Goal: Task Accomplishment & Management: Complete application form

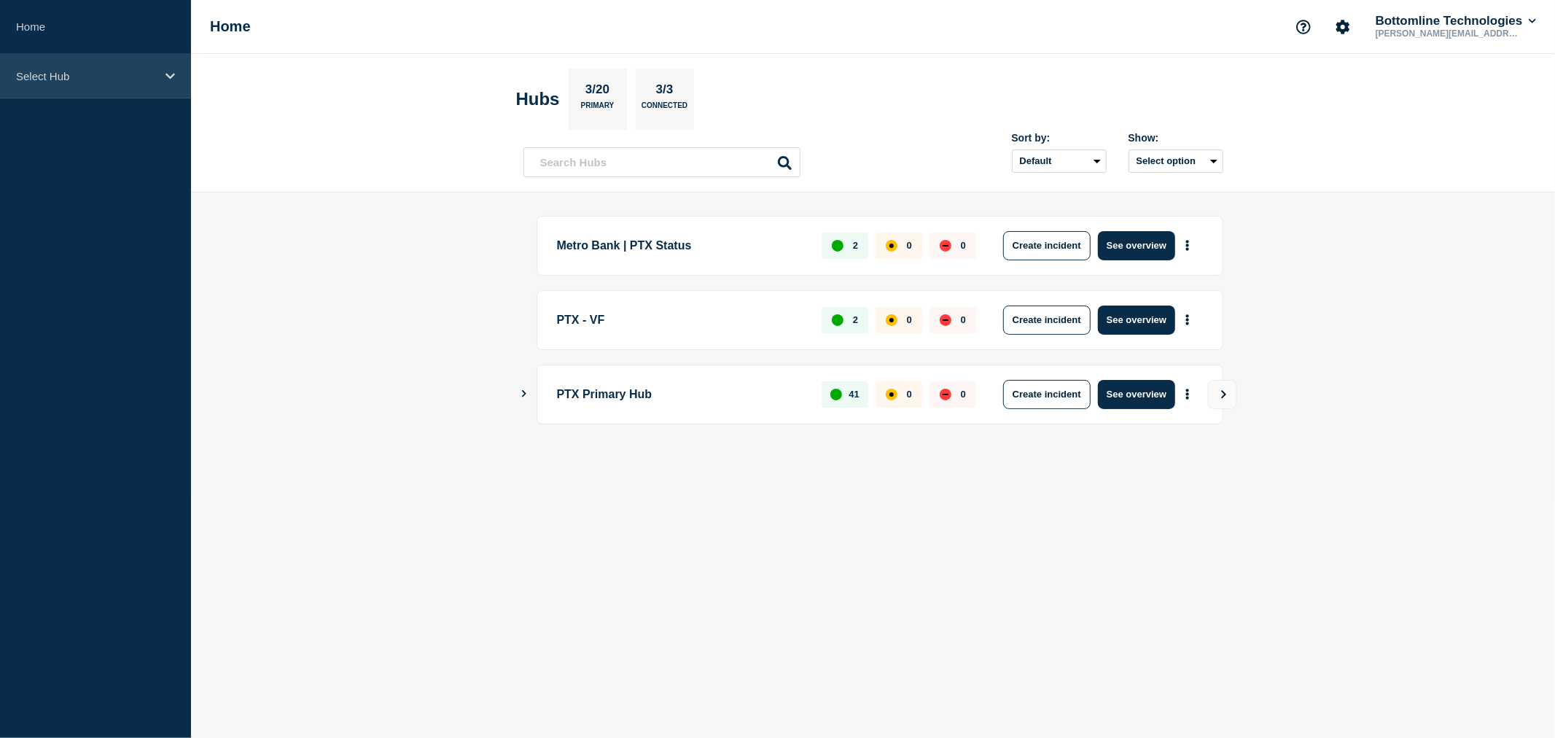
click at [144, 74] on p "Select Hub" at bounding box center [86, 76] width 140 height 12
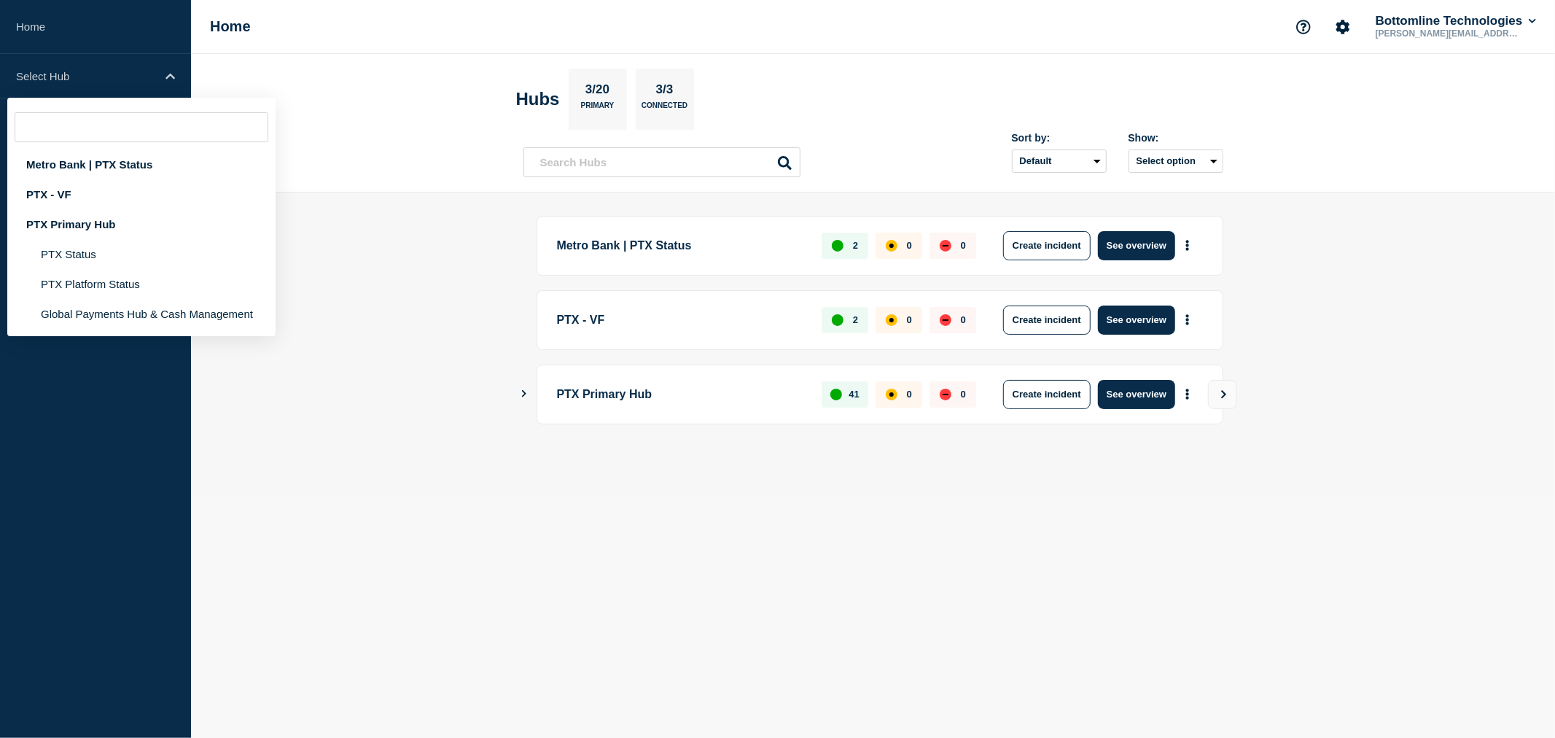
click at [379, 68] on header "Hubs 3/20 Primary 3/3 Connected Sort by: Default Last added Last updated Most a…" at bounding box center [873, 123] width 1364 height 138
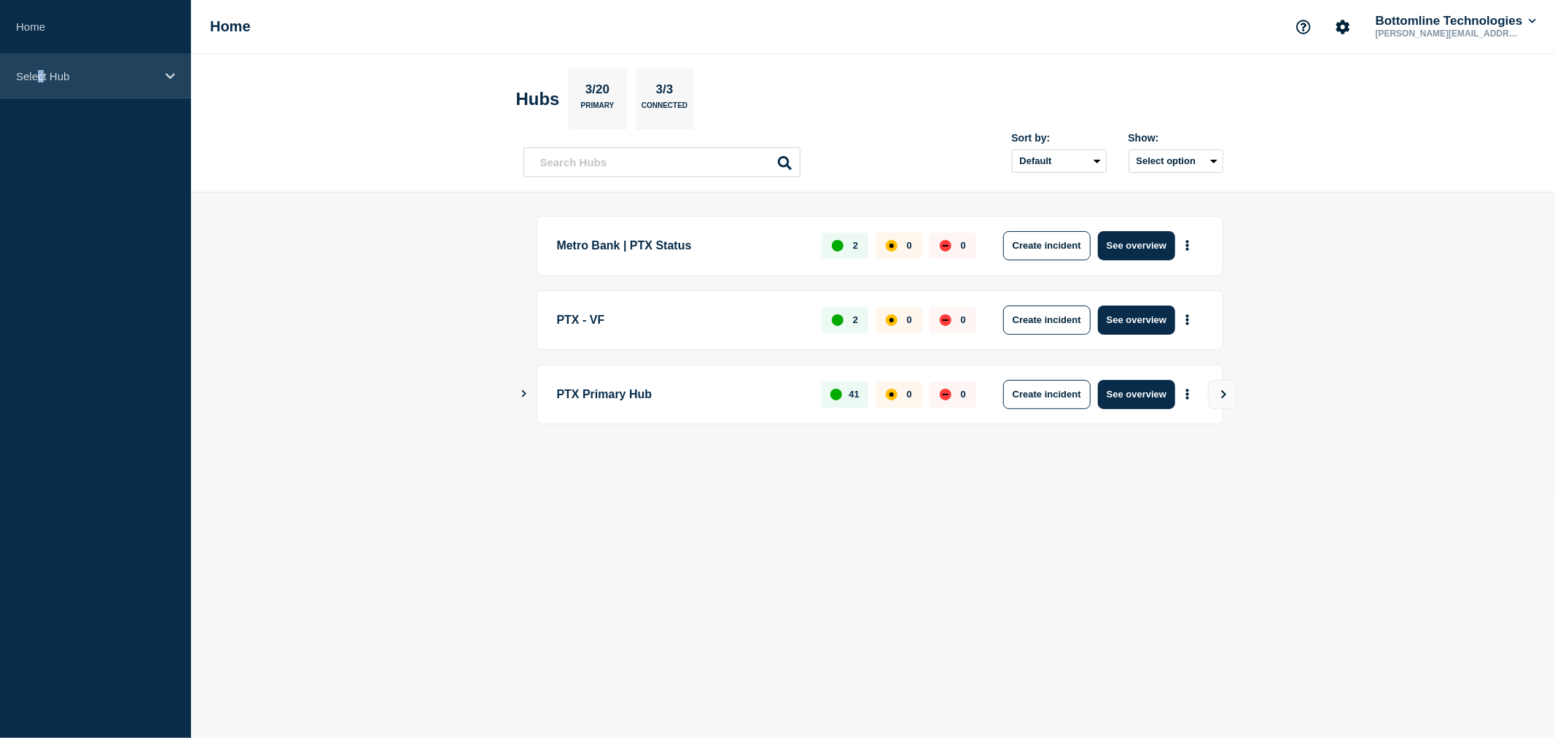
click at [42, 60] on div "Select Hub" at bounding box center [95, 76] width 191 height 44
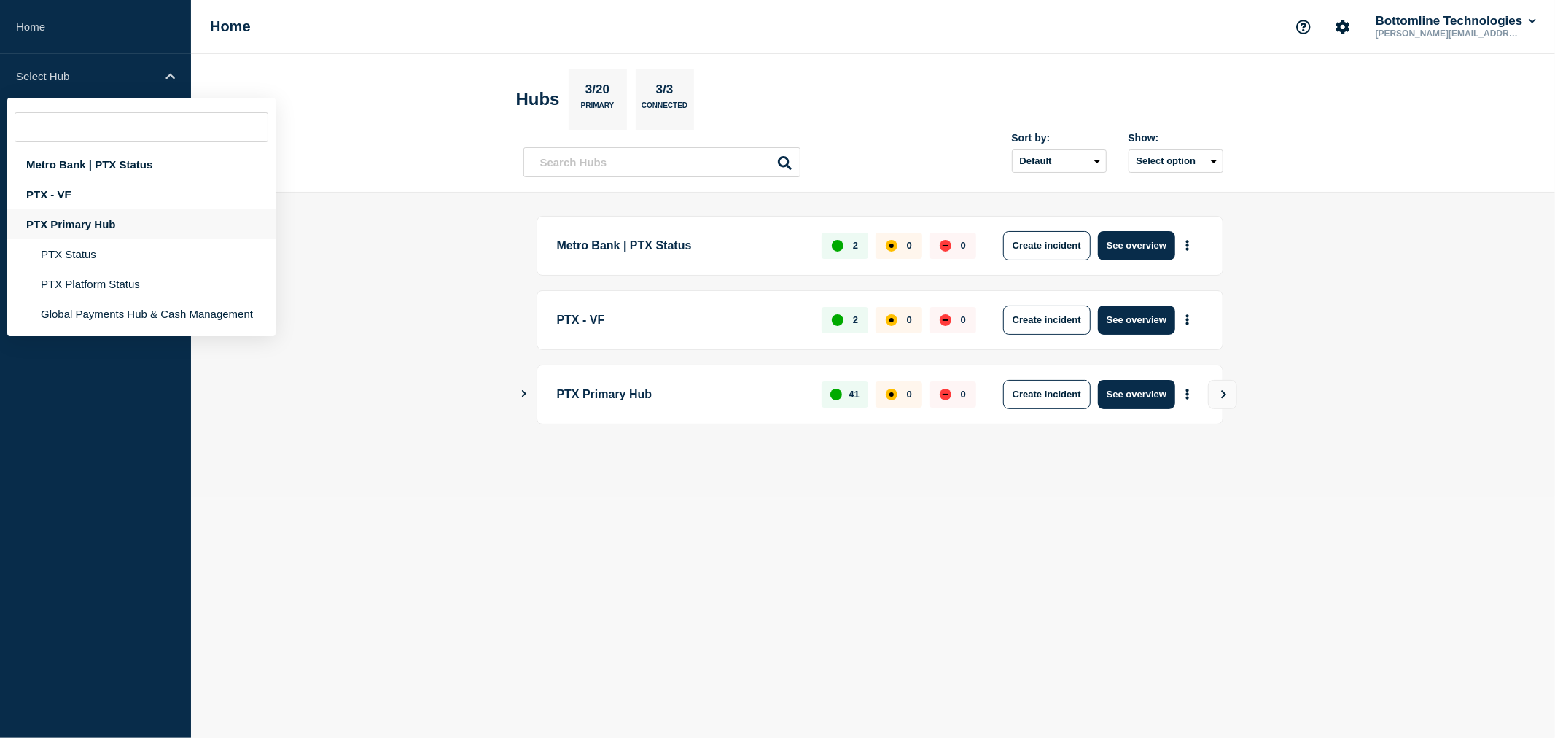
click at [85, 223] on div "PTX Primary Hub" at bounding box center [141, 224] width 268 height 30
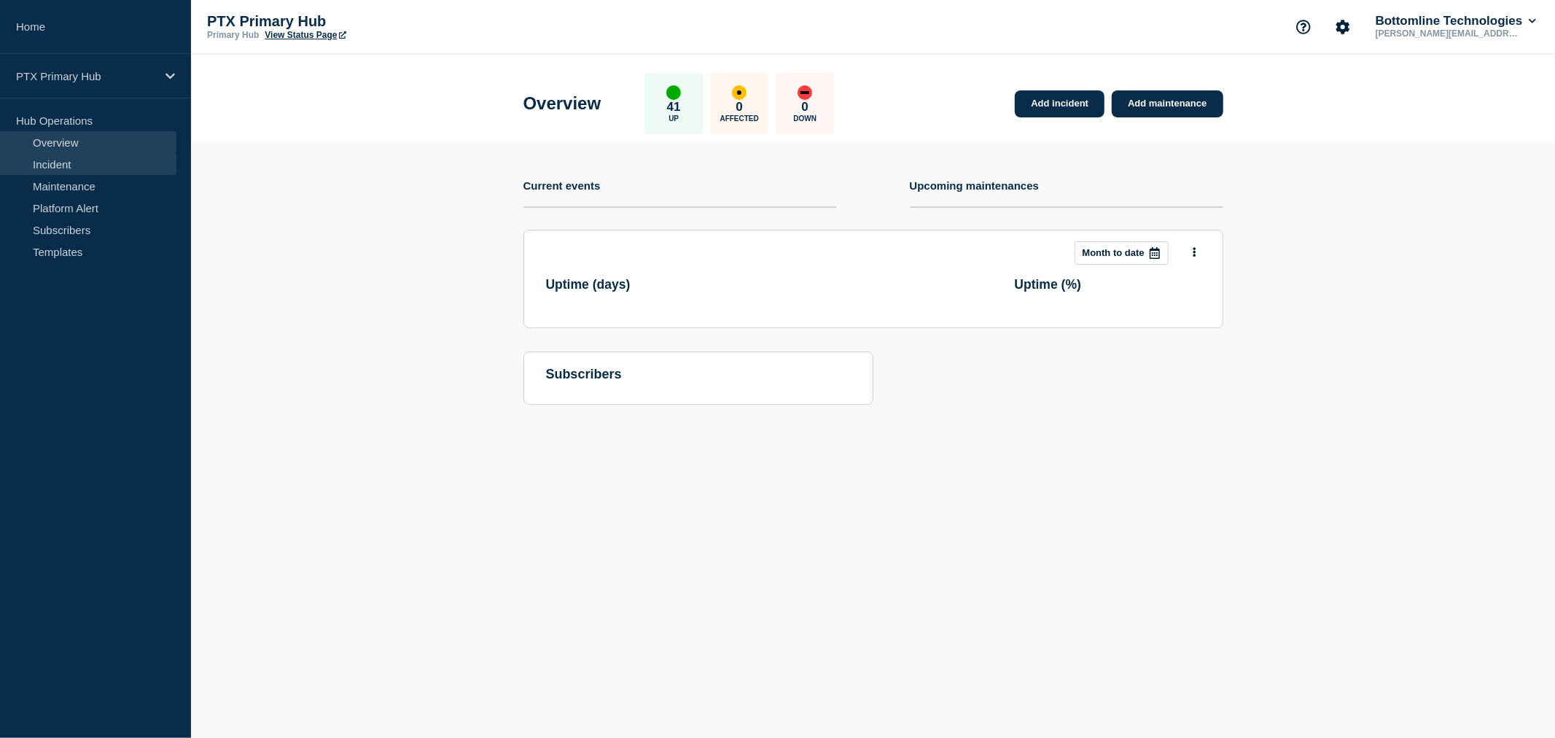
click at [70, 157] on link "Incident" at bounding box center [88, 164] width 176 height 22
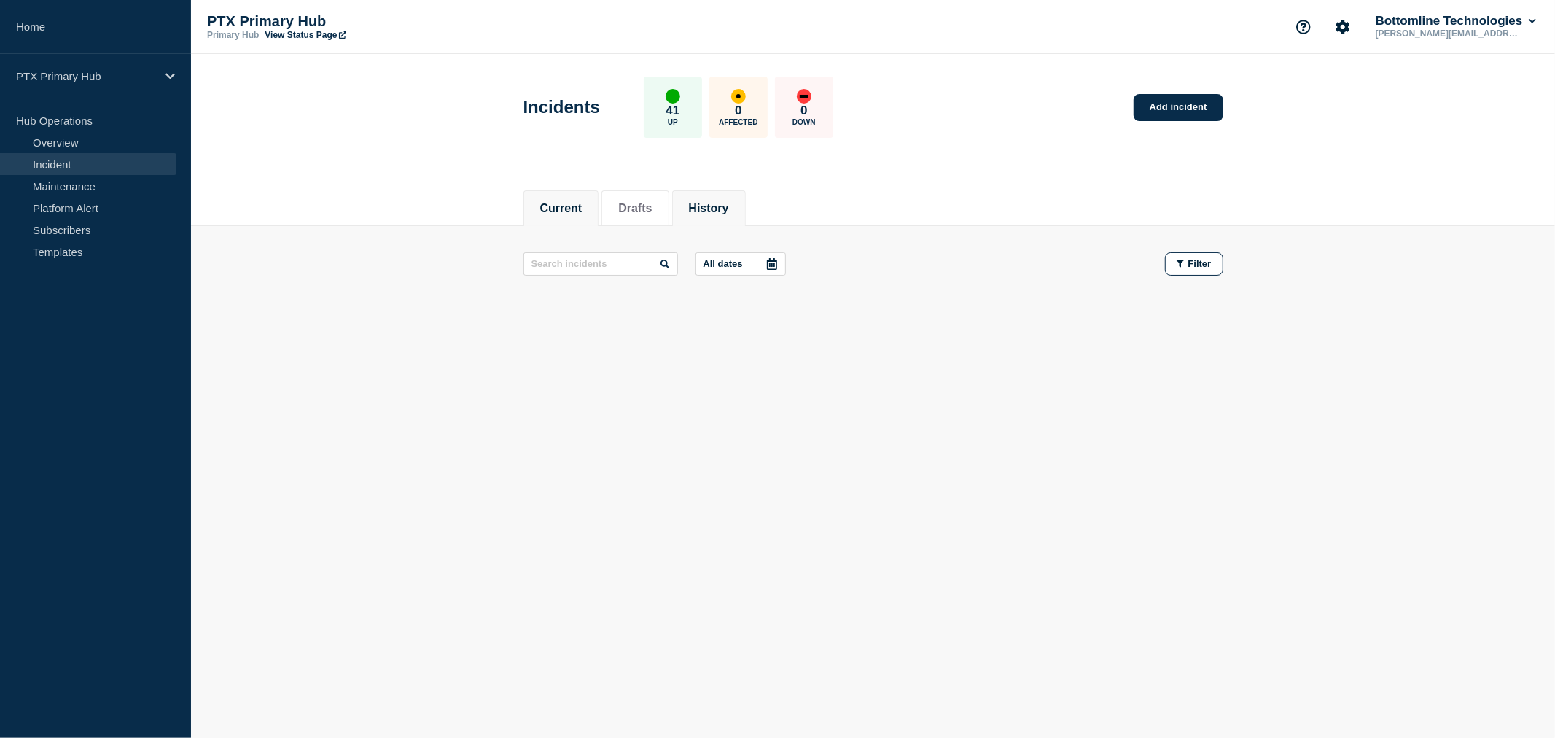
click at [694, 206] on li "History" at bounding box center [709, 208] width 74 height 36
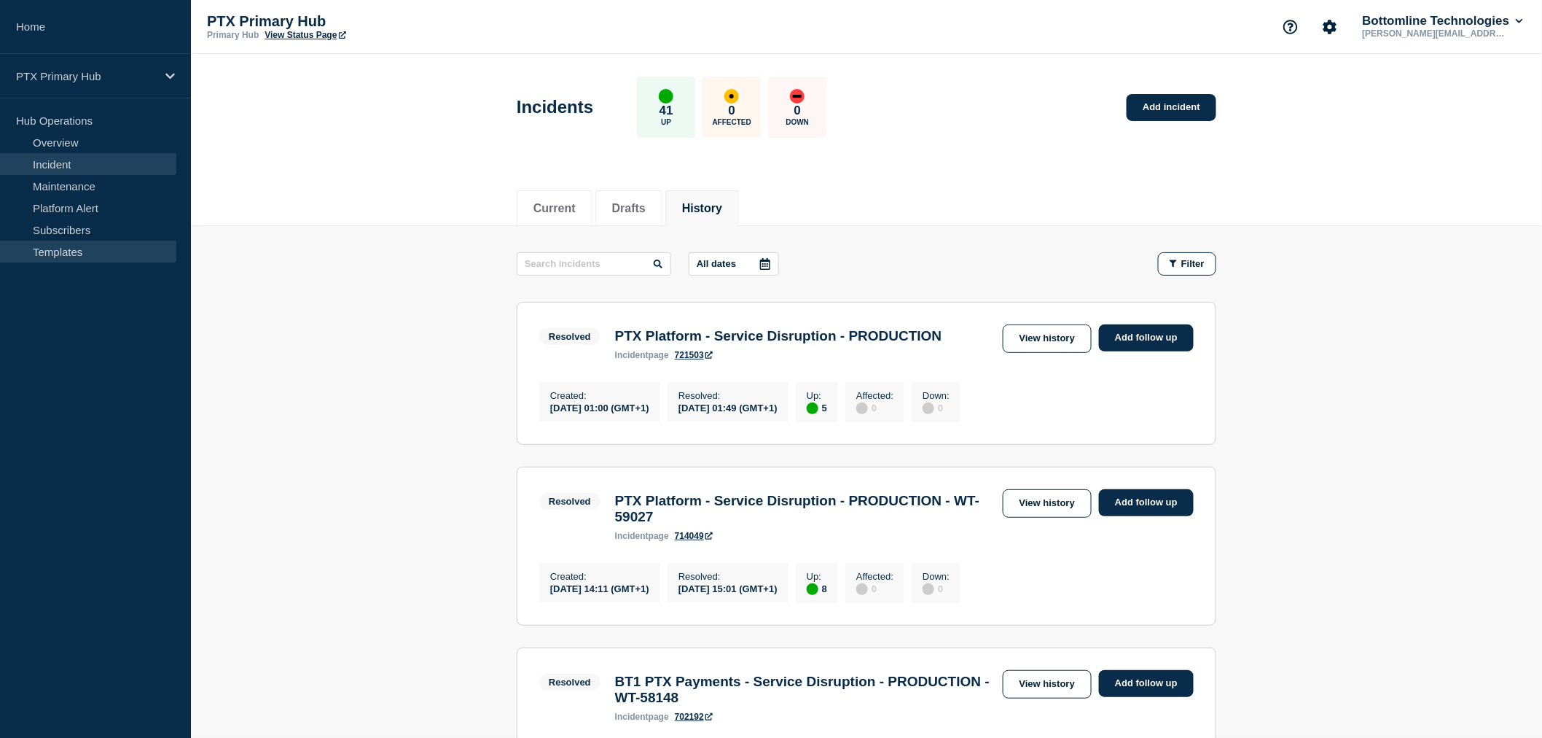
click at [103, 259] on link "Templates" at bounding box center [88, 252] width 176 height 22
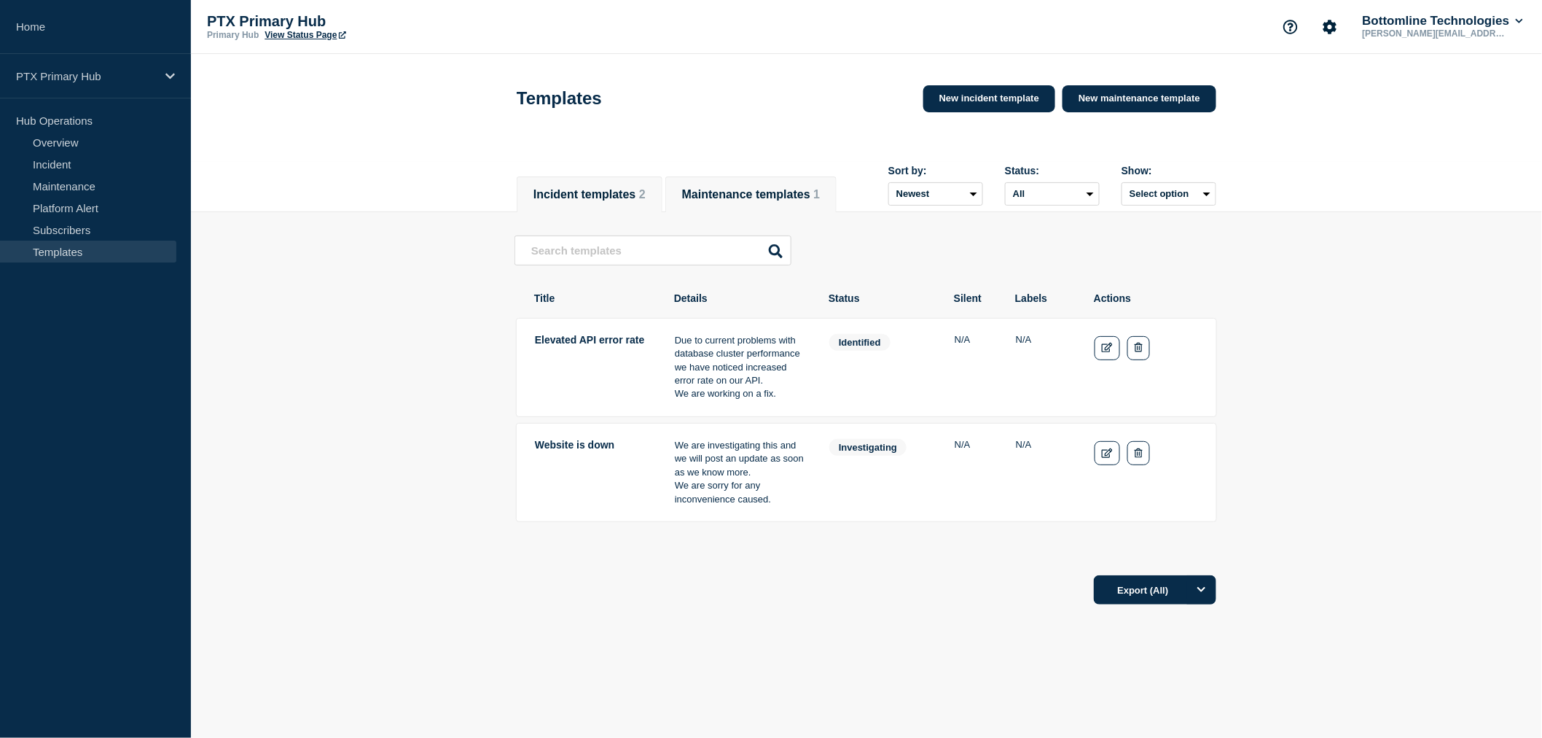
click at [784, 191] on button "Maintenance templates 1" at bounding box center [751, 194] width 138 height 13
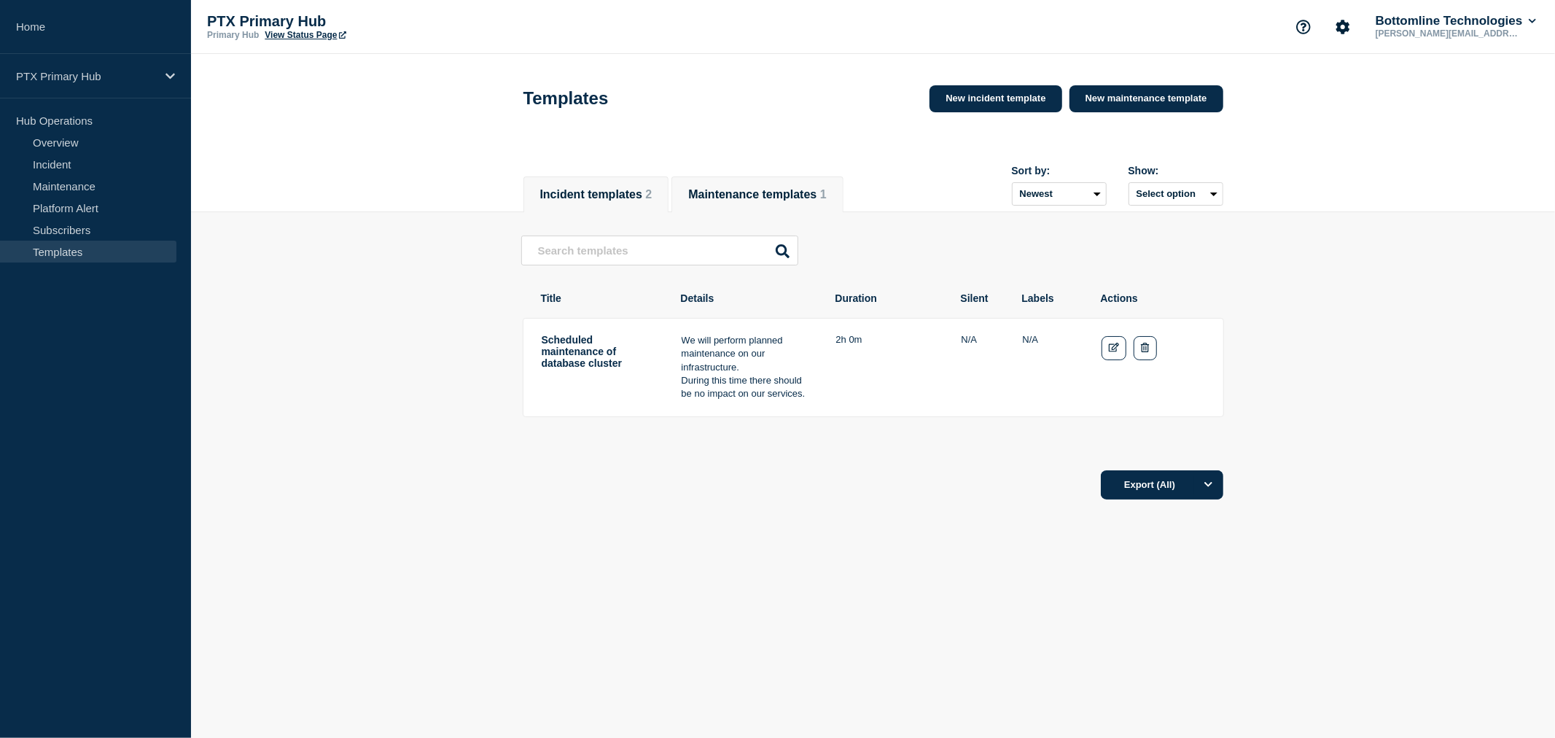
click at [625, 199] on button "Incident templates 2" at bounding box center [596, 194] width 112 height 13
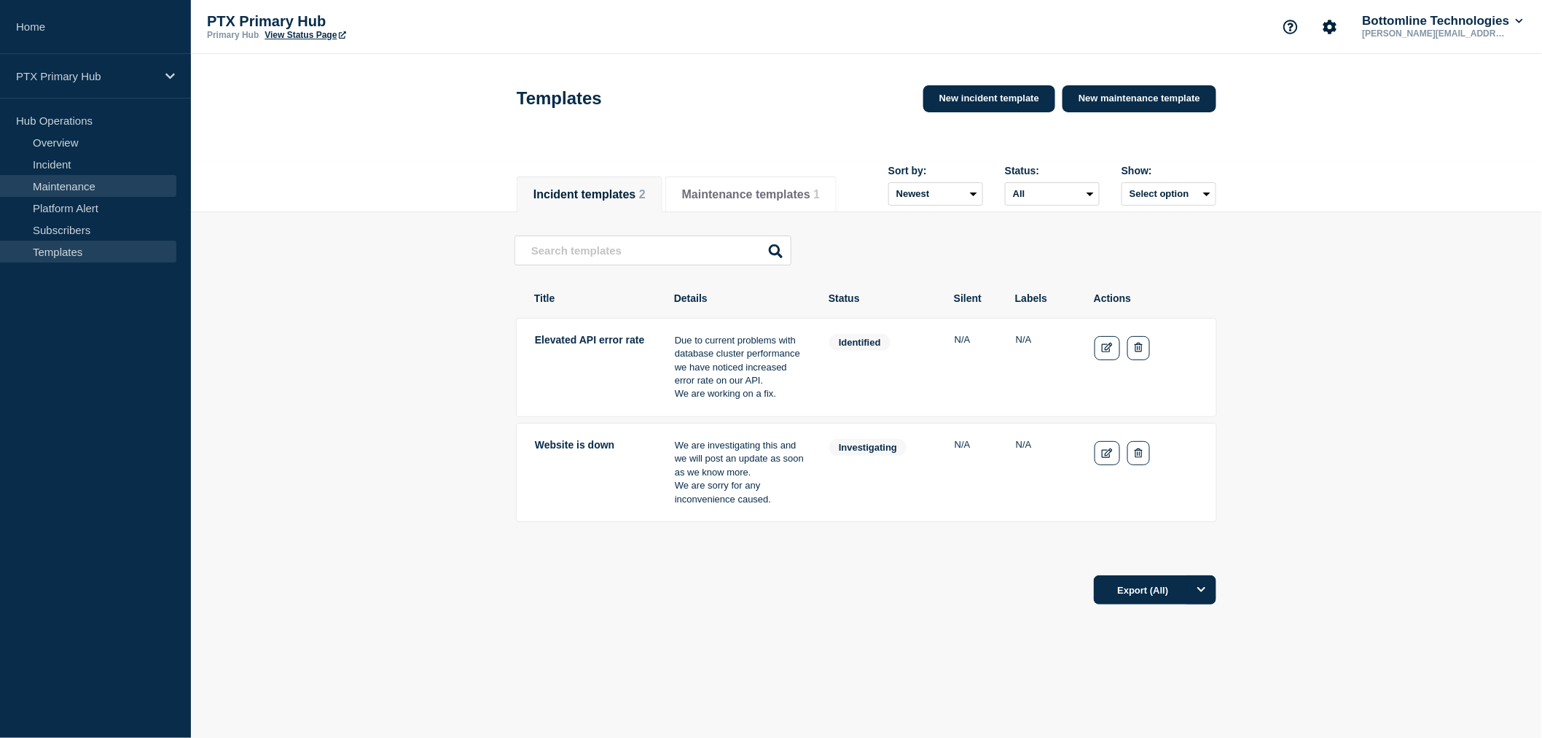
click at [120, 193] on link "Maintenance" at bounding box center [88, 186] width 176 height 22
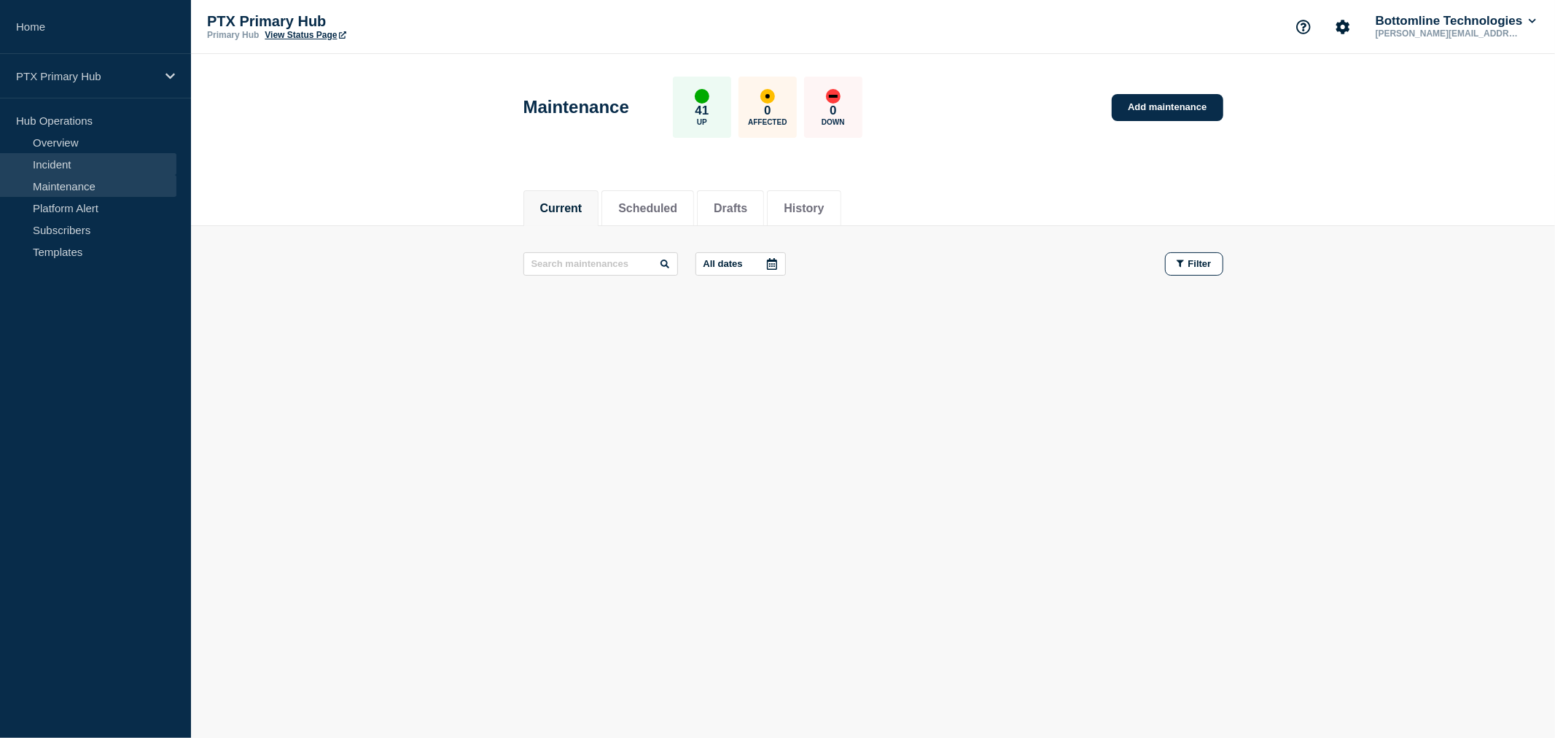
click at [90, 155] on link "Incident" at bounding box center [88, 164] width 176 height 22
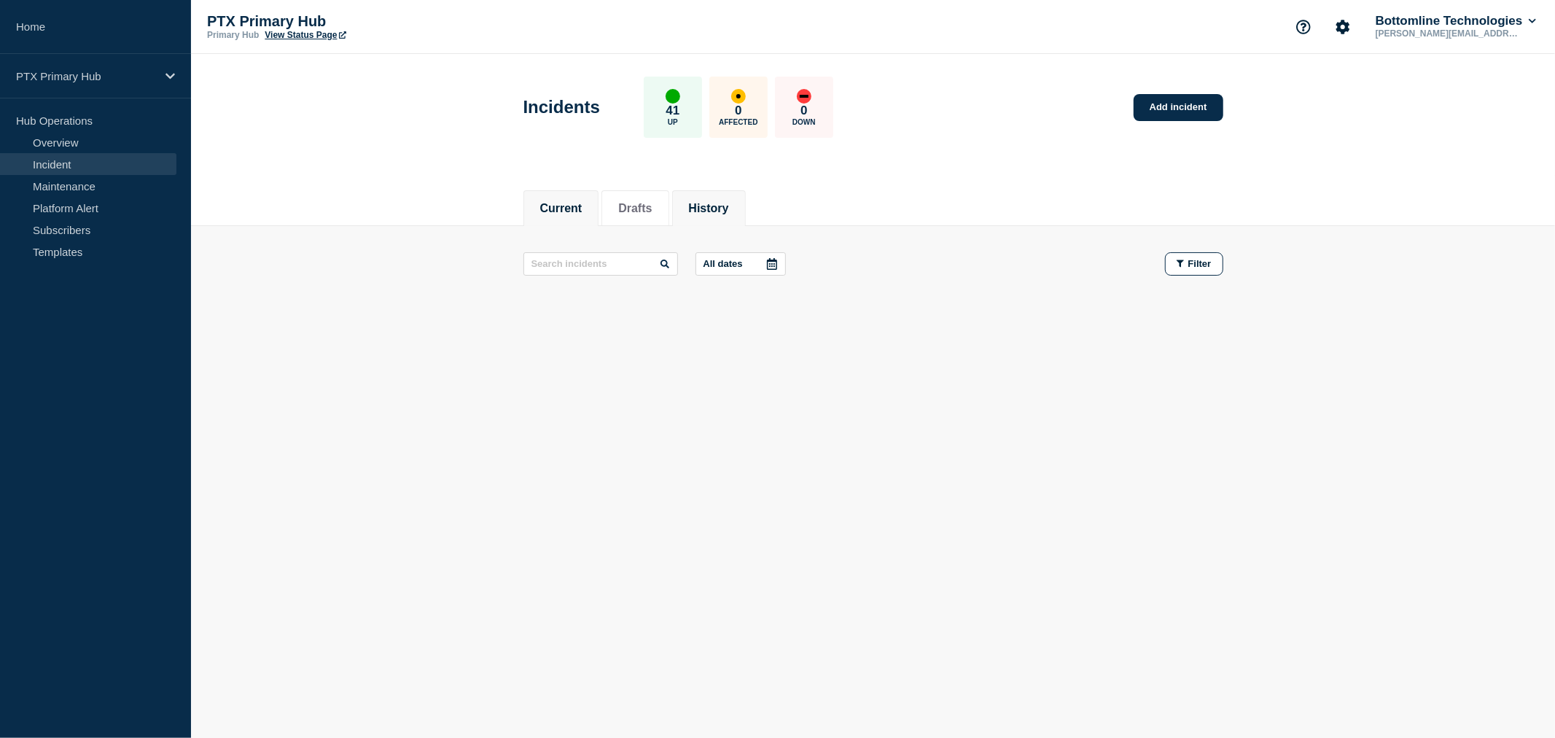
click at [729, 205] on button "History" at bounding box center [709, 208] width 40 height 13
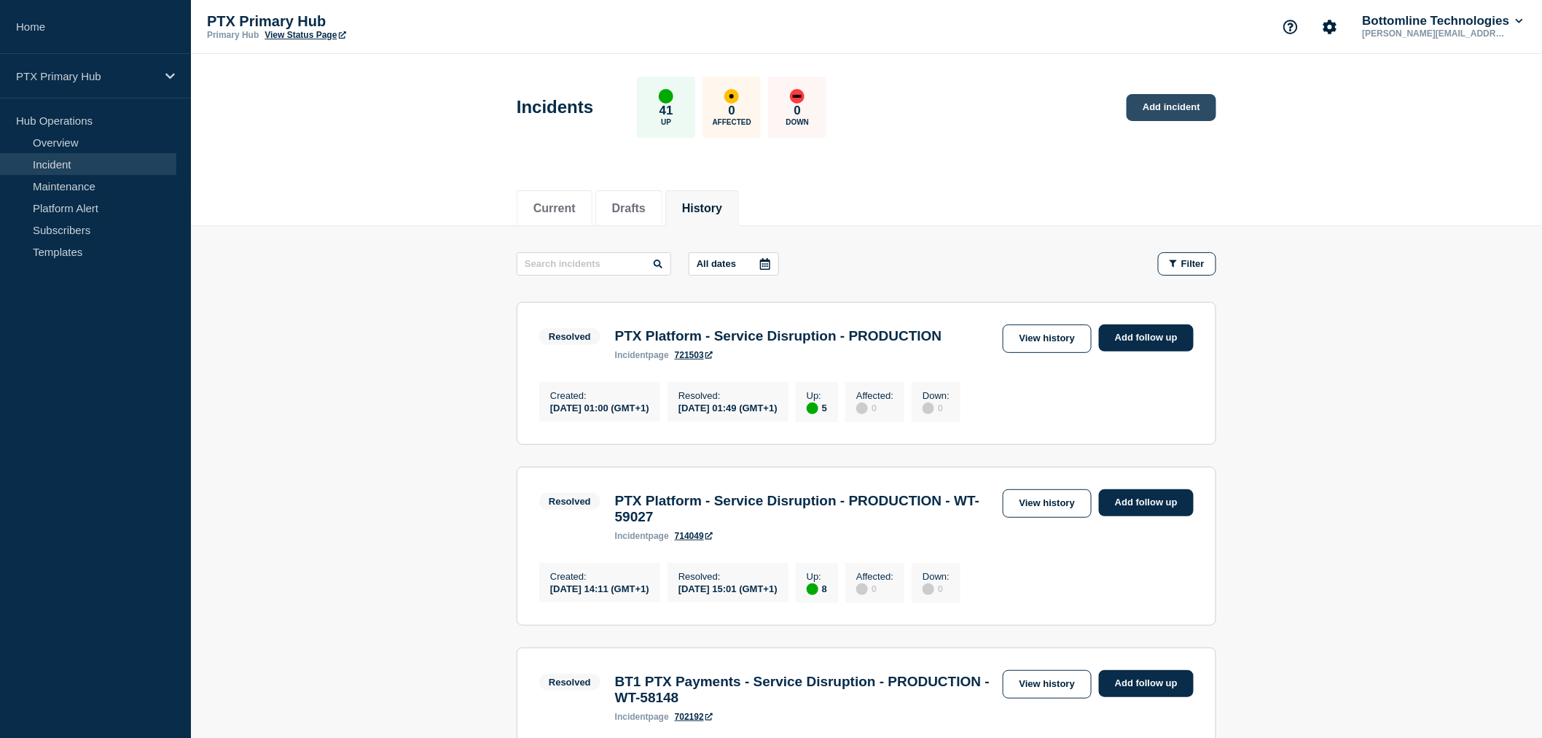
click at [1198, 103] on link "Add incident" at bounding box center [1172, 107] width 90 height 27
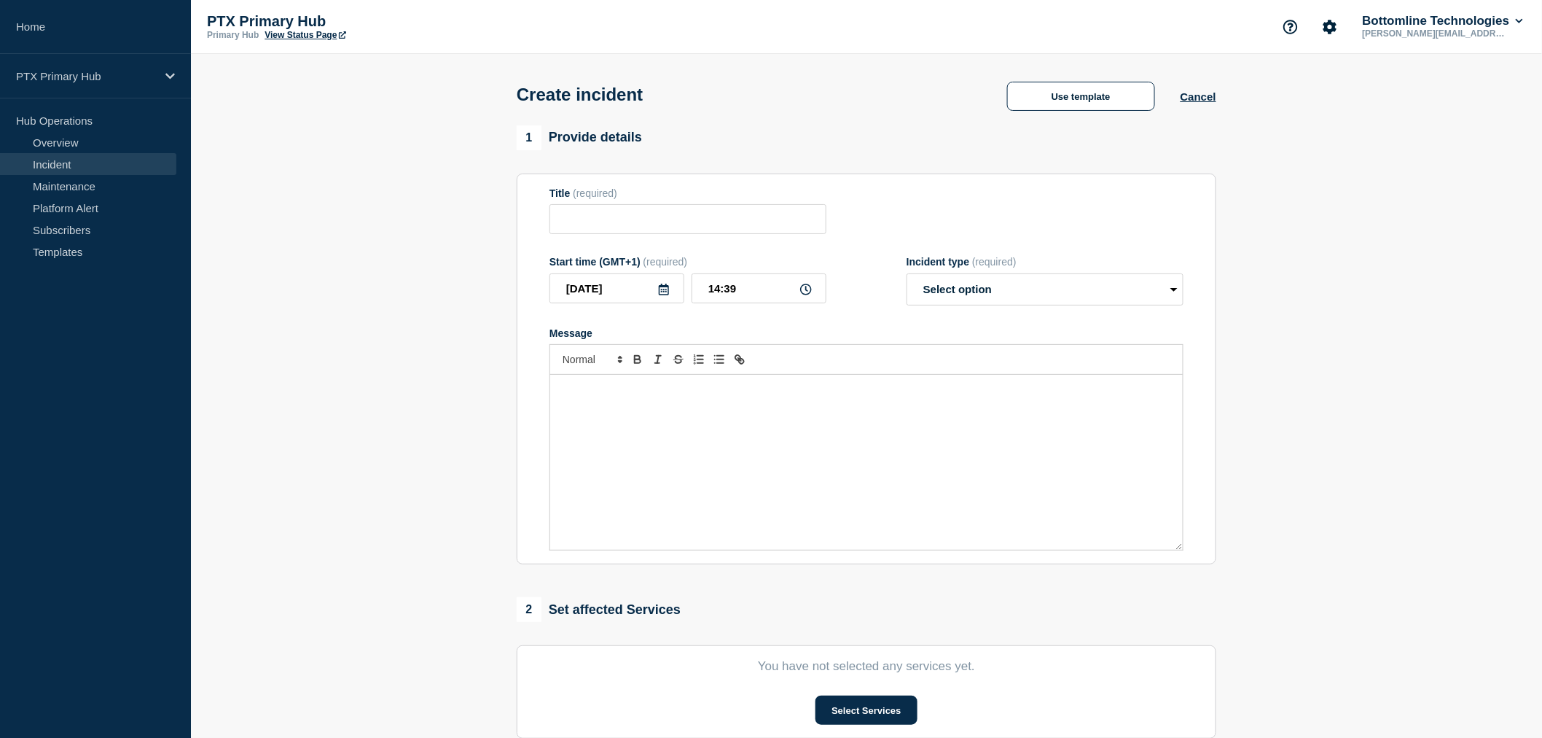
click at [747, 411] on div "Message" at bounding box center [866, 462] width 633 height 175
click at [1034, 283] on select "Select option Investigating Identified Monitoring" at bounding box center [1045, 289] width 277 height 32
click at [1023, 285] on select "Select option Investigating Identified Monitoring" at bounding box center [1045, 289] width 277 height 32
click at [1055, 283] on select "Select option Investigating Identified Monitoring" at bounding box center [1045, 289] width 277 height 32
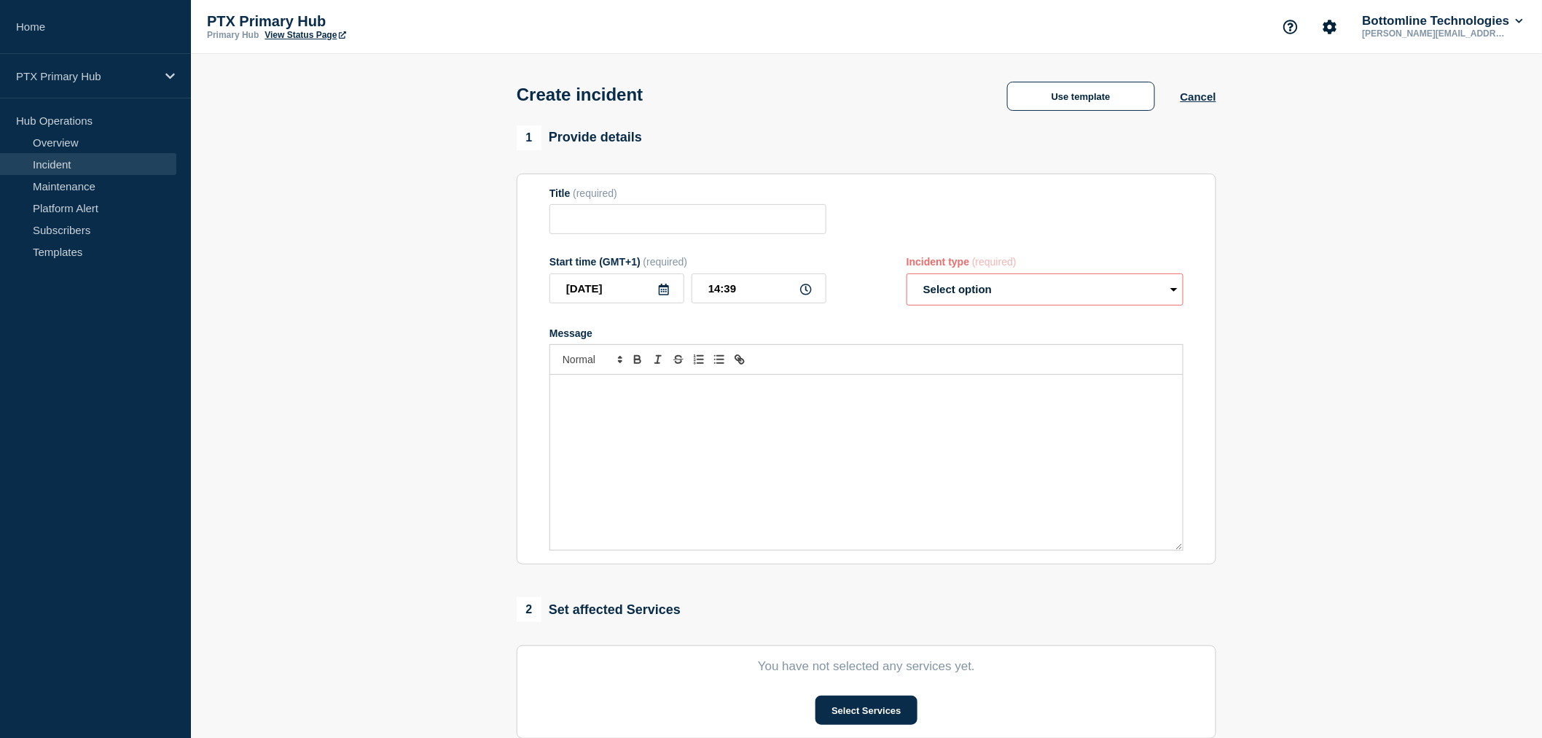
click at [1021, 292] on select "Select option Investigating Identified Monitoring" at bounding box center [1045, 289] width 277 height 32
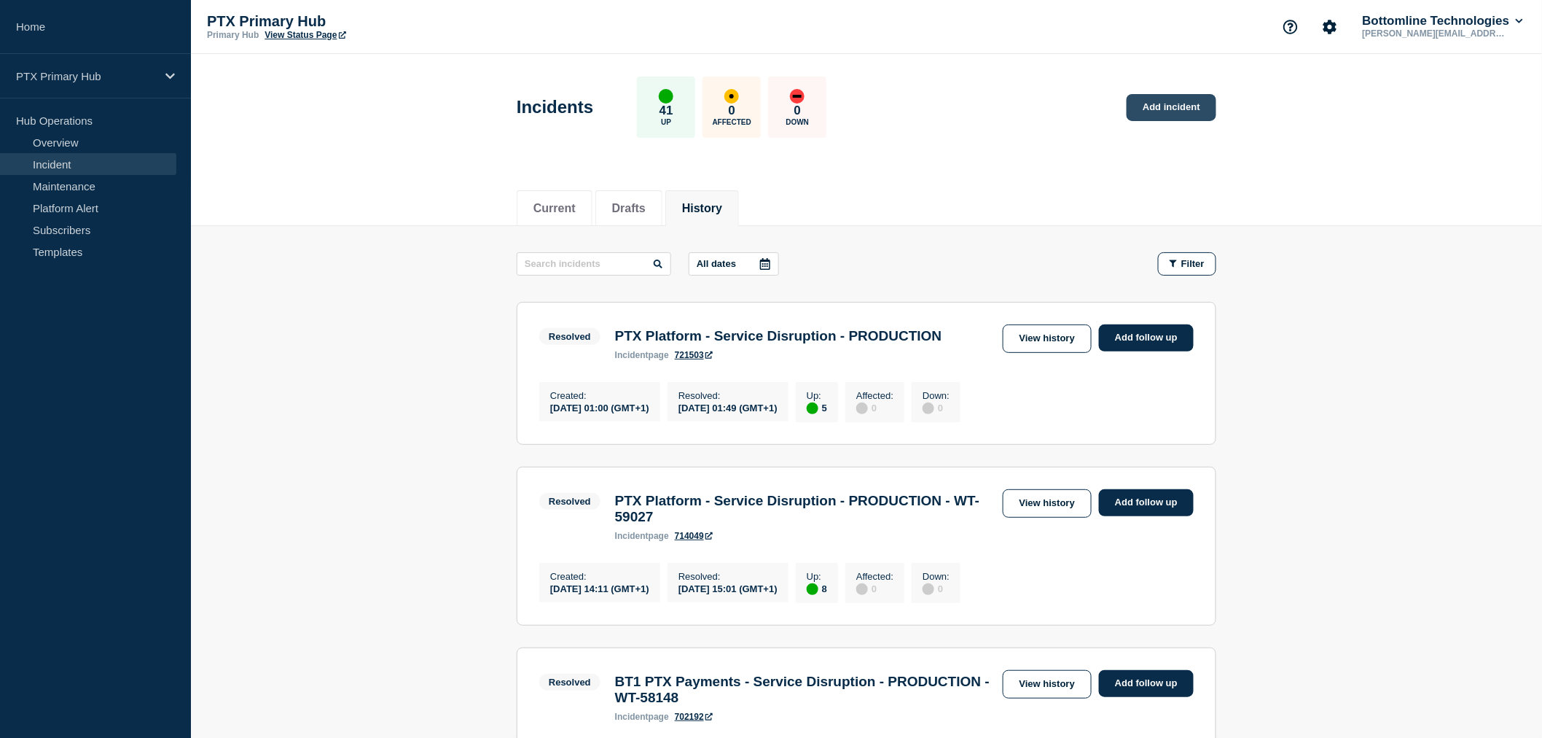
click at [1166, 114] on link "Add incident" at bounding box center [1172, 107] width 90 height 27
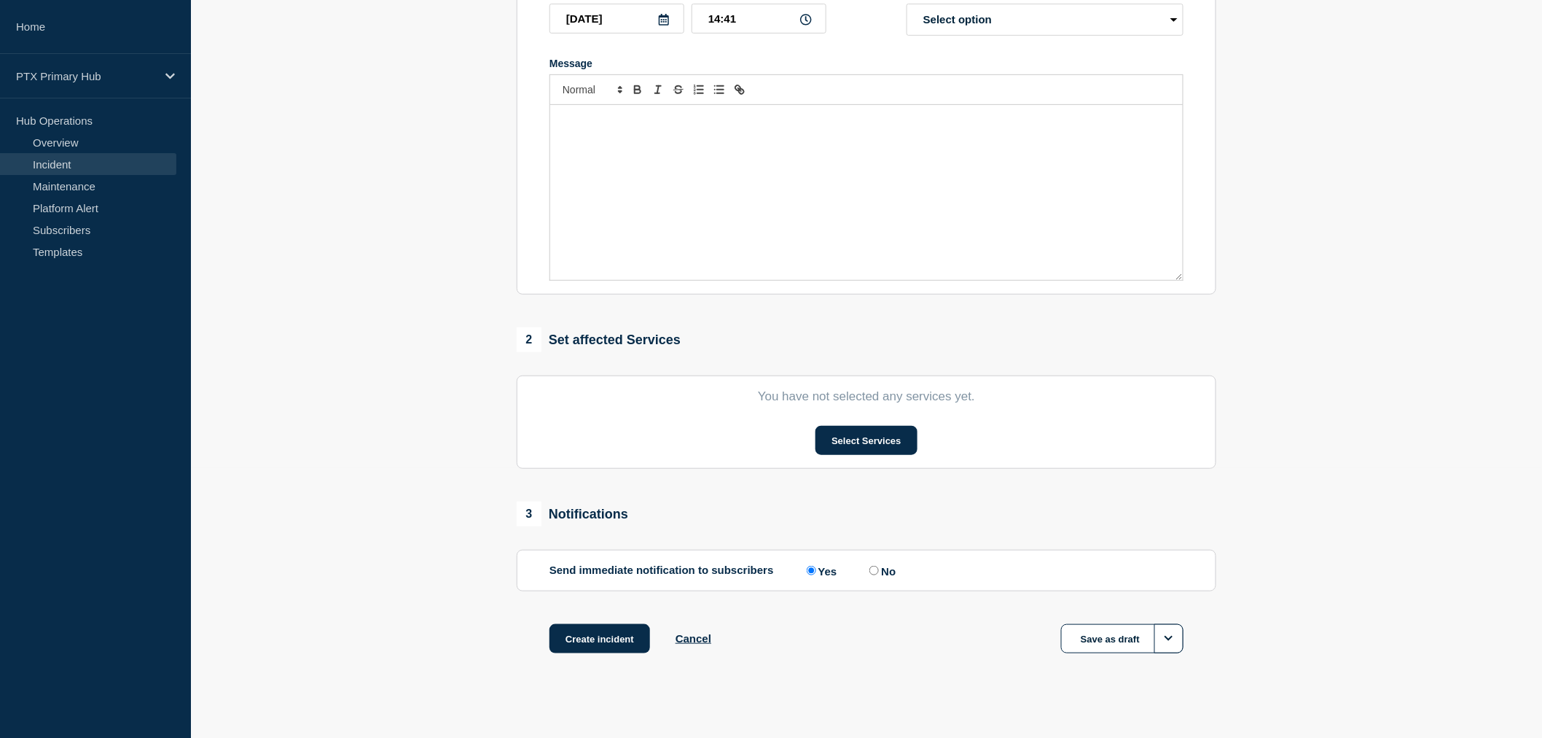
scroll to position [284, 0]
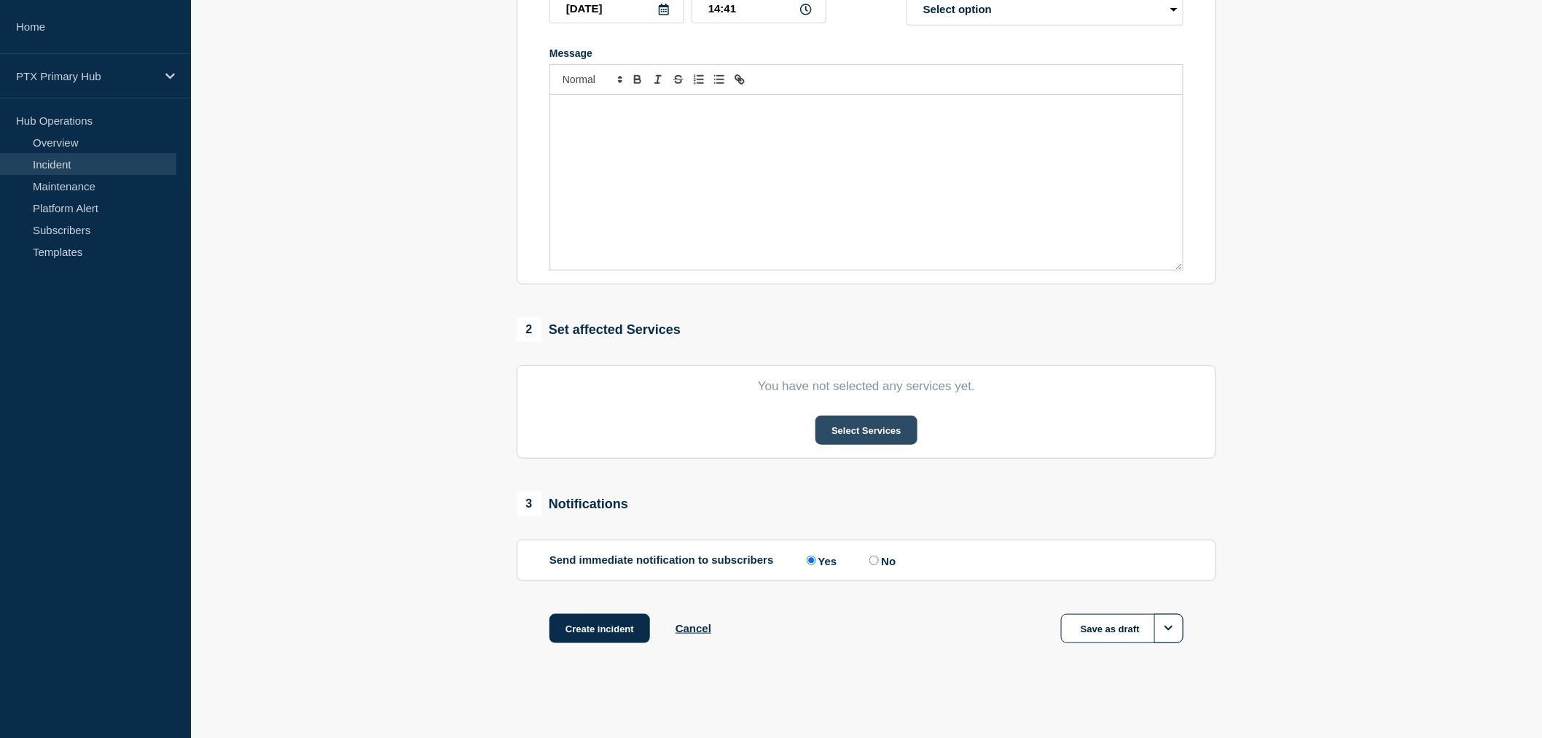
click at [886, 429] on button "Select Services" at bounding box center [866, 429] width 101 height 29
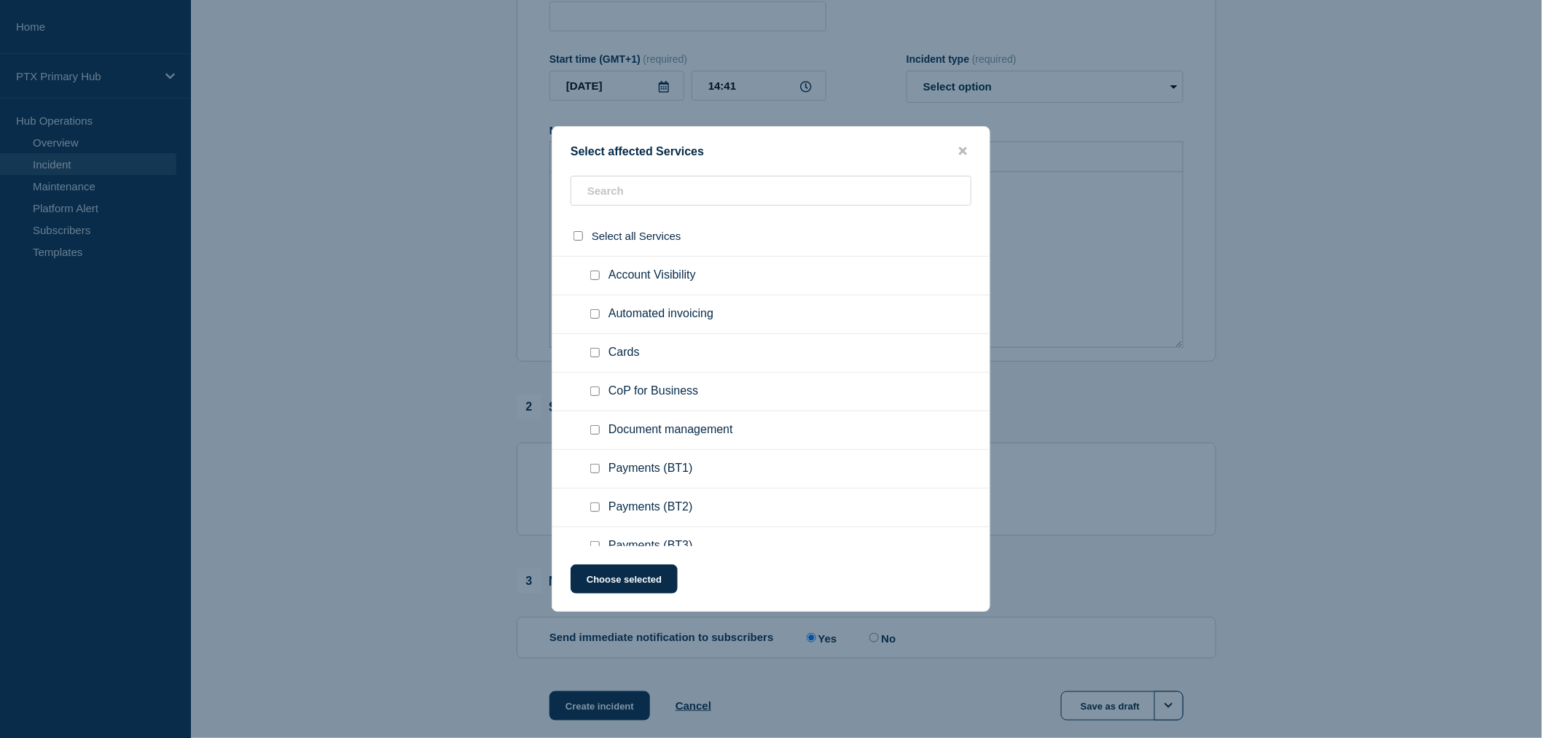
scroll to position [647, 0]
click at [593, 317] on input "Payments (BT1) checkbox" at bounding box center [594, 321] width 9 height 9
checkbox input "true"
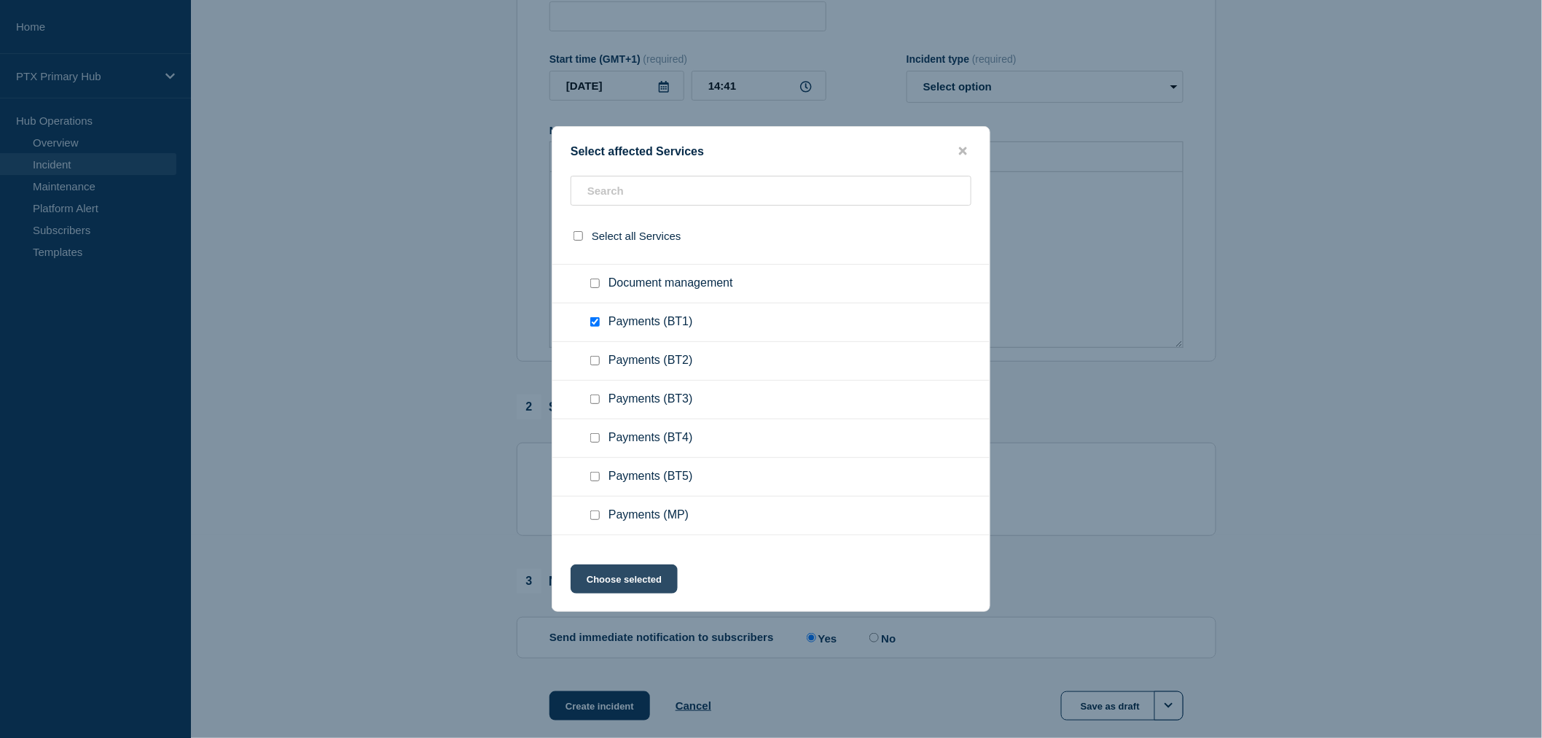
click at [632, 577] on button "Choose selected" at bounding box center [624, 578] width 107 height 29
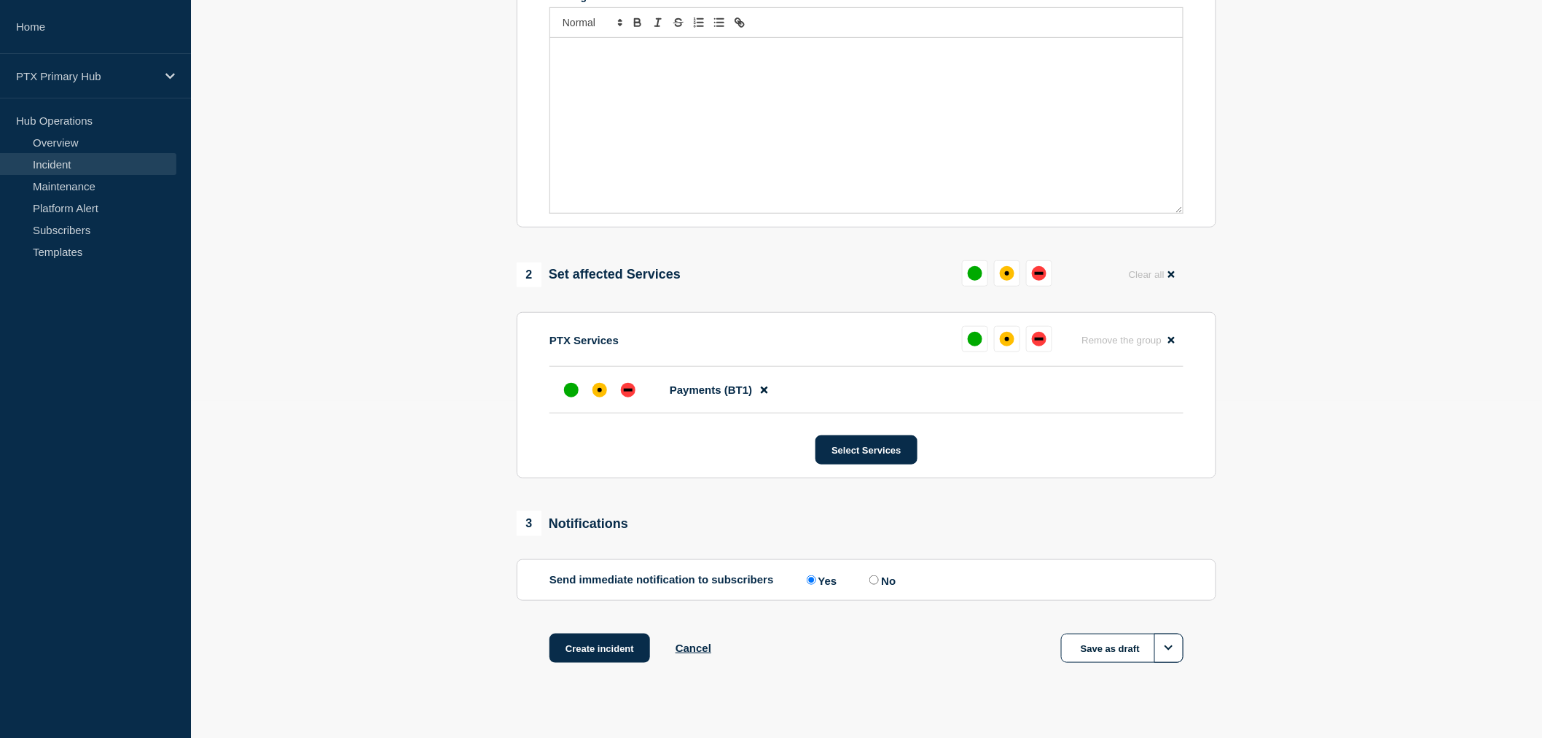
scroll to position [362, 0]
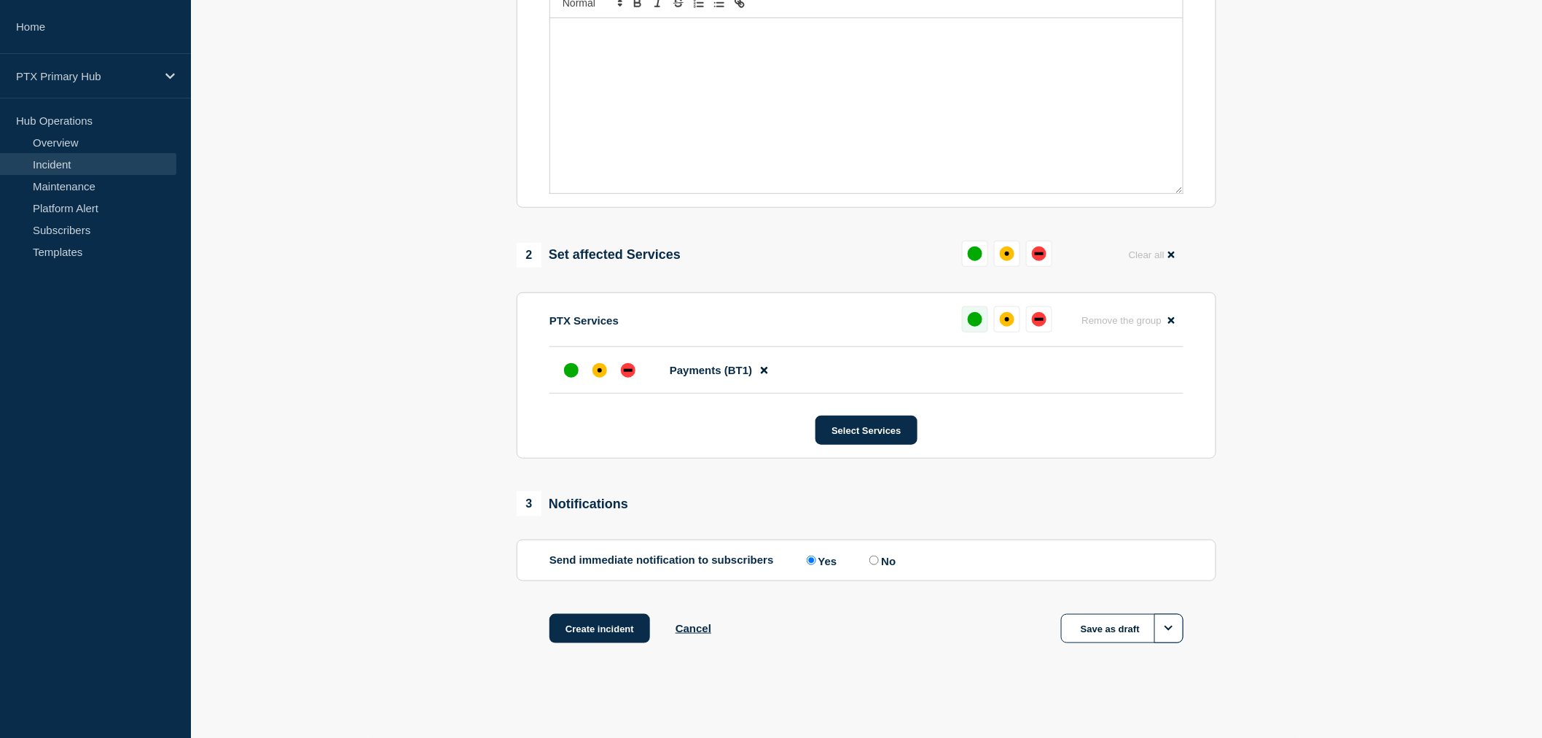
click at [977, 321] on div "up" at bounding box center [975, 319] width 15 height 15
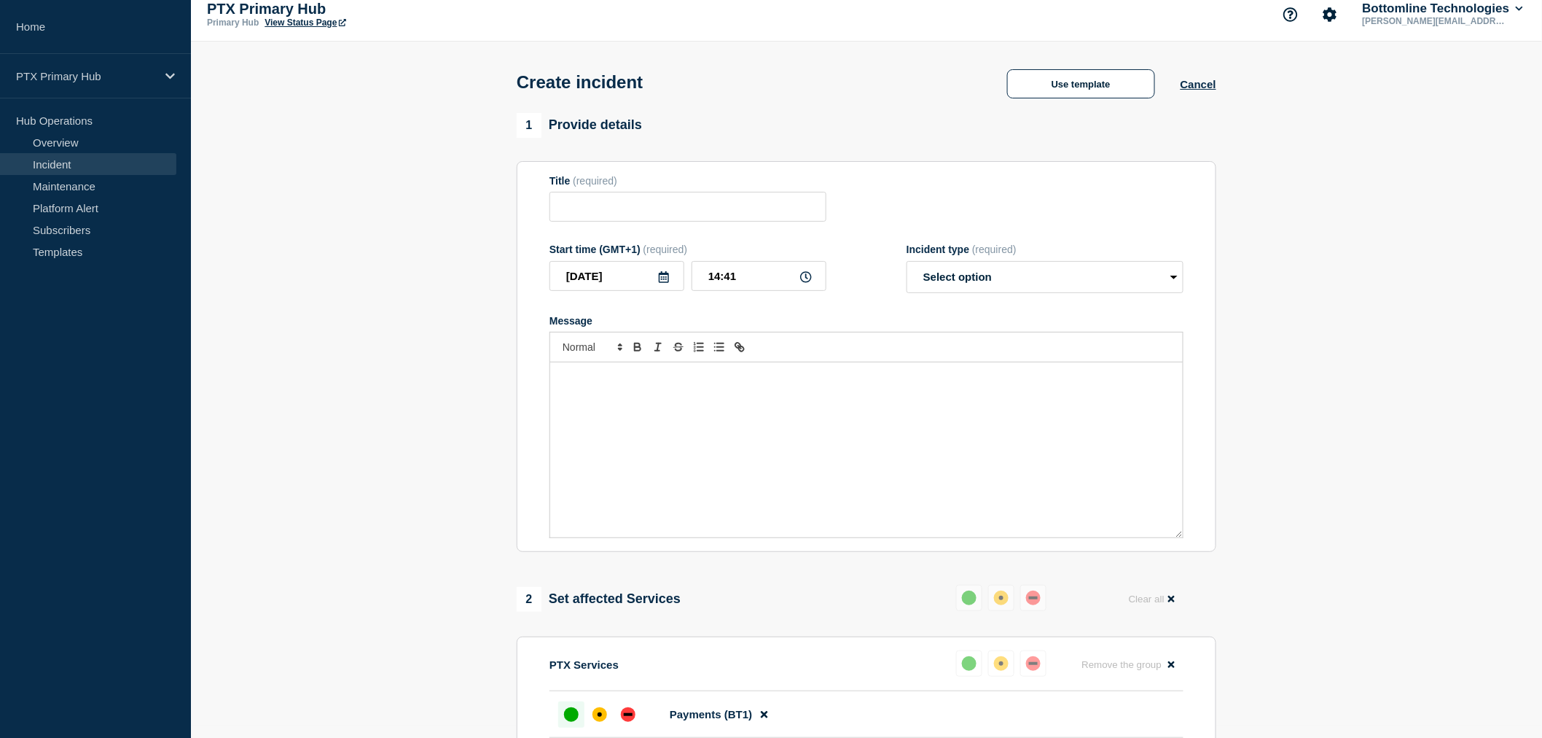
scroll to position [0, 0]
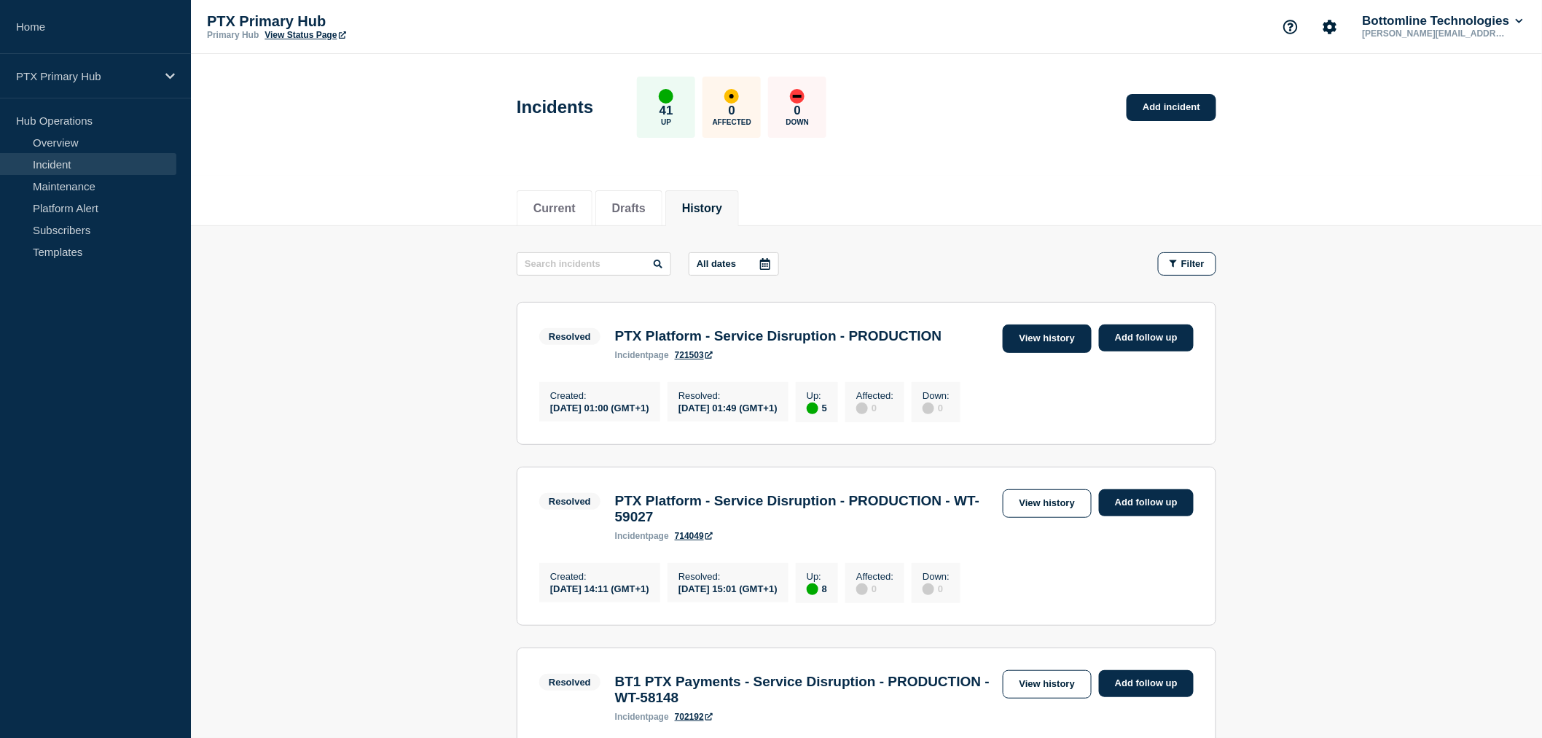
click at [1050, 339] on link "View history" at bounding box center [1047, 338] width 89 height 28
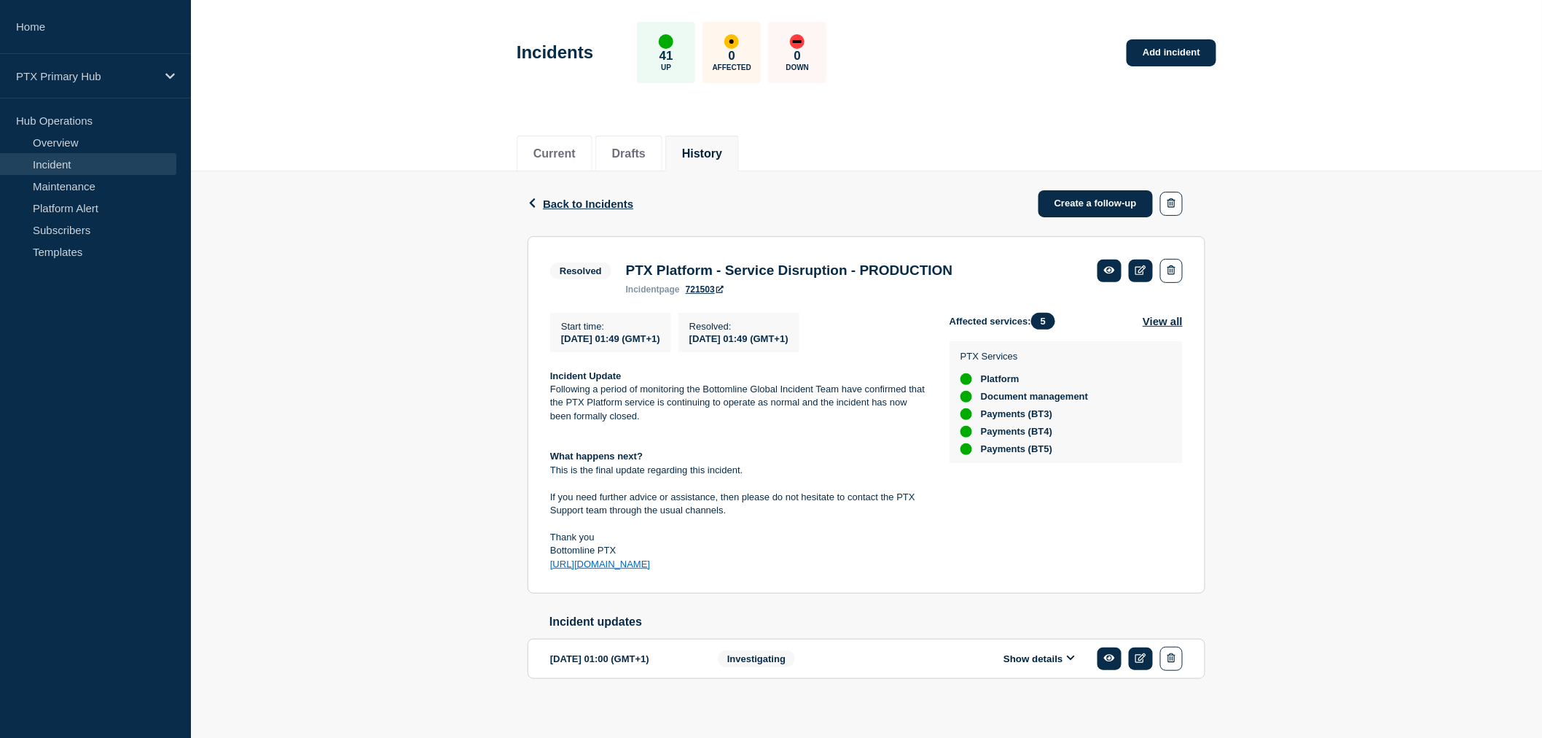
scroll to position [71, 0]
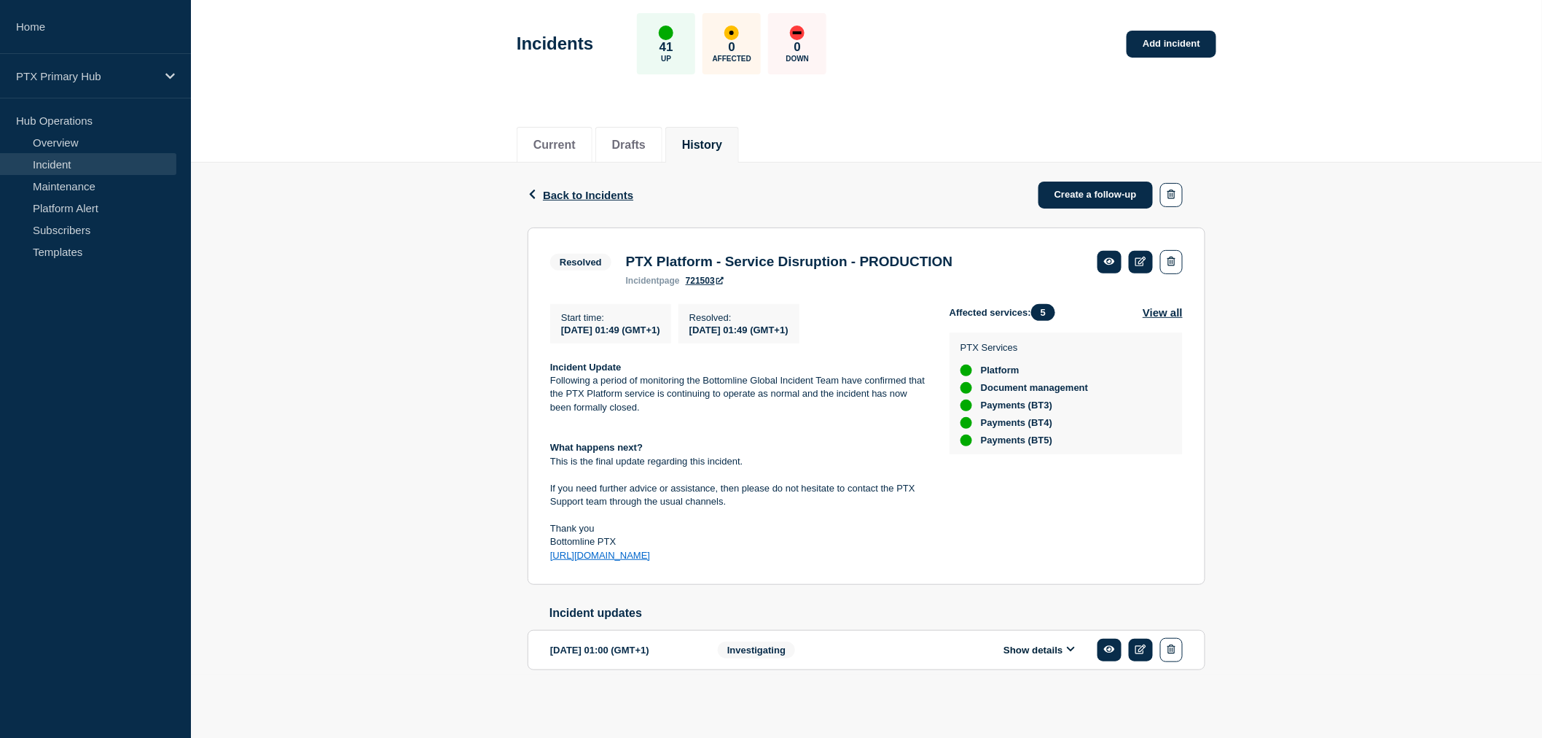
click at [1055, 653] on button "Show details" at bounding box center [1039, 650] width 80 height 12
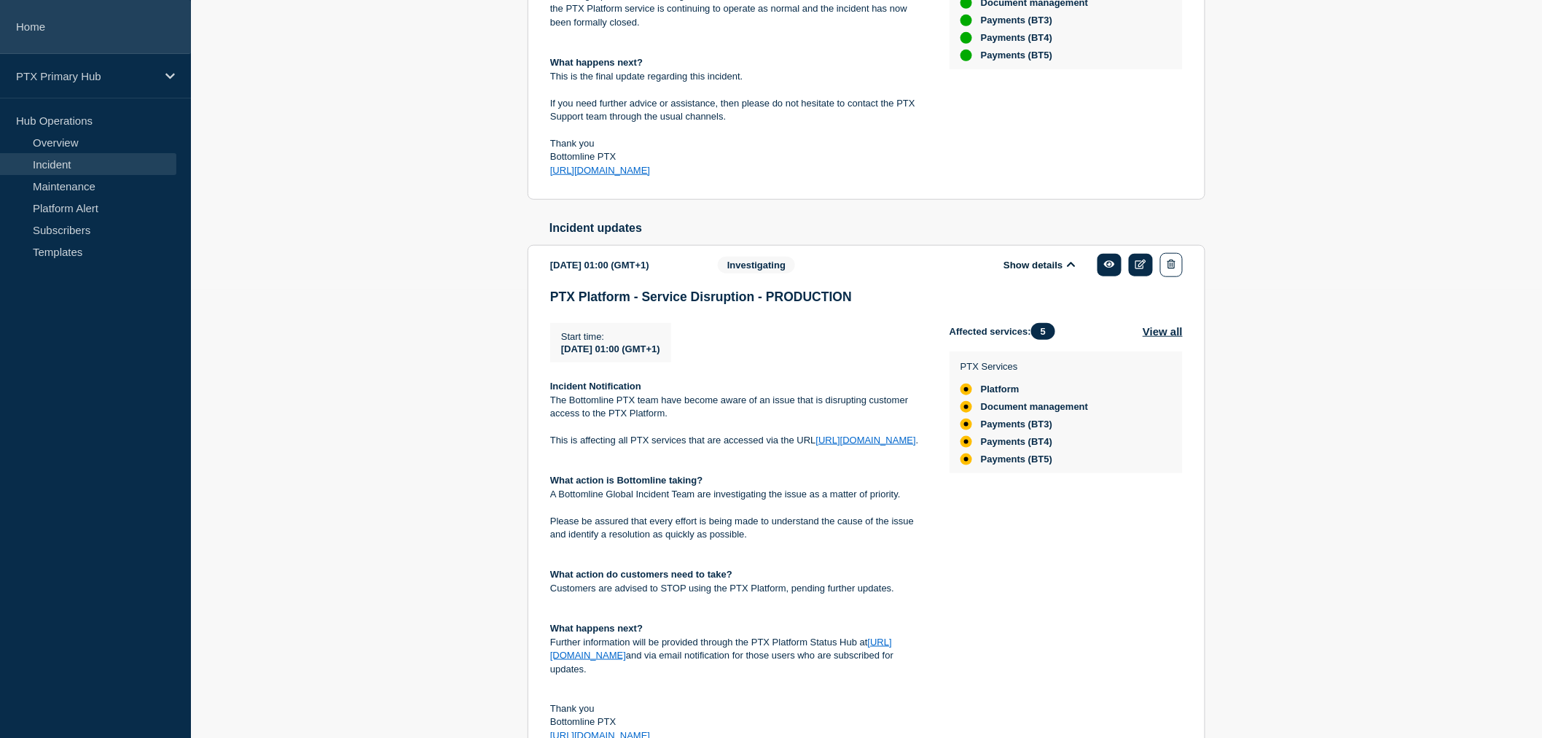
scroll to position [388, 0]
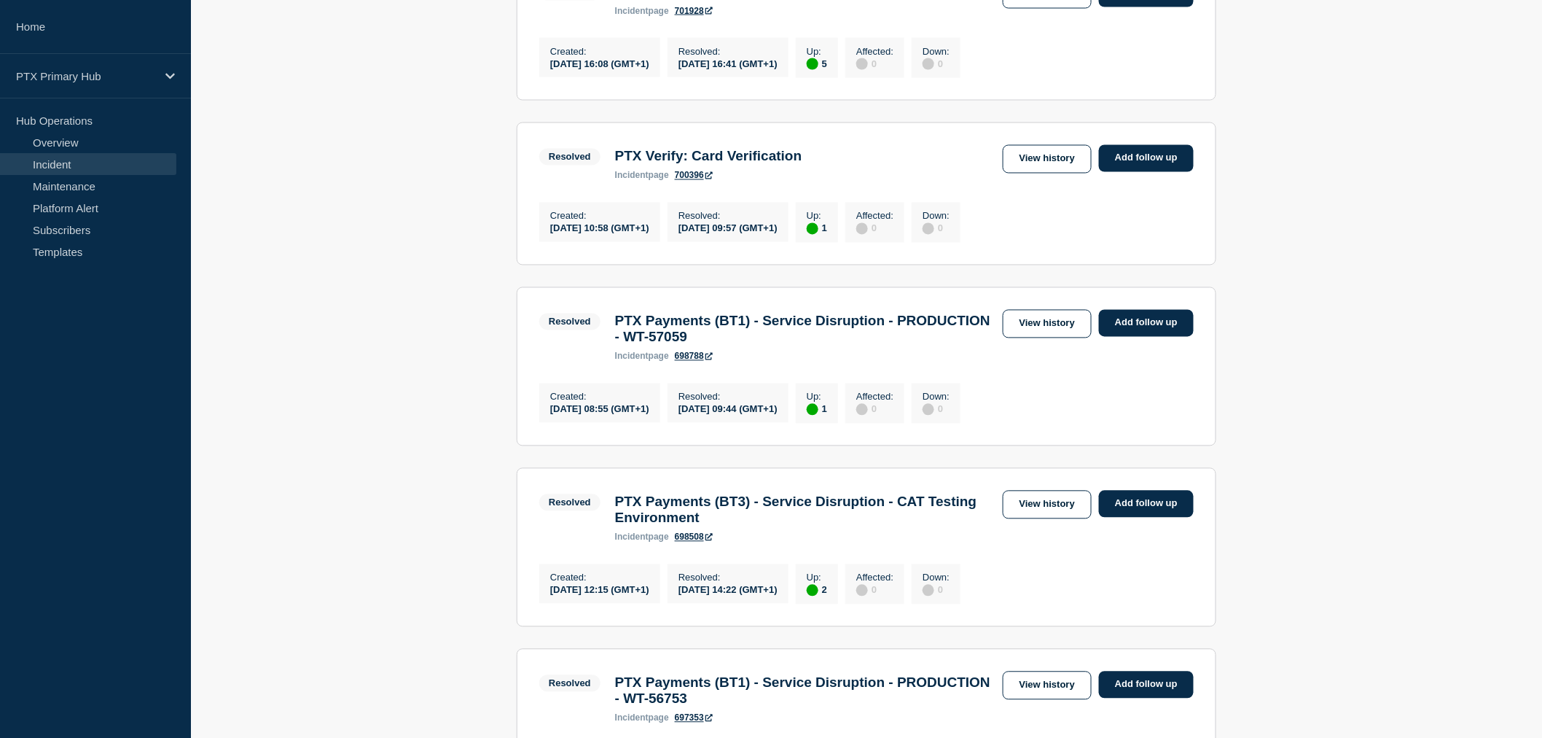
scroll to position [1052, 0]
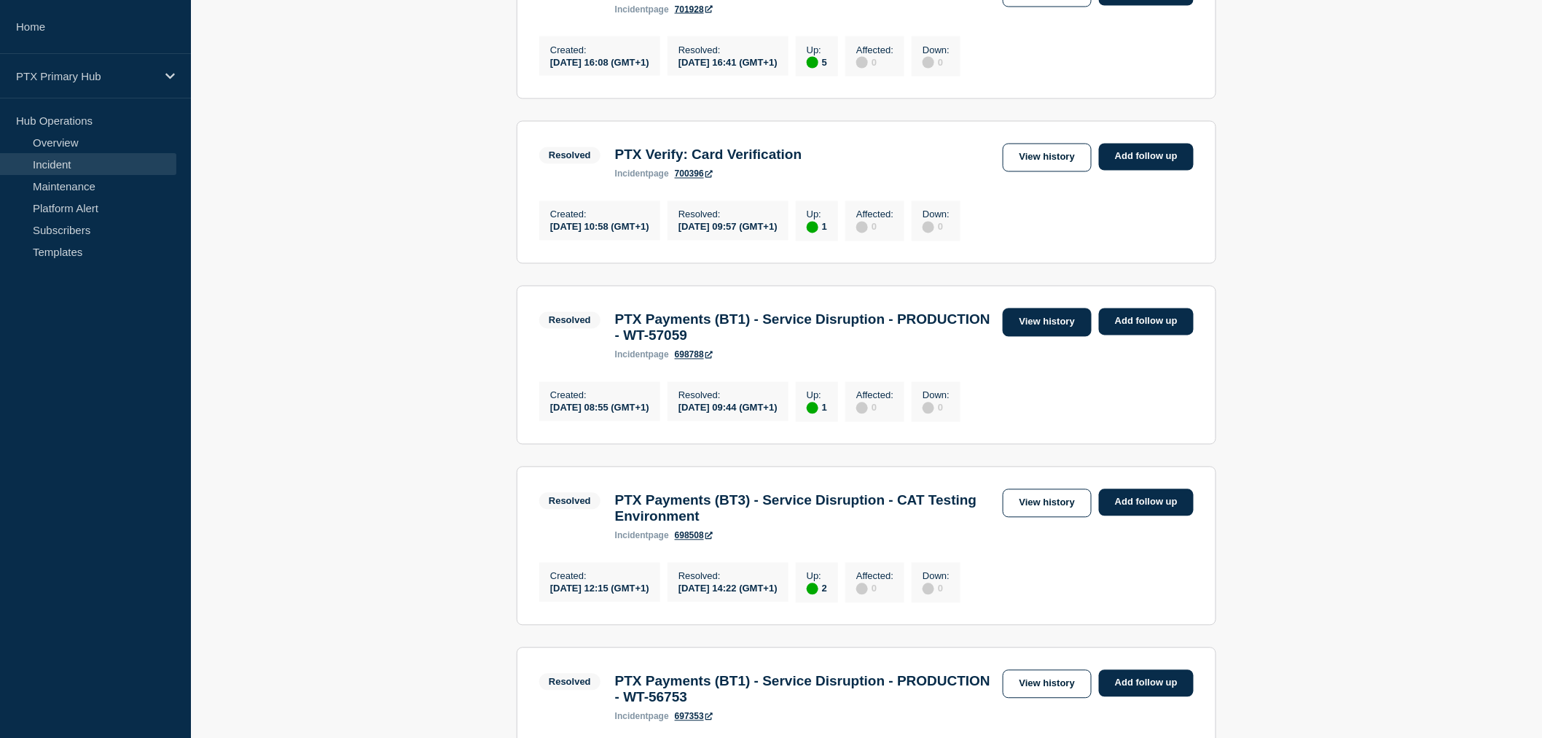
click at [1072, 337] on link "View history" at bounding box center [1047, 322] width 89 height 28
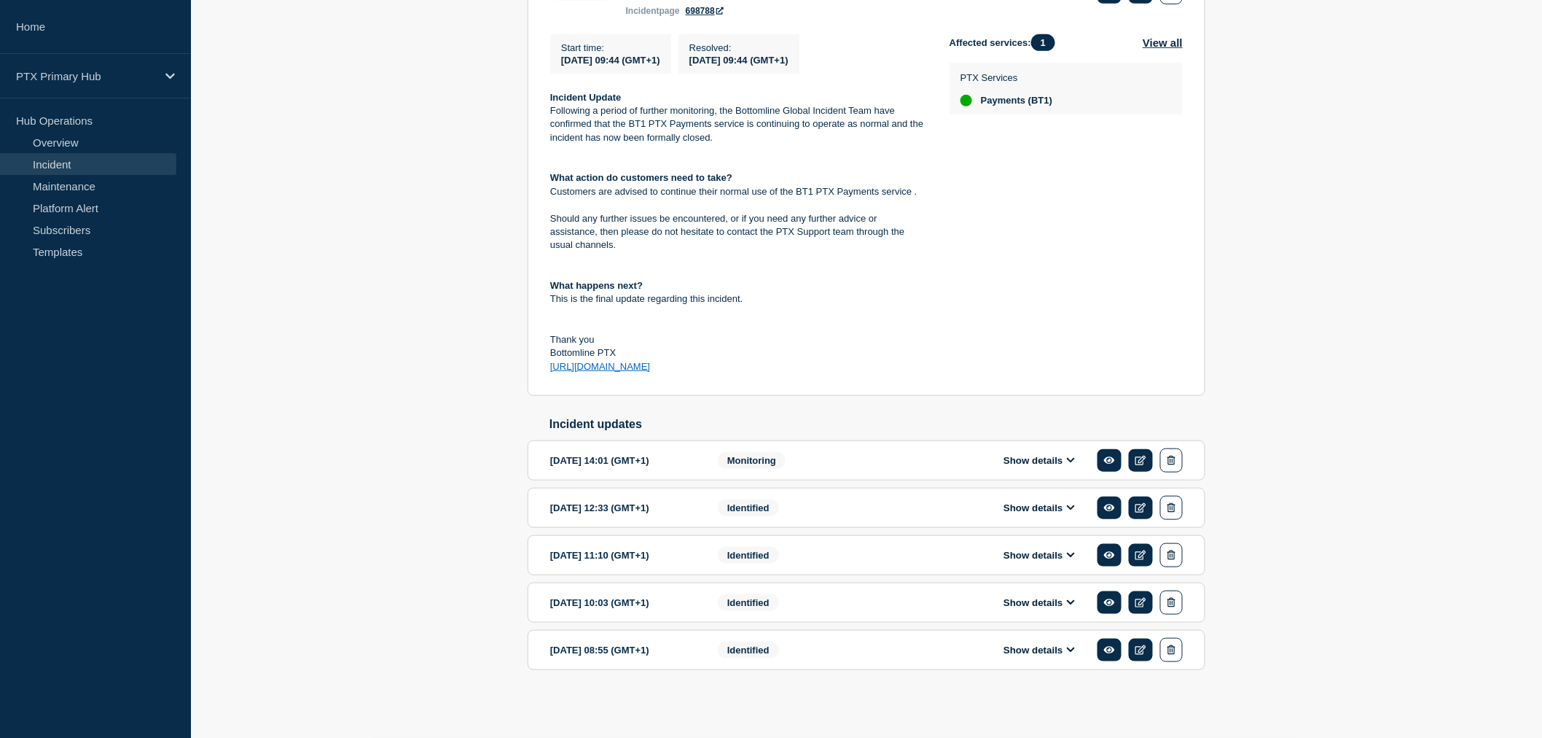
click at [1060, 459] on button "Show details" at bounding box center [1039, 460] width 80 height 12
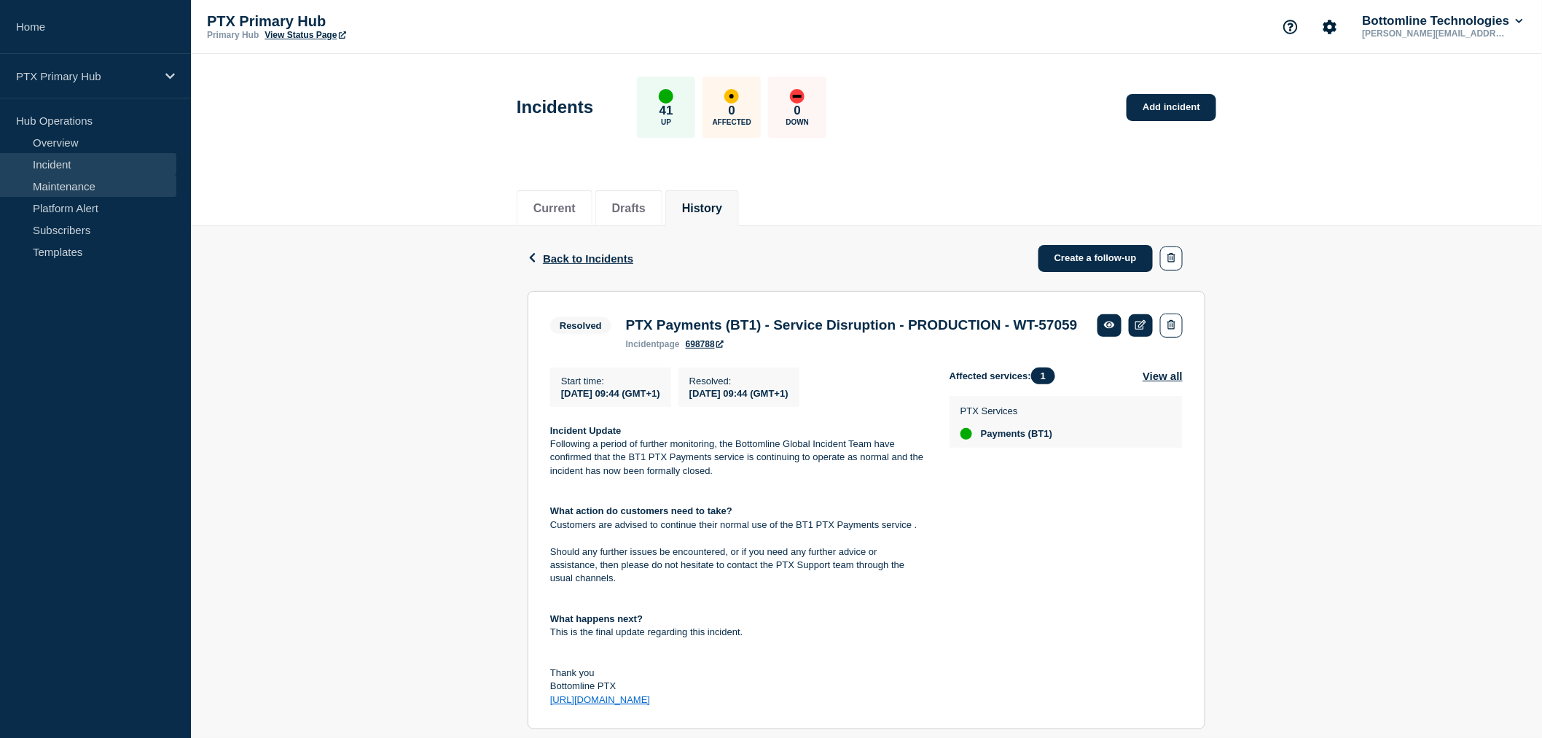
click at [87, 178] on link "Maintenance" at bounding box center [88, 186] width 176 height 22
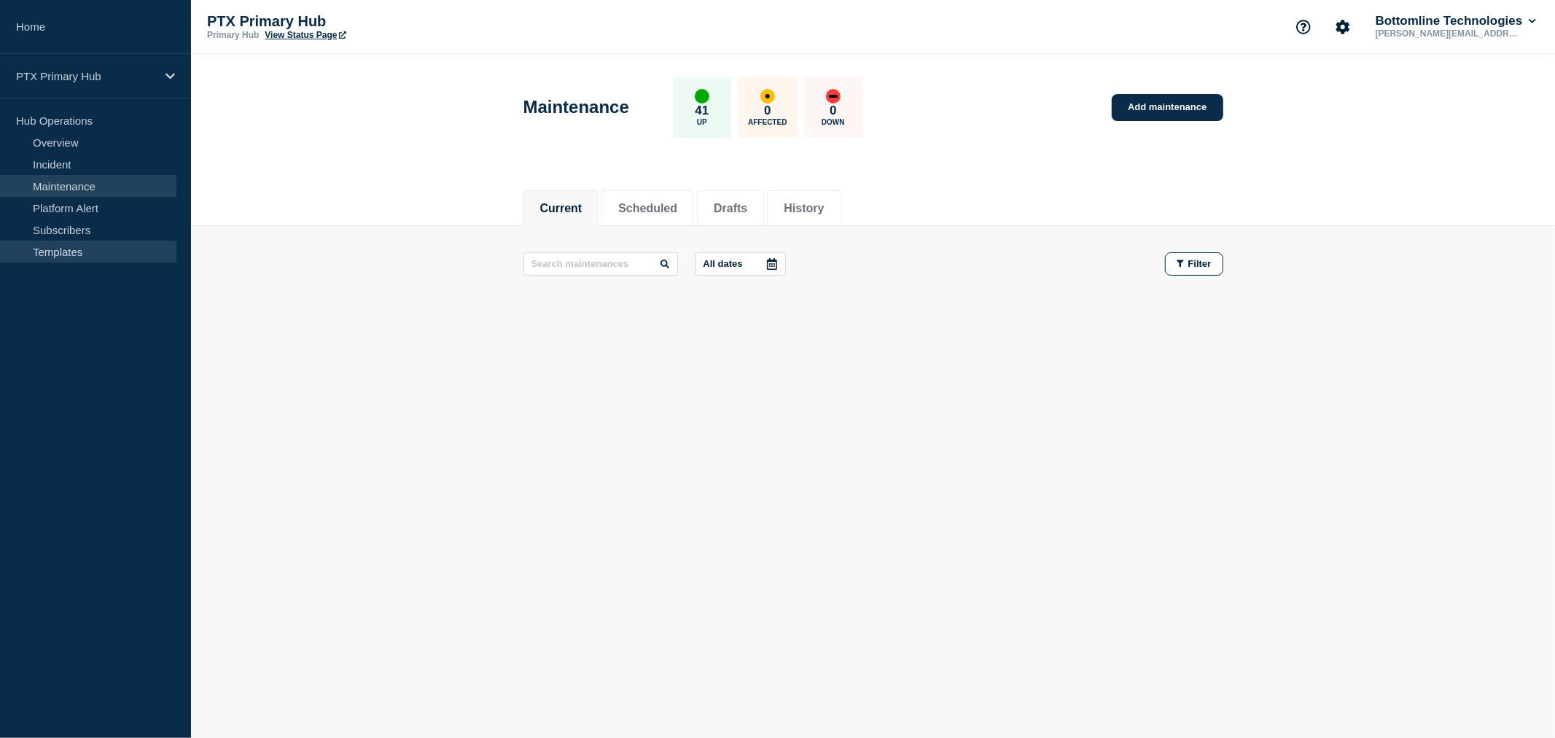
click at [60, 255] on link "Templates" at bounding box center [88, 252] width 176 height 22
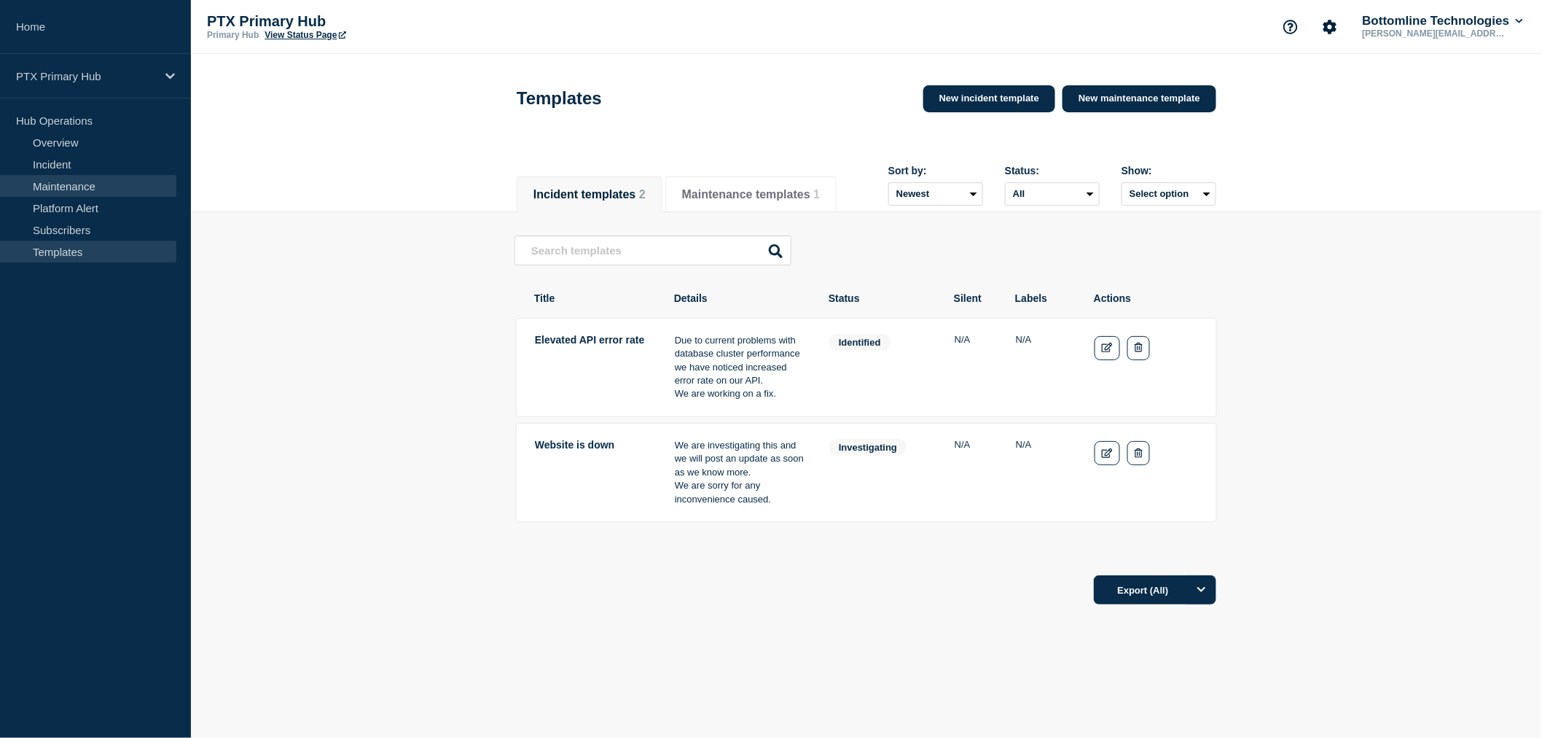
click at [111, 188] on link "Maintenance" at bounding box center [88, 186] width 176 height 22
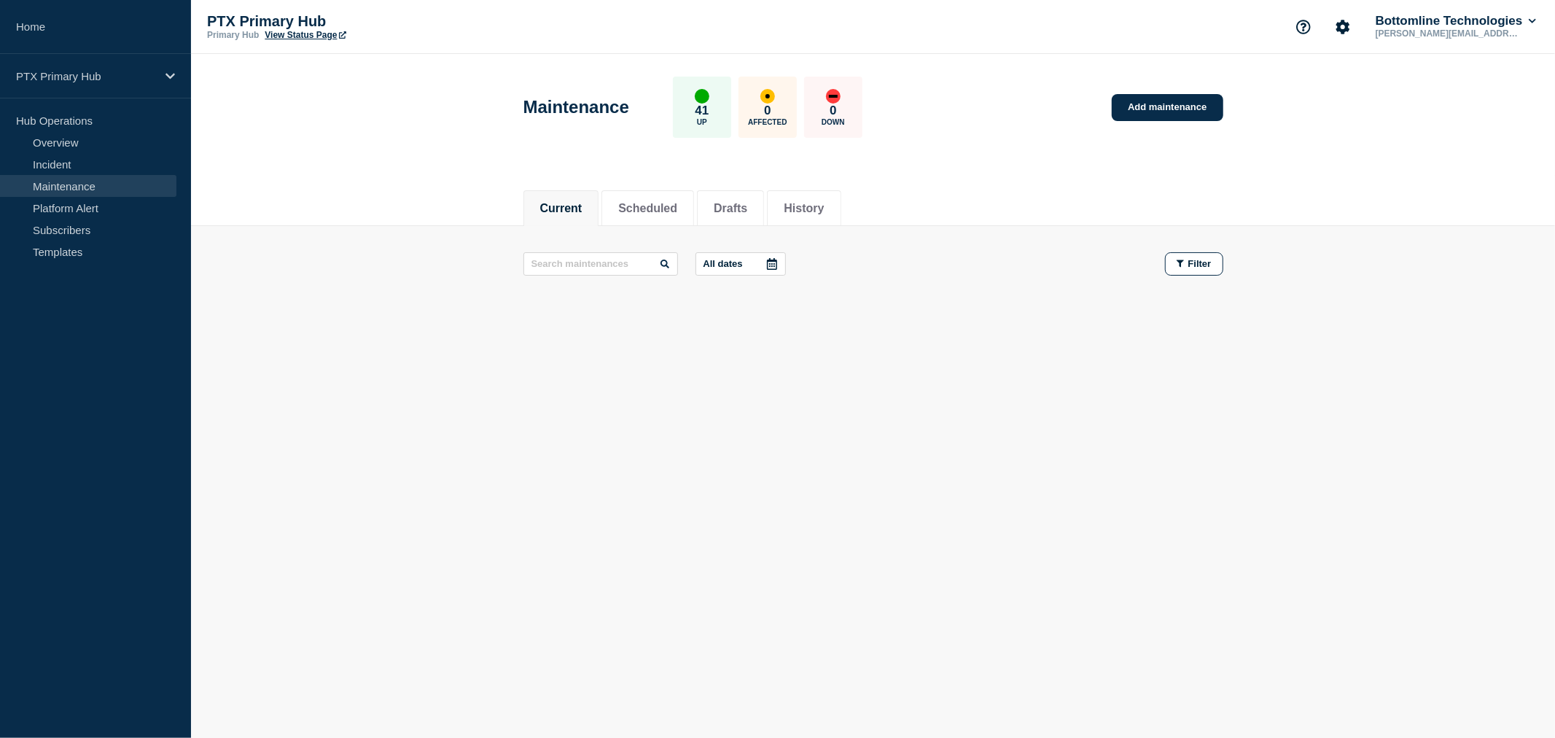
click at [1171, 91] on div "Maintenance 41 Up 0 Affected 0 Down Add maintenance" at bounding box center [873, 102] width 732 height 89
click at [1181, 112] on link "Add maintenance" at bounding box center [1167, 107] width 111 height 27
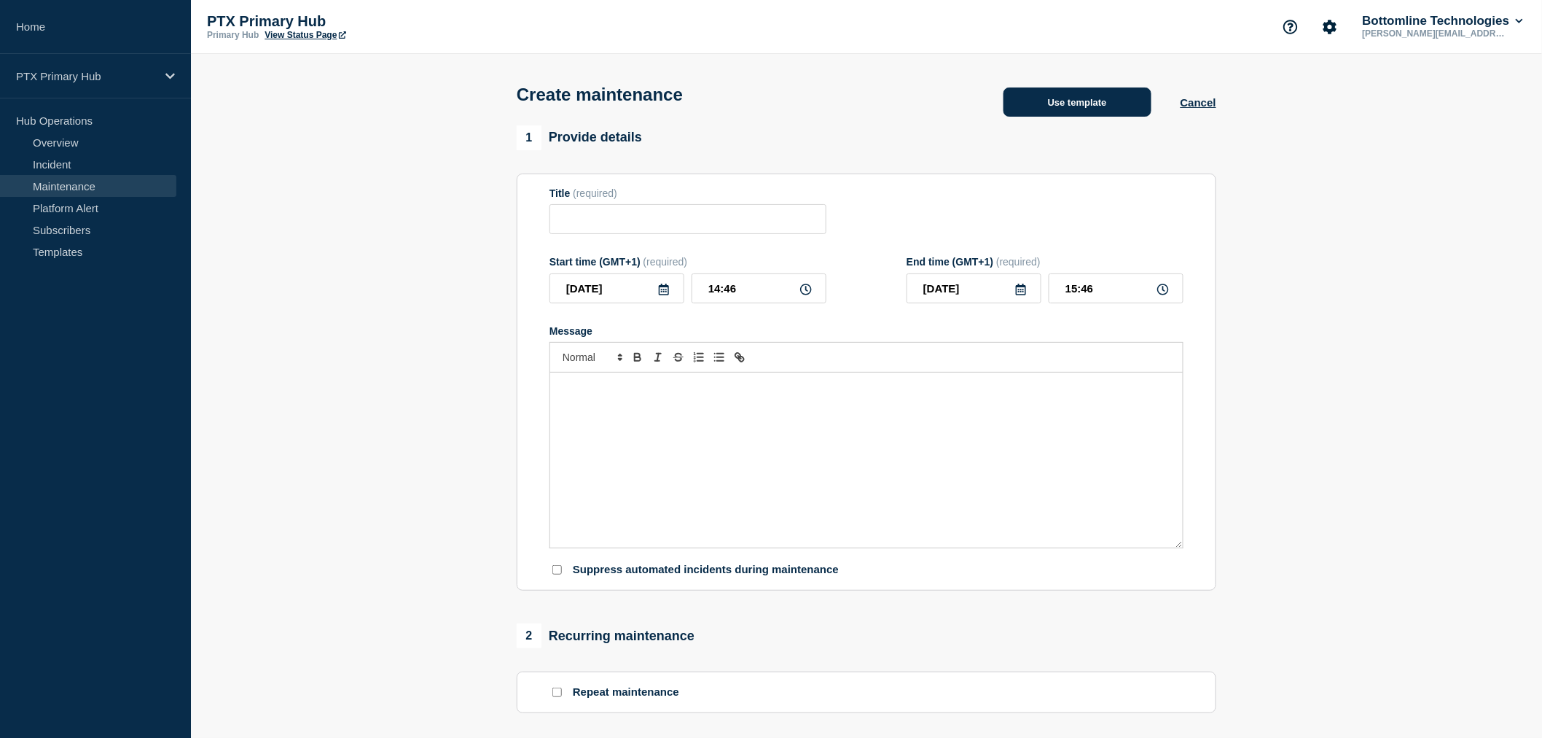
click at [1109, 111] on button "Use template" at bounding box center [1078, 101] width 148 height 29
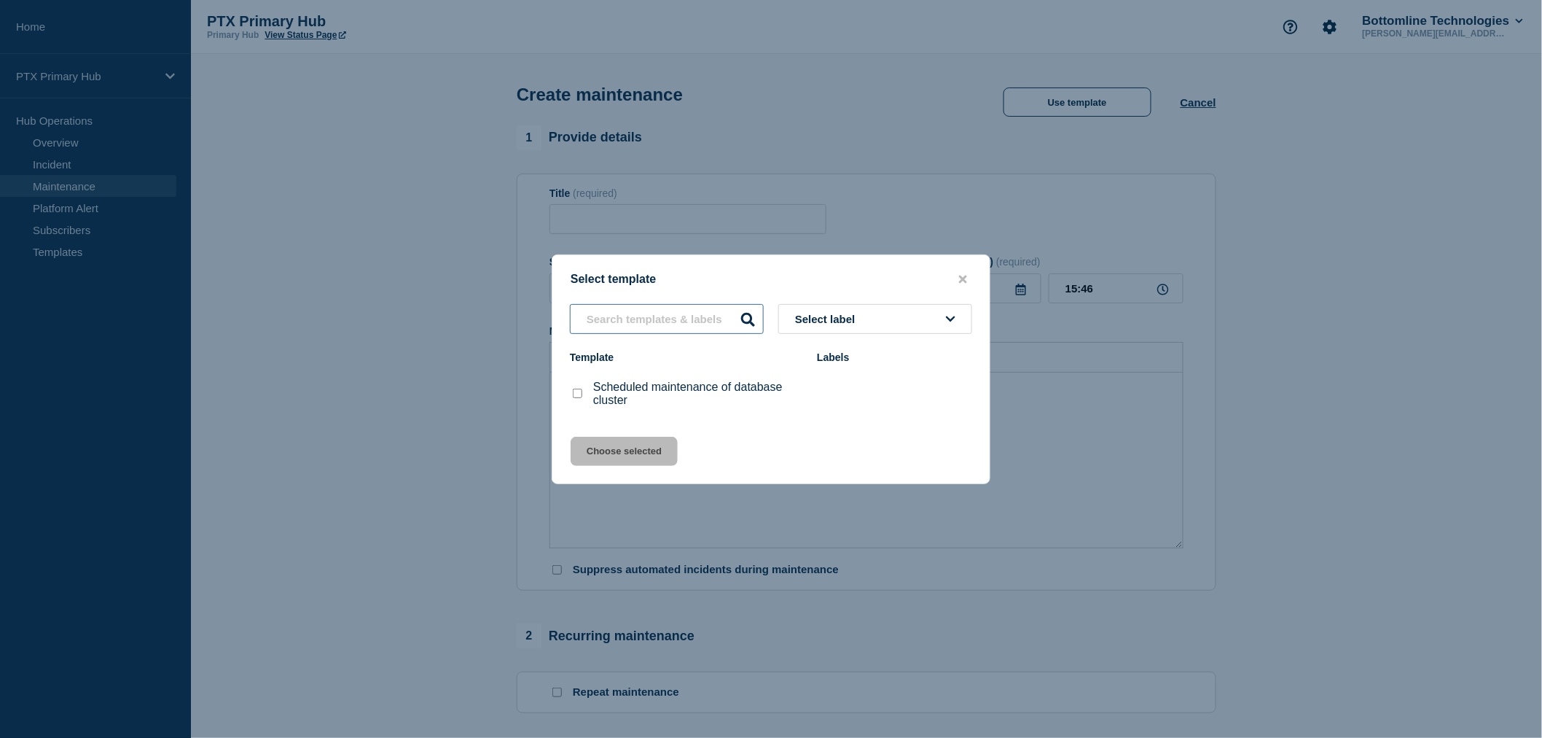
click at [700, 317] on input "text" at bounding box center [667, 319] width 194 height 30
click at [856, 318] on span "Select label" at bounding box center [828, 319] width 66 height 12
click at [806, 332] on button "Select label" at bounding box center [875, 319] width 194 height 30
click at [248, 214] on div at bounding box center [771, 369] width 1542 height 738
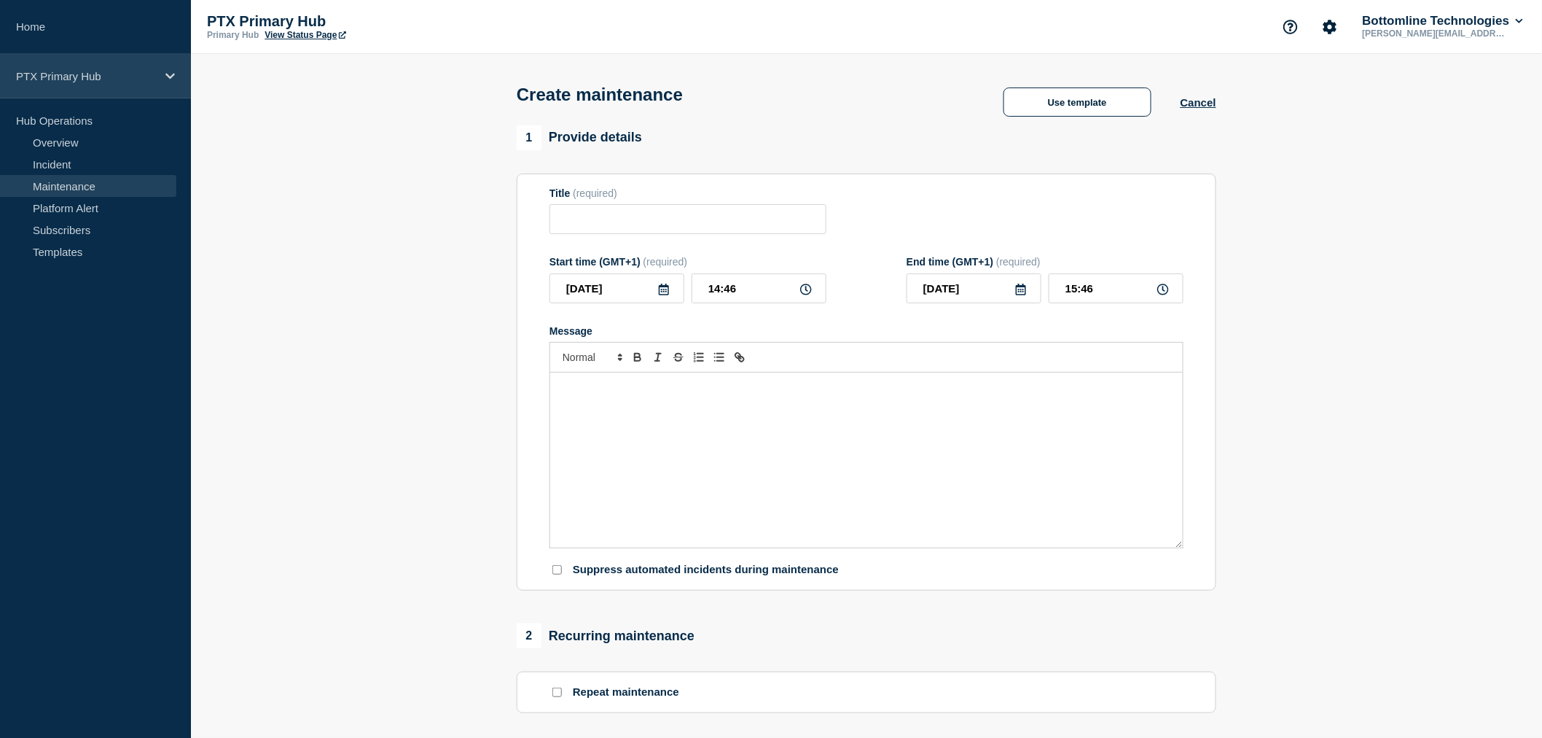
click at [93, 84] on div "PTX Primary Hub" at bounding box center [95, 76] width 191 height 44
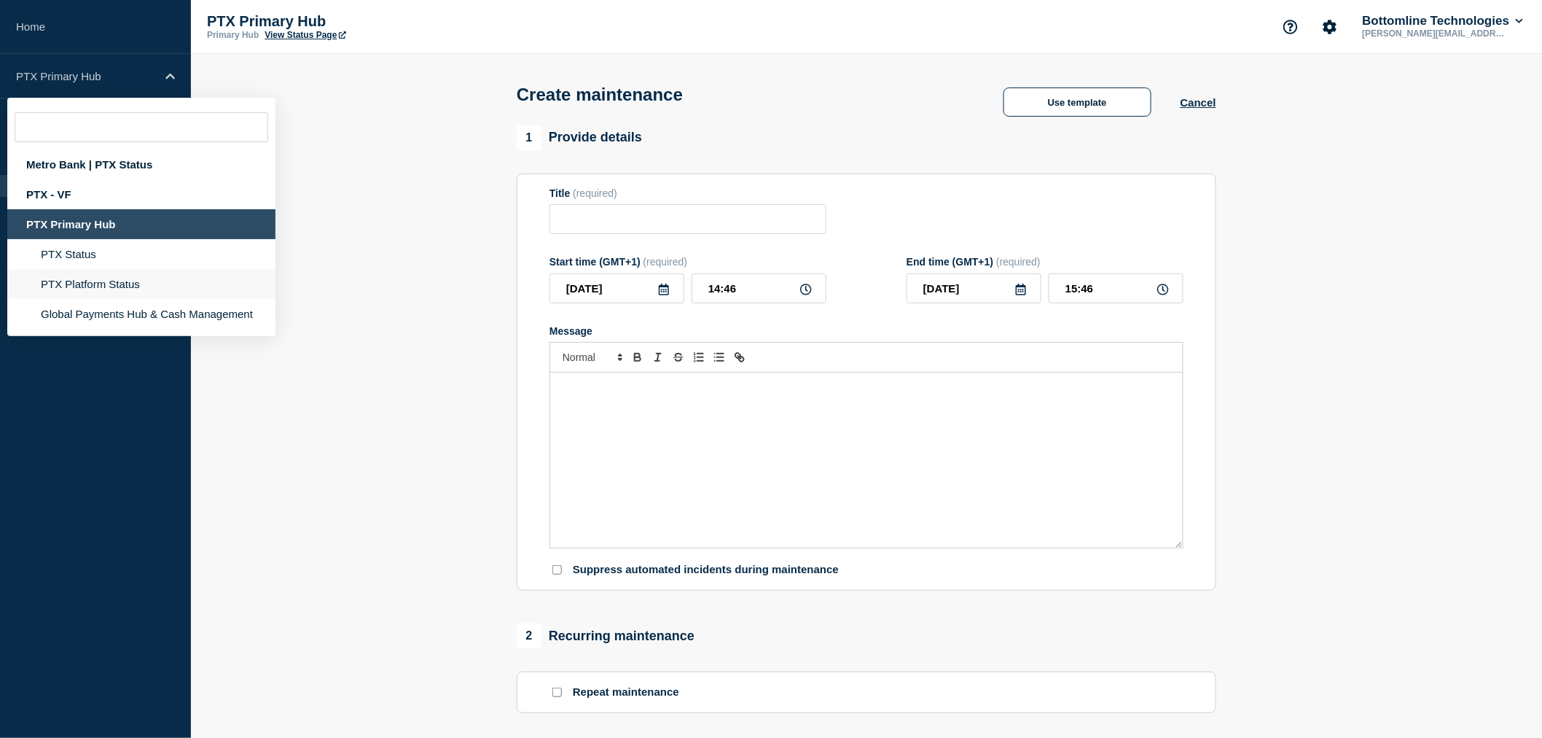
click at [117, 285] on li "PTX Platform Status" at bounding box center [141, 284] width 268 height 30
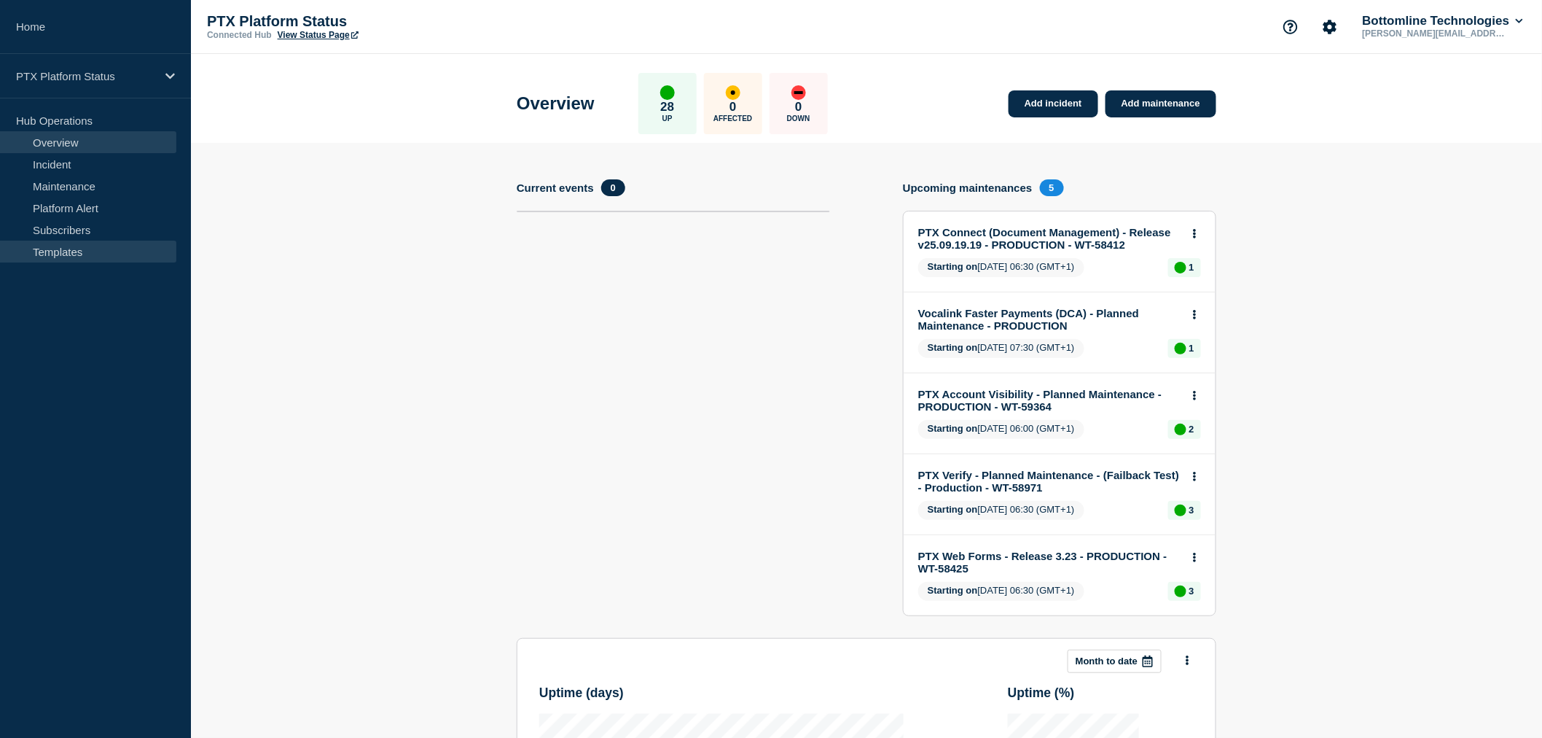
click at [52, 246] on link "Templates" at bounding box center [88, 252] width 176 height 22
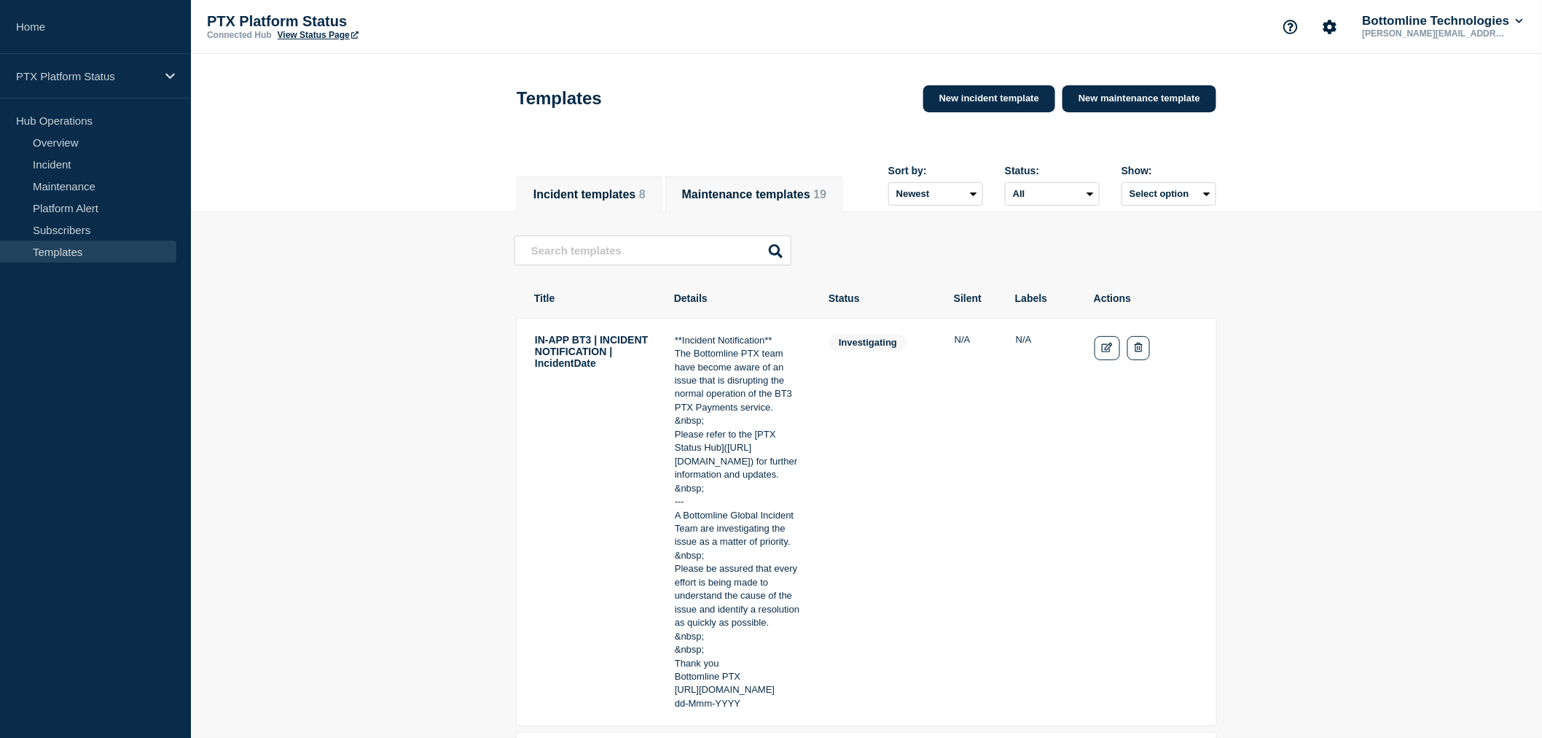
click at [809, 201] on button "Maintenance templates 19" at bounding box center [754, 194] width 144 height 13
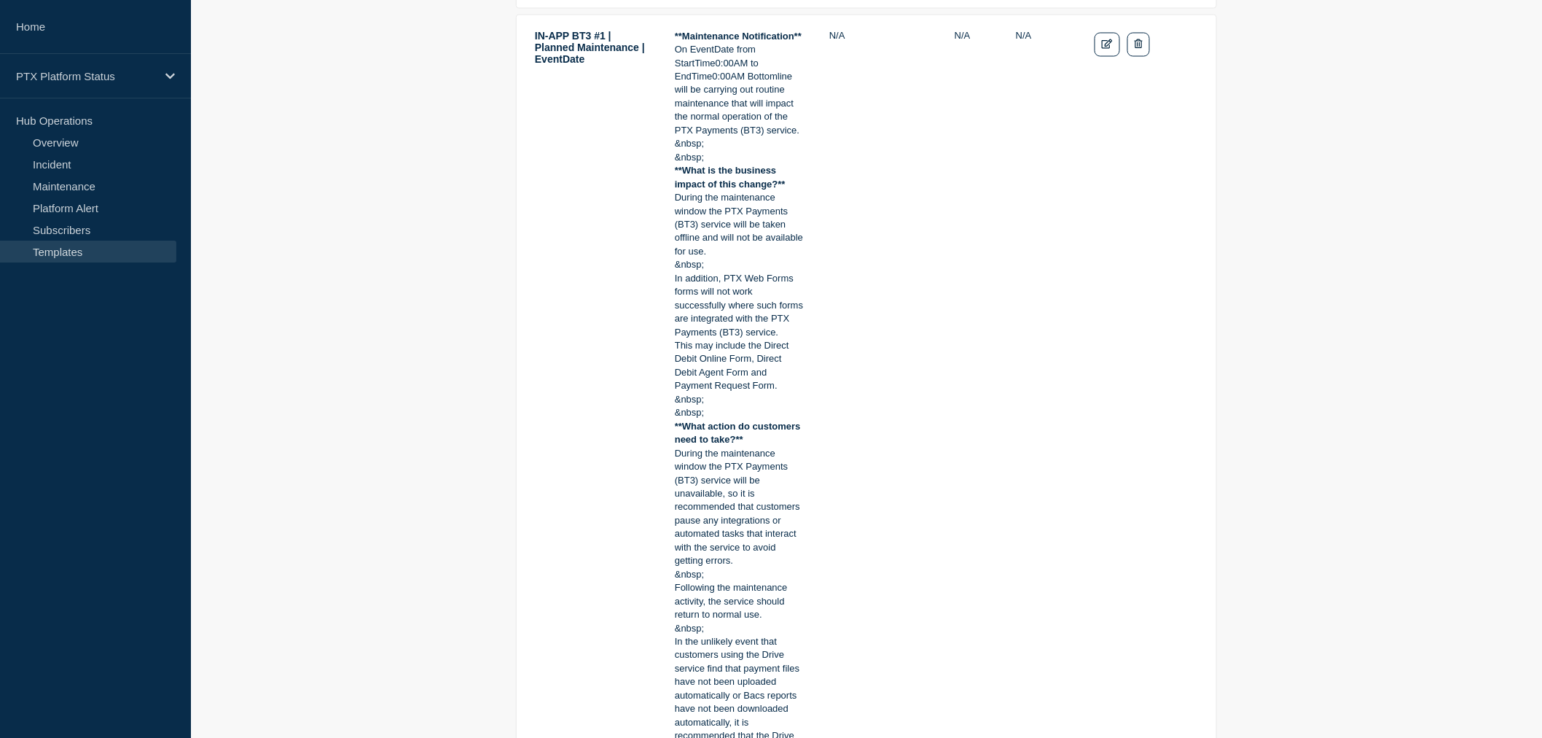
drag, startPoint x: 390, startPoint y: 491, endPoint x: 402, endPoint y: 488, distance: 11.9
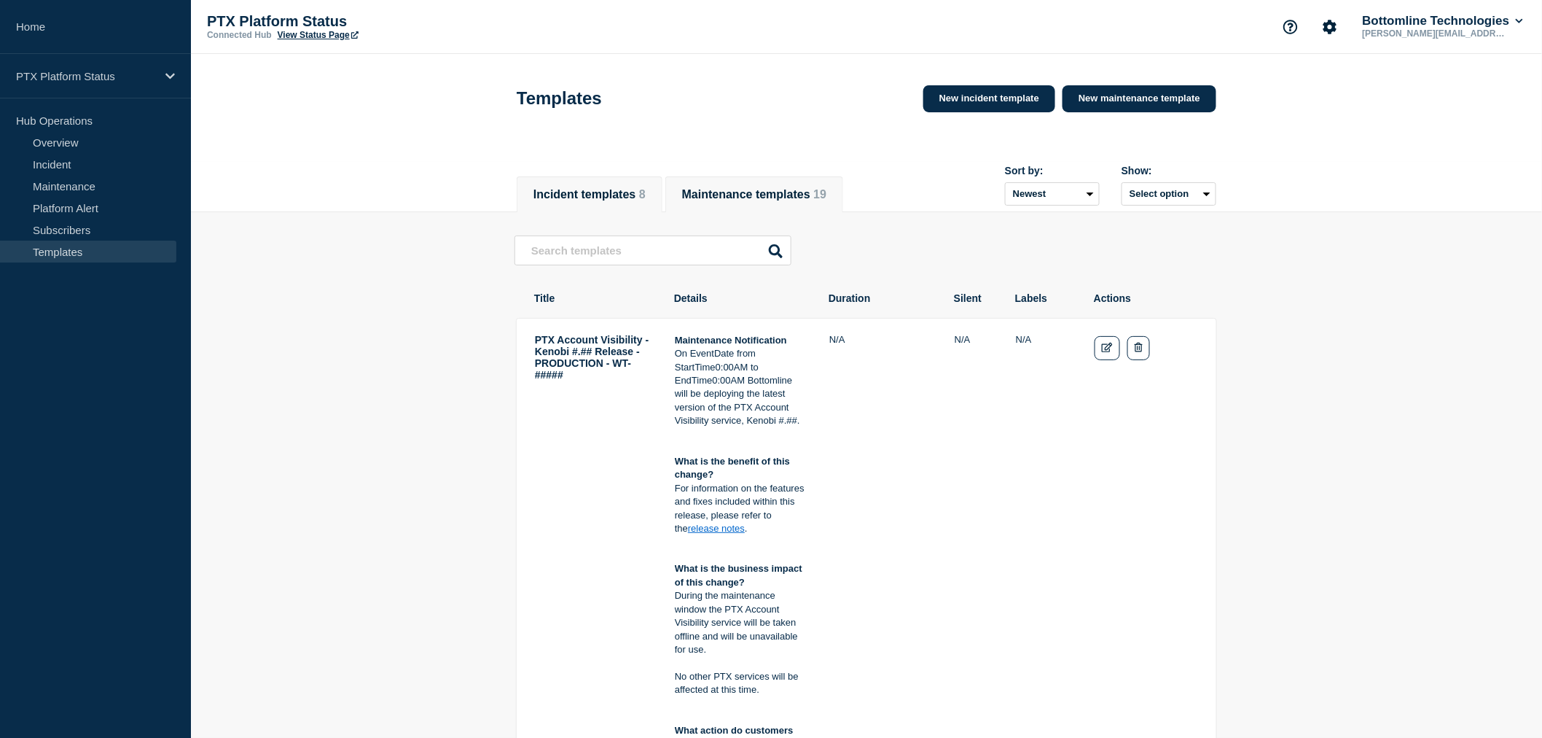
click at [547, 185] on li "Incident templates 8" at bounding box center [590, 194] width 146 height 36
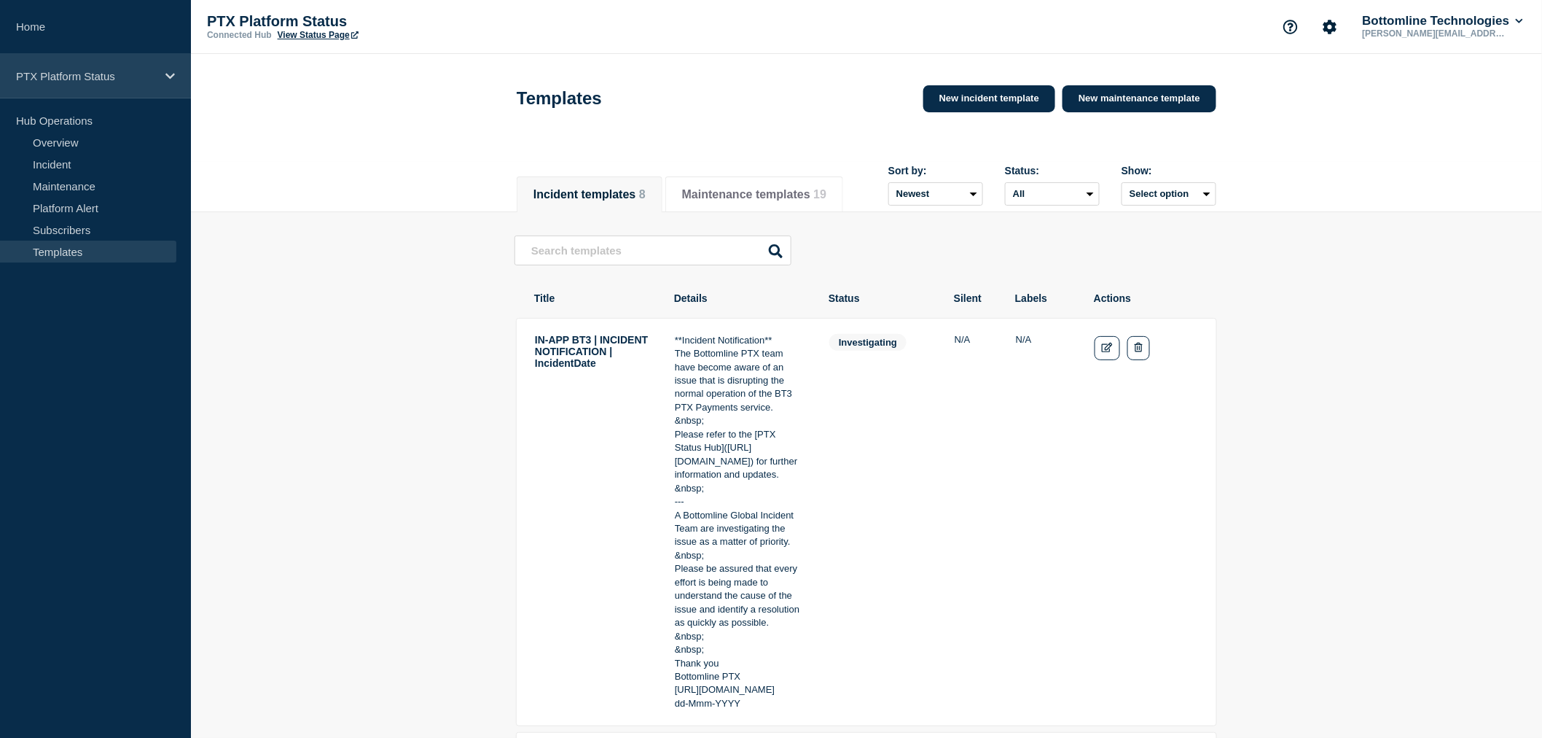
click at [125, 68] on div "PTX Platform Status" at bounding box center [95, 76] width 191 height 44
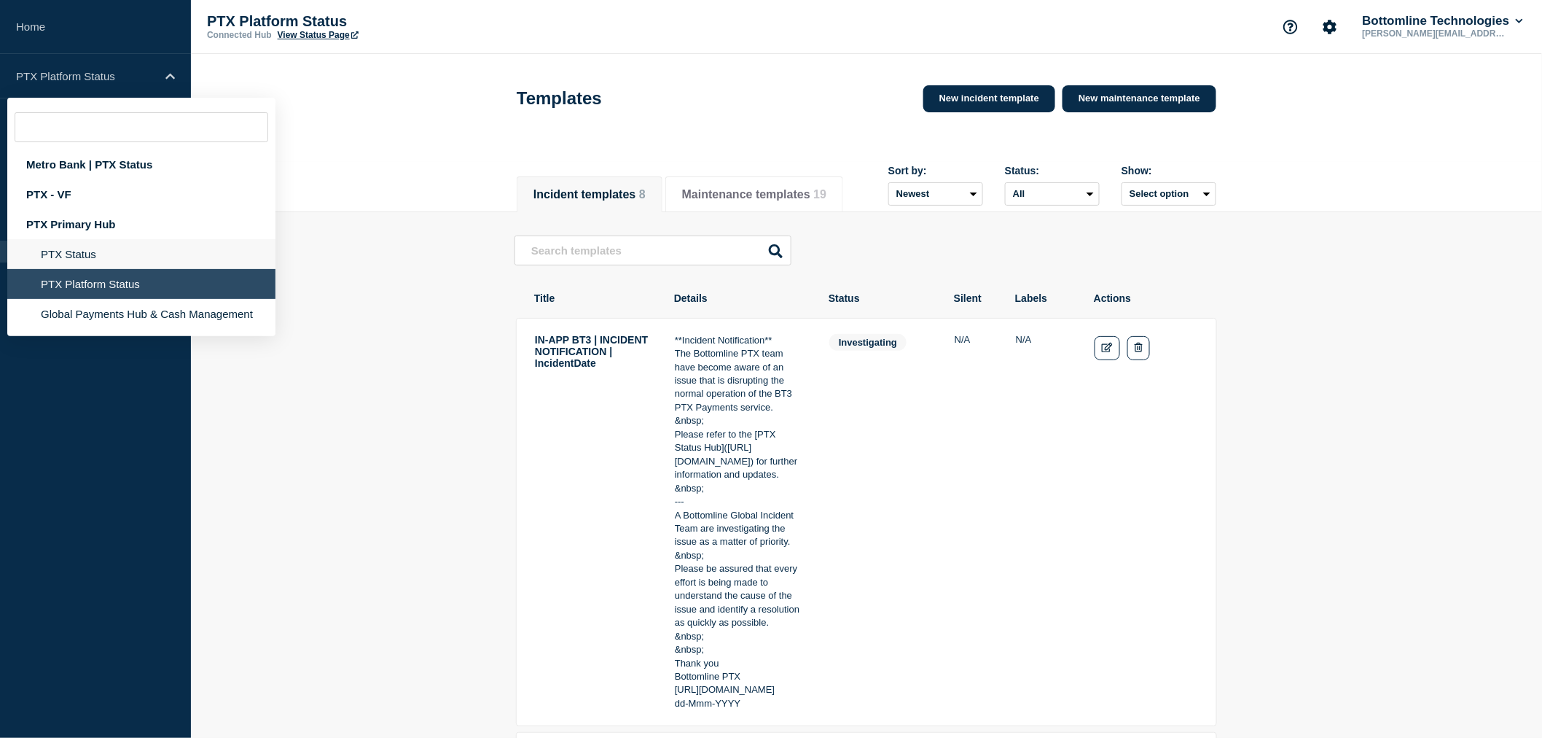
click at [106, 250] on li "PTX Status" at bounding box center [141, 254] width 268 height 30
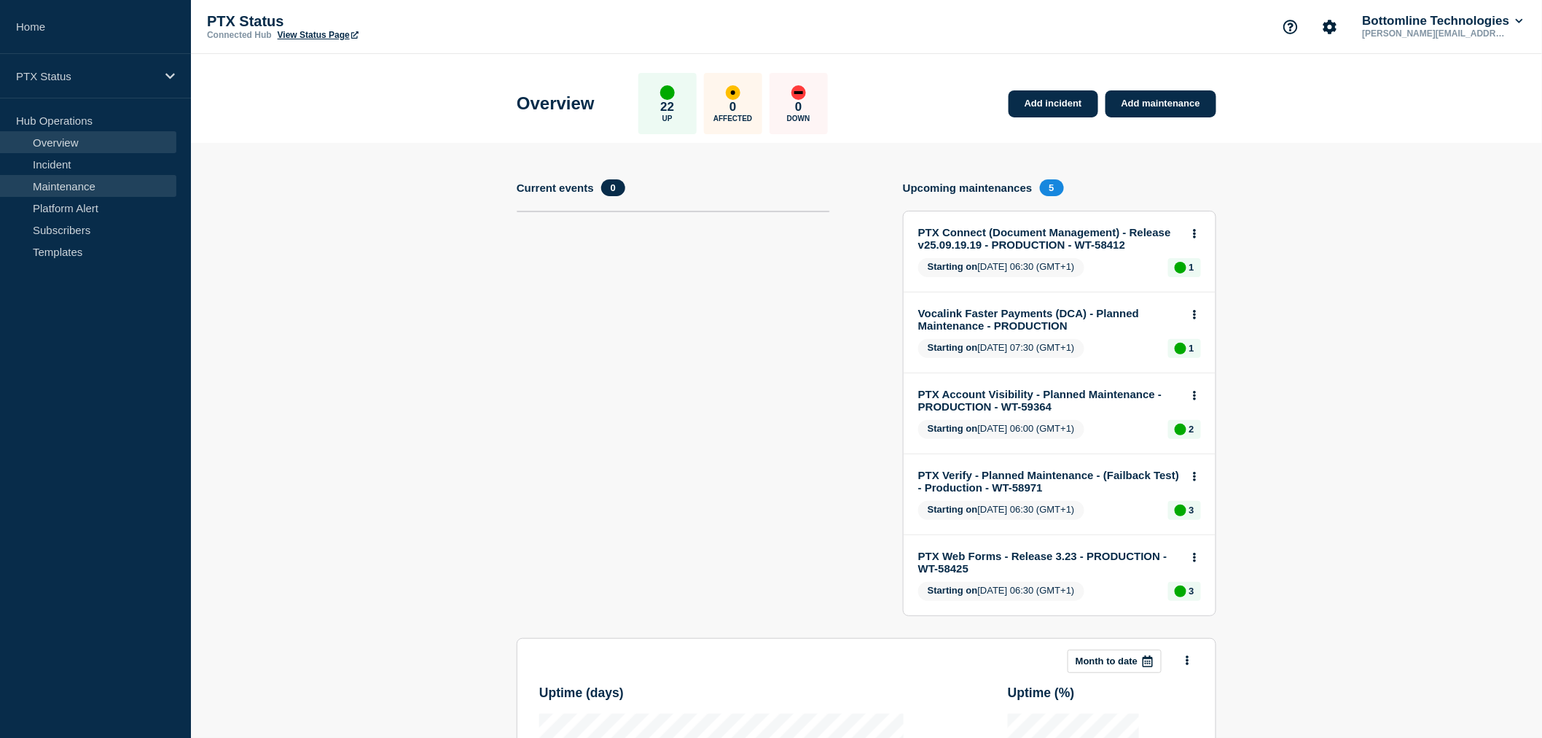
click at [87, 190] on link "Maintenance" at bounding box center [88, 186] width 176 height 22
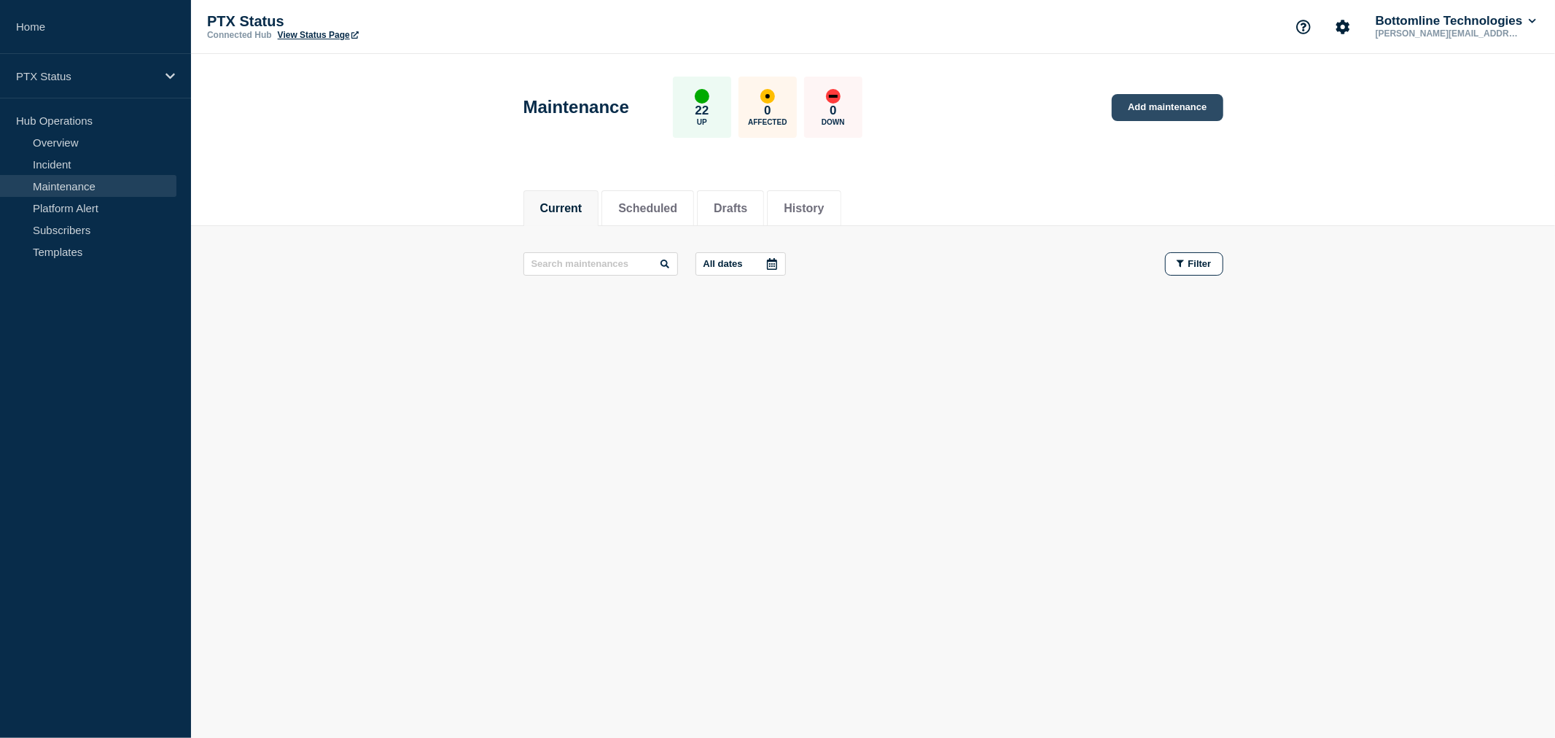
click at [1152, 97] on link "Add maintenance" at bounding box center [1167, 107] width 111 height 27
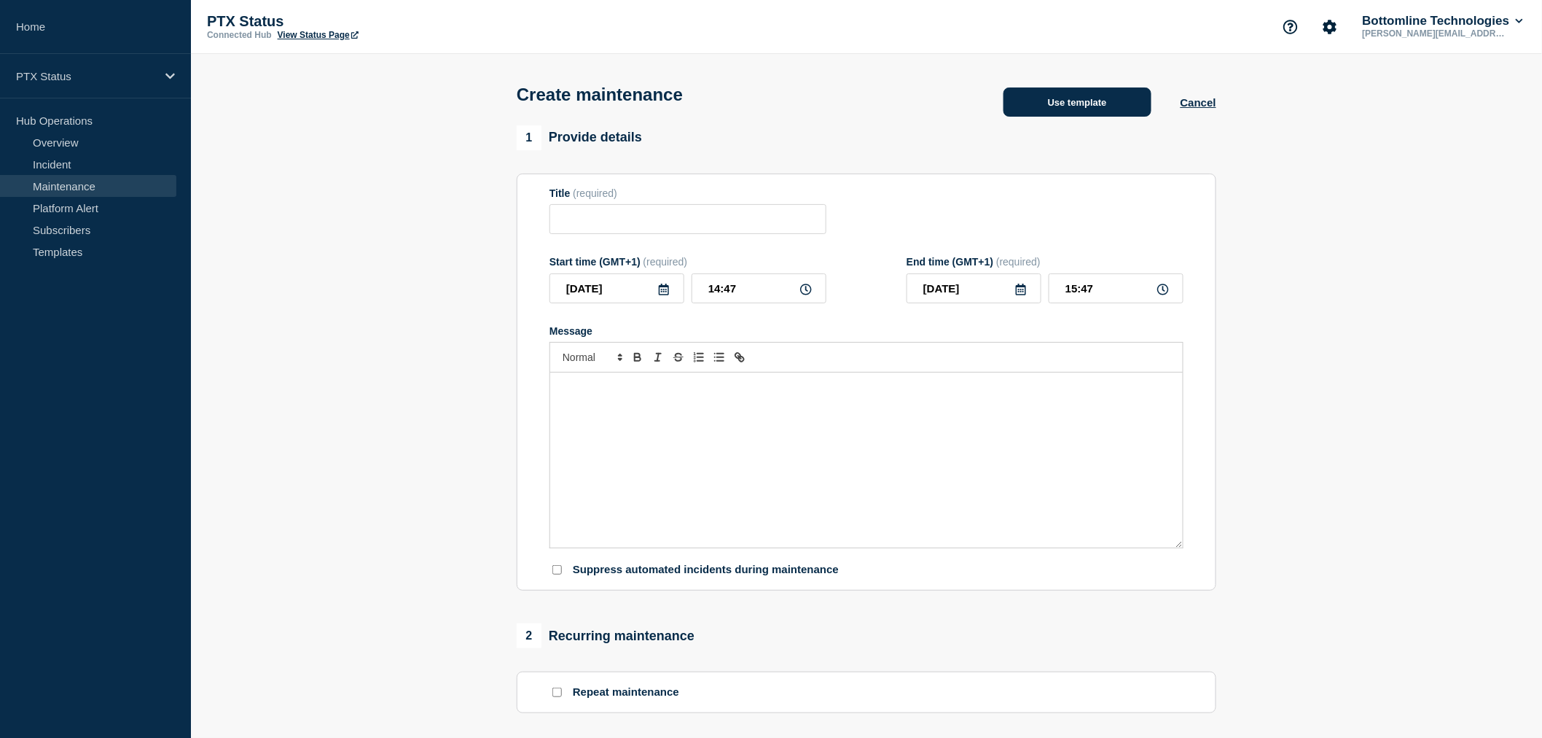
click at [1123, 117] on button "Use template" at bounding box center [1078, 101] width 148 height 29
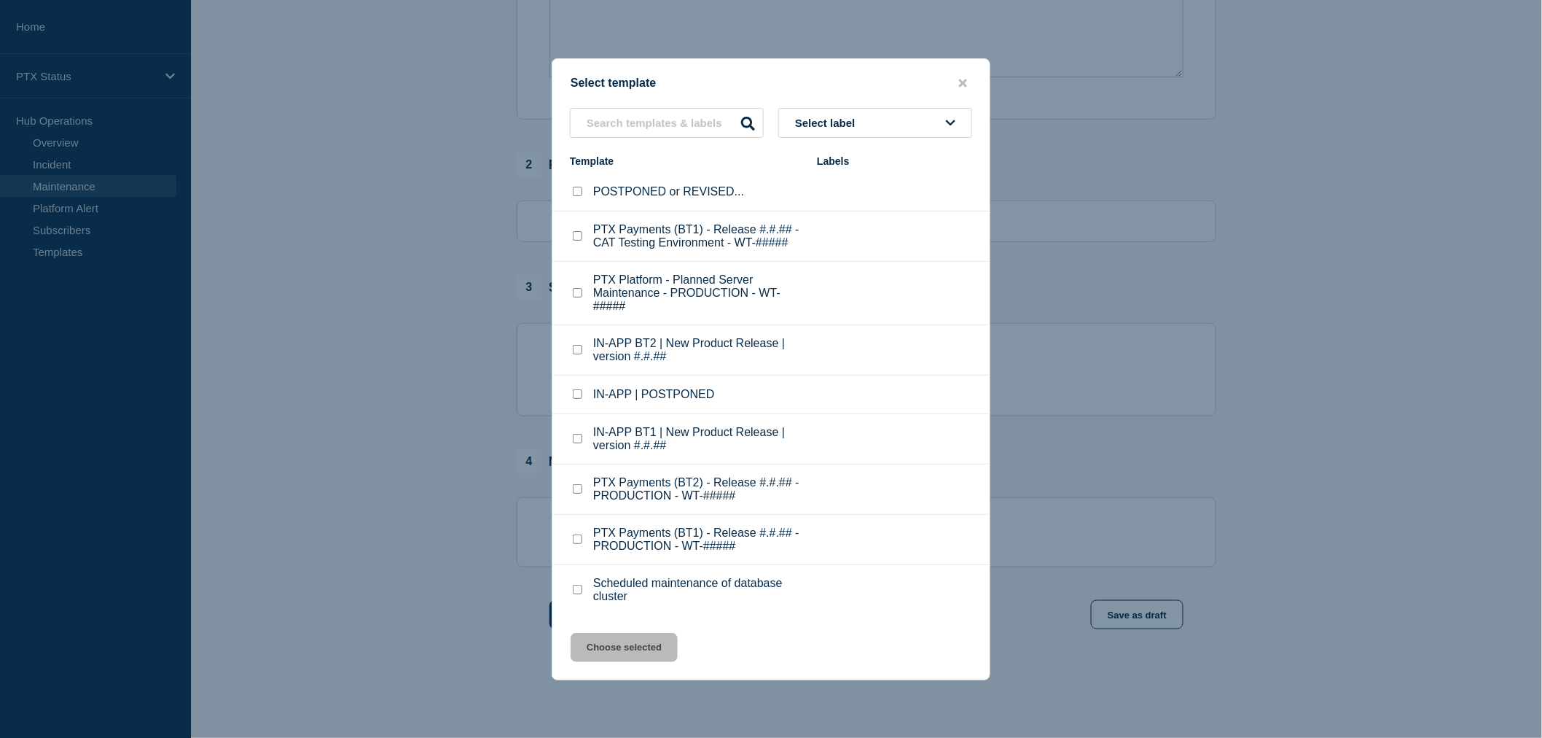
scroll to position [485, 0]
click at [972, 71] on div "Select template Select label Template Labels POSTPONED or REVISED... PTX Paymen…" at bounding box center [771, 369] width 439 height 622
click at [964, 77] on icon "close button" at bounding box center [963, 83] width 8 height 12
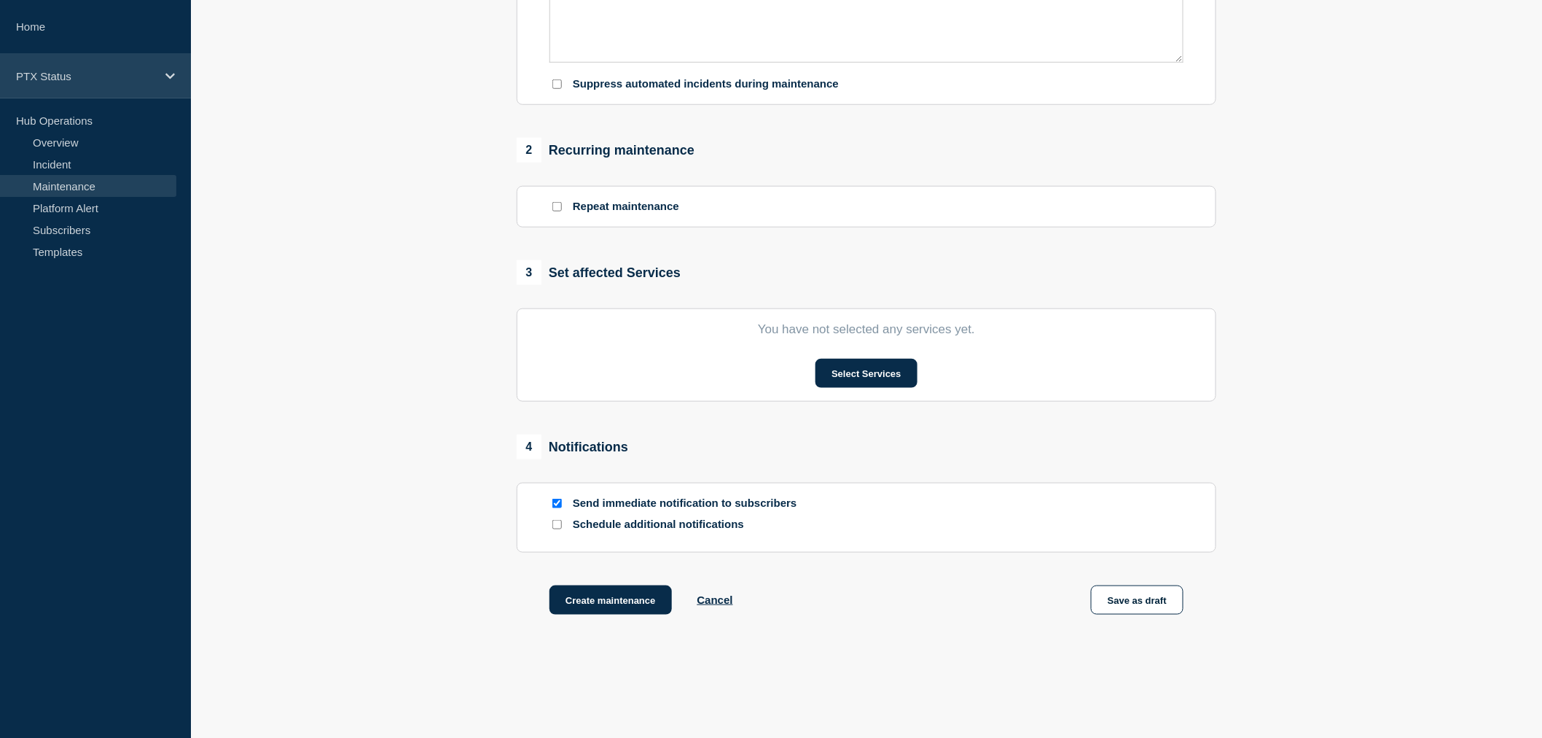
click at [118, 95] on div "PTX Status" at bounding box center [95, 76] width 191 height 44
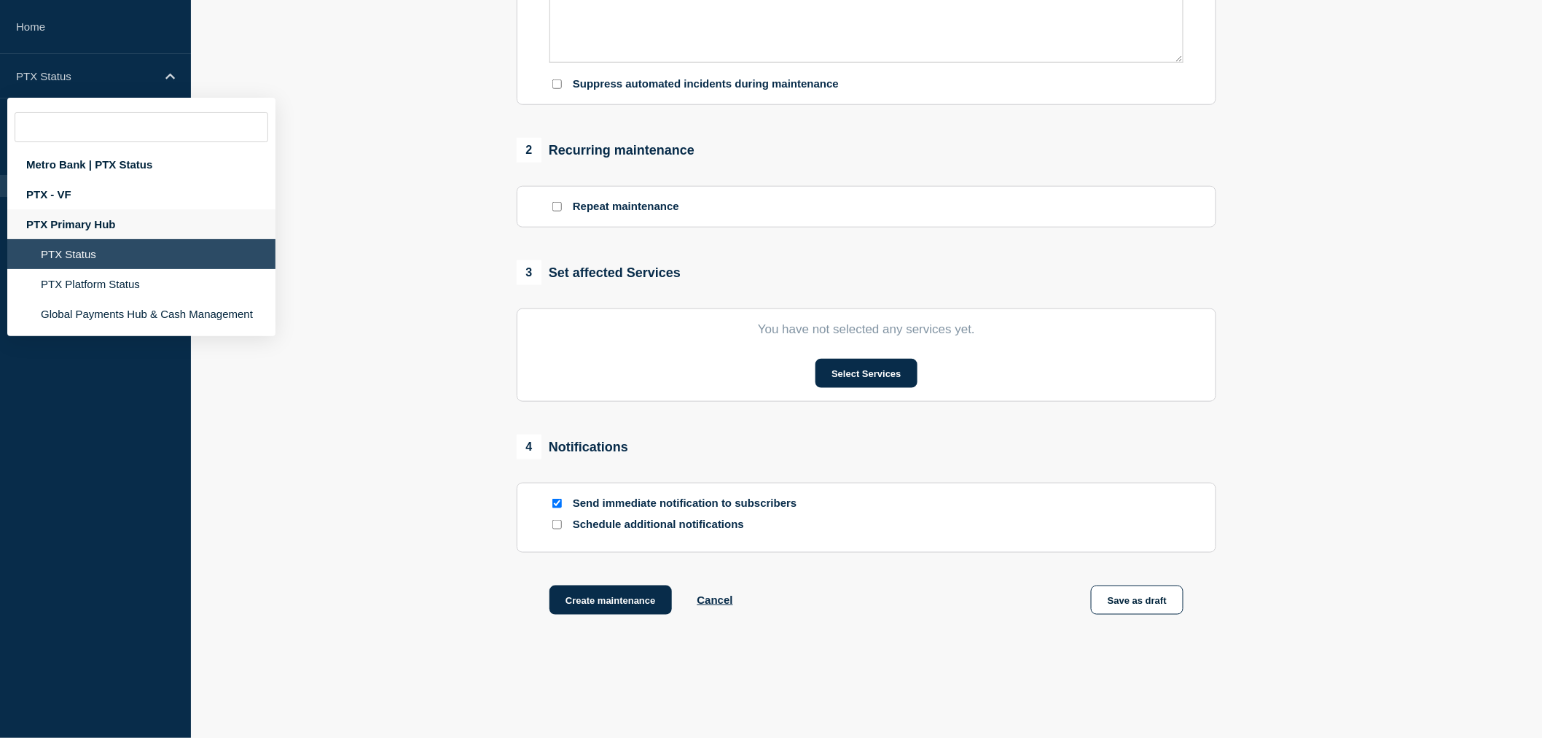
click at [79, 227] on div "PTX Primary Hub" at bounding box center [141, 224] width 268 height 30
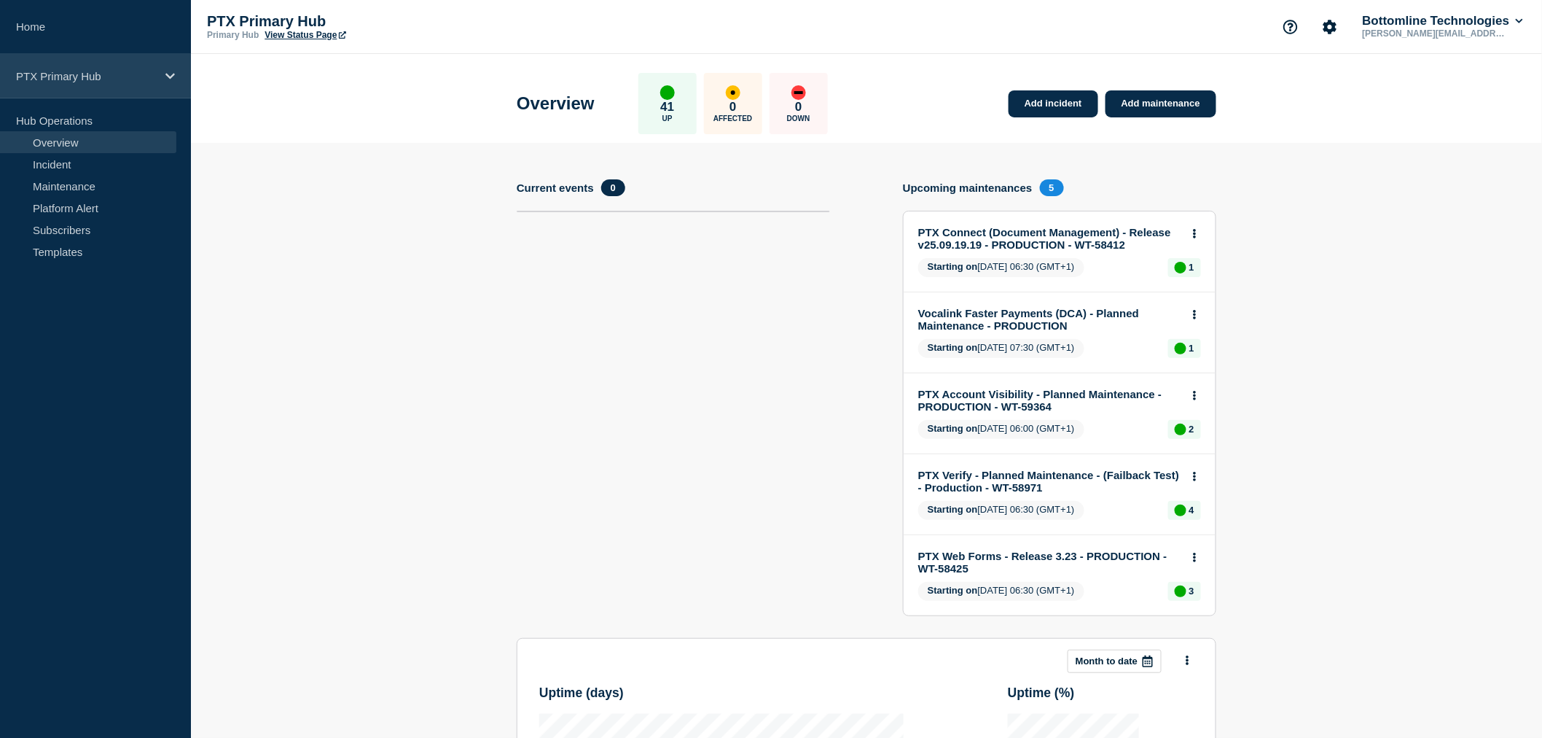
click at [150, 74] on p "PTX Primary Hub" at bounding box center [86, 76] width 140 height 12
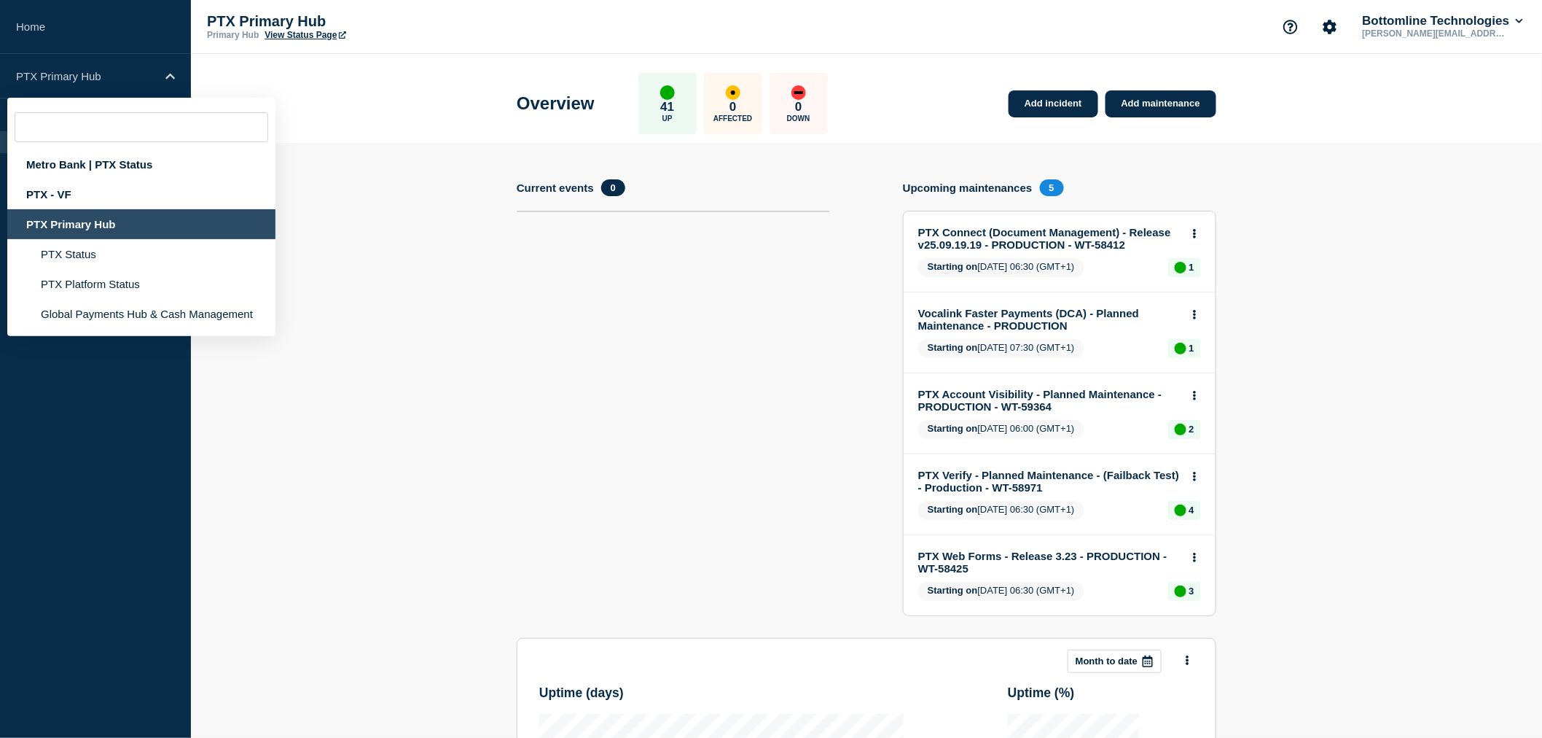
click at [429, 364] on section "Add incident Add maintenance Current events 0 Upcoming maintenances 5 PTX Conne…" at bounding box center [866, 621] width 1351 height 956
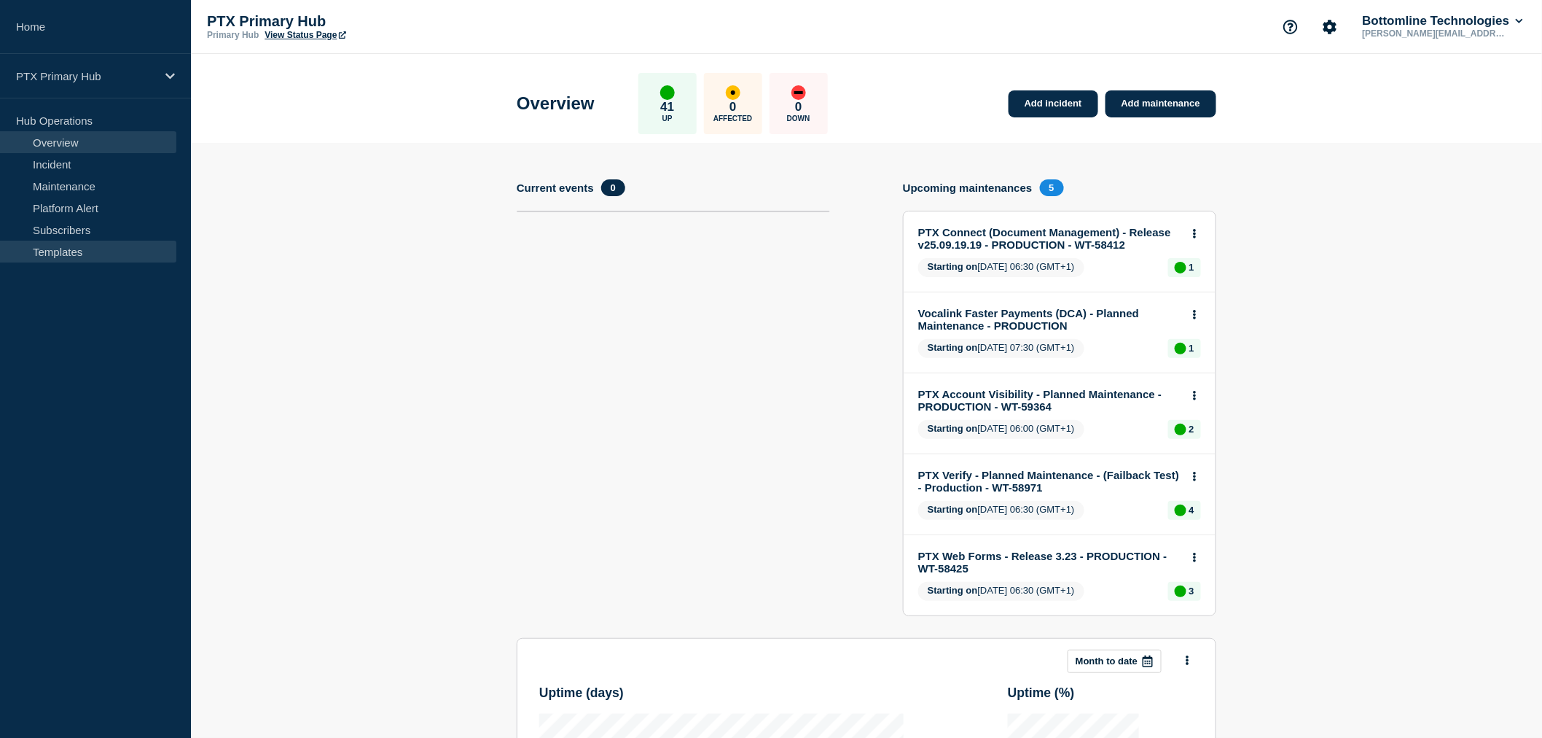
click at [90, 248] on link "Templates" at bounding box center [88, 252] width 176 height 22
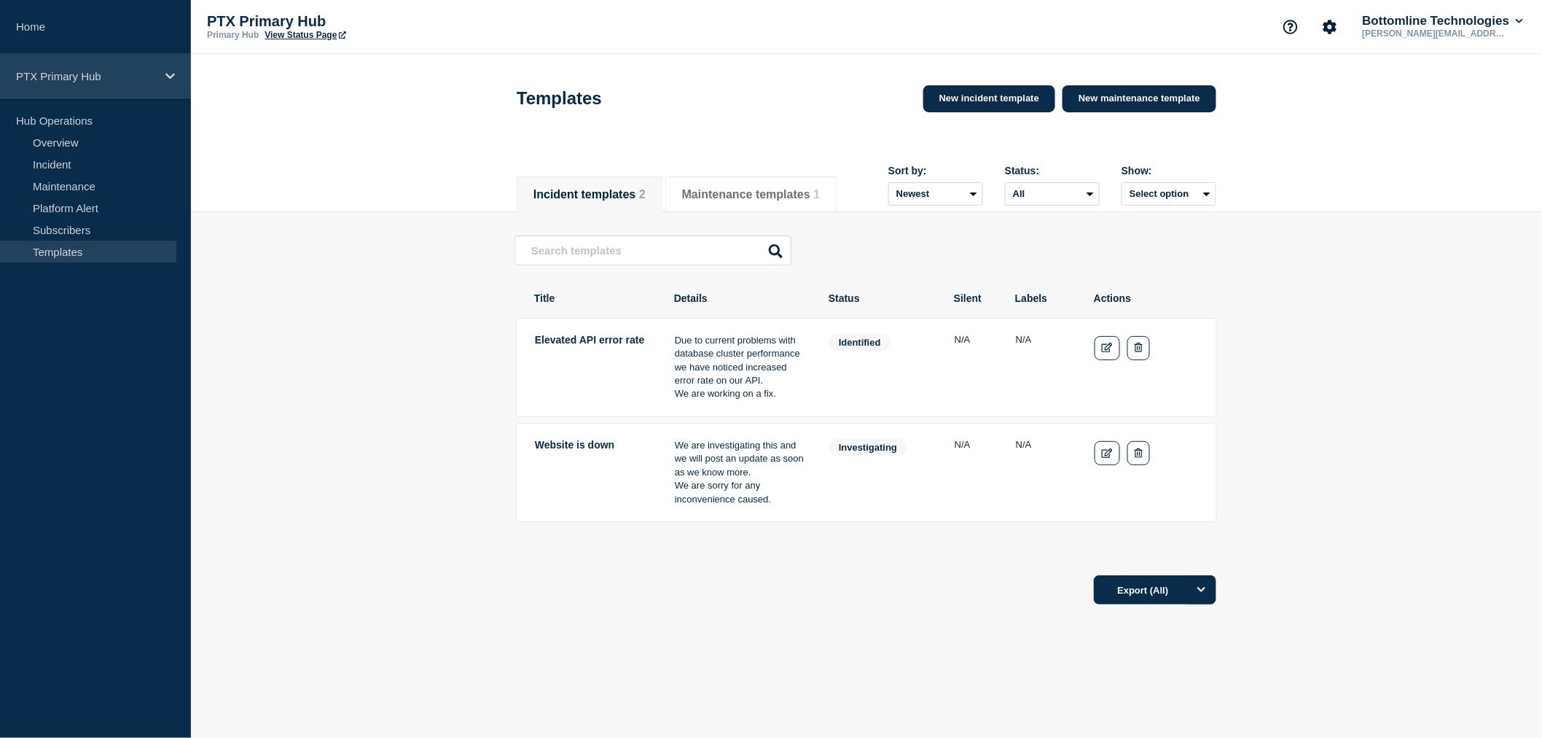
click at [100, 71] on p "PTX Primary Hub" at bounding box center [86, 76] width 140 height 12
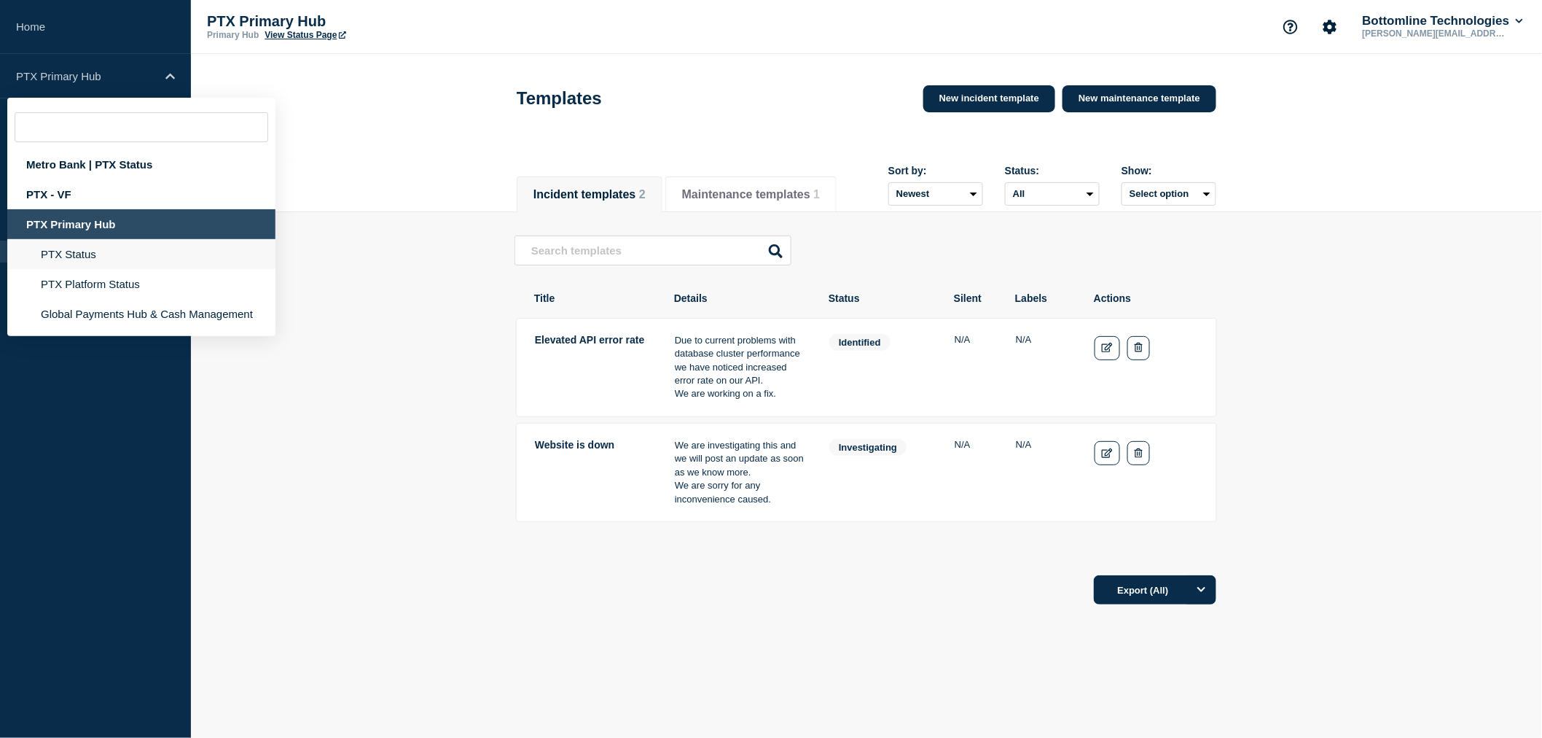
click at [164, 252] on li "PTX Status" at bounding box center [141, 254] width 268 height 30
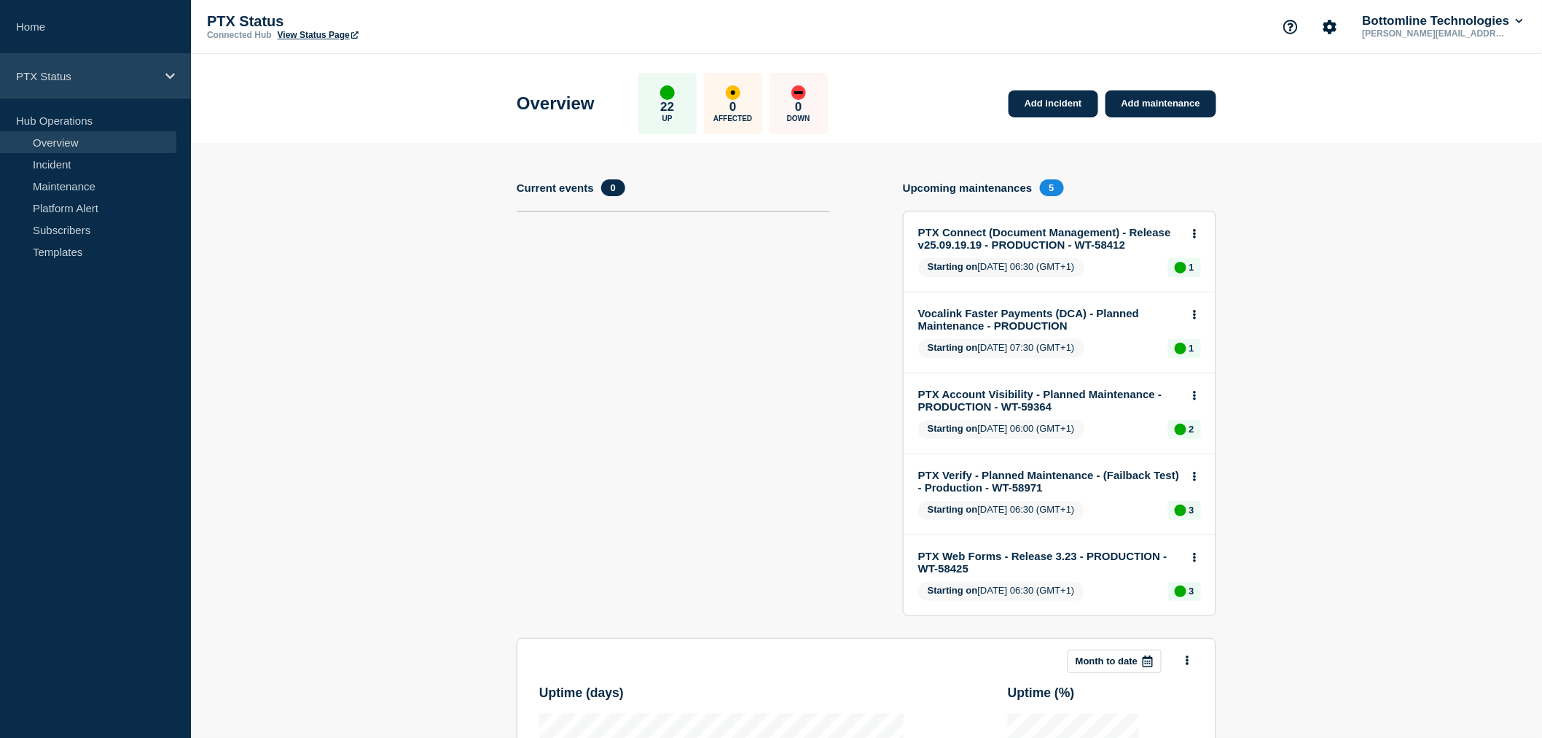
click at [125, 80] on p "PTX Status" at bounding box center [86, 76] width 140 height 12
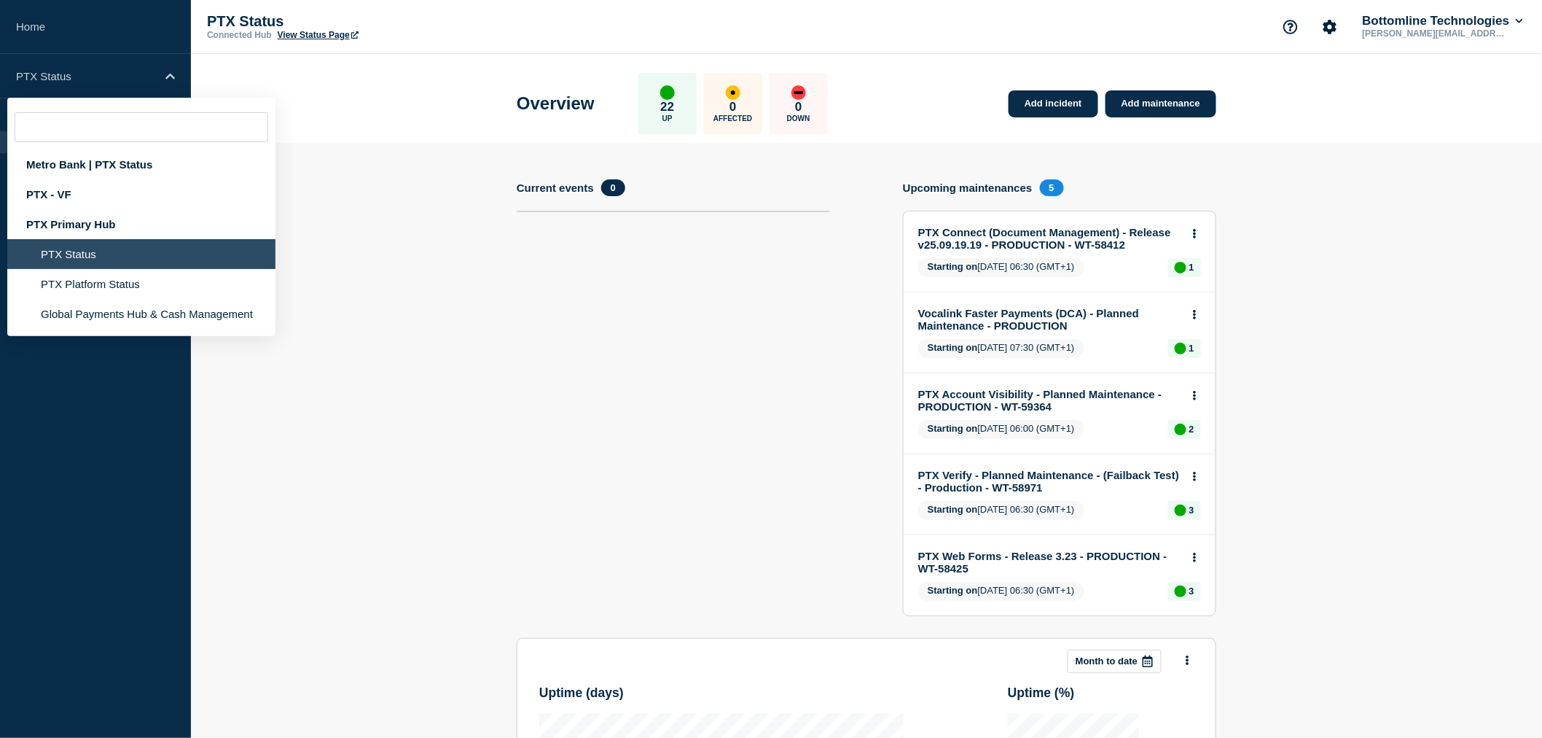
drag, startPoint x: 394, startPoint y: 244, endPoint x: 368, endPoint y: 245, distance: 26.2
click at [394, 245] on section "Add incident Add maintenance Current events 0 Upcoming maintenances 5 PTX Conne…" at bounding box center [866, 621] width 1351 height 956
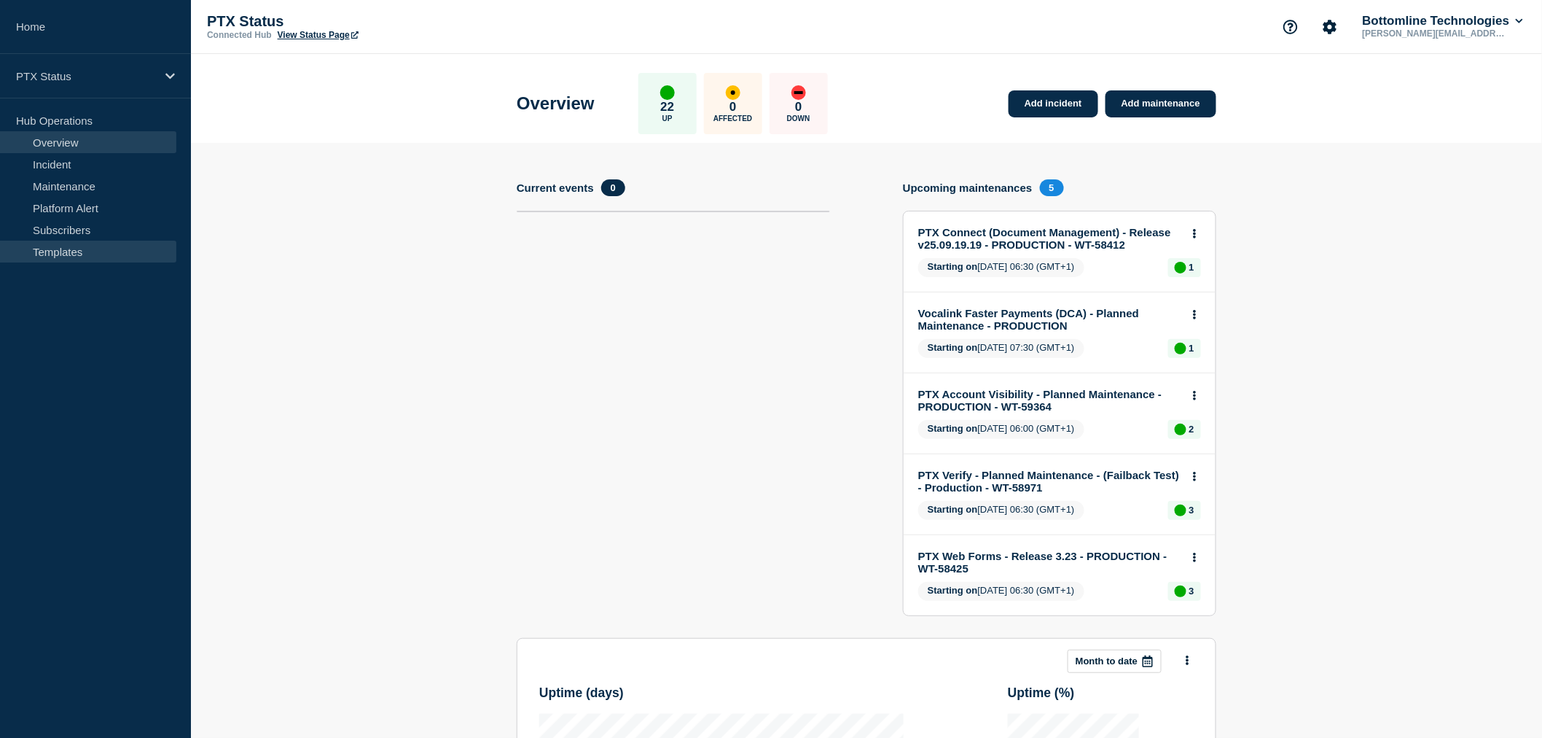
click at [56, 249] on link "Templates" at bounding box center [88, 252] width 176 height 22
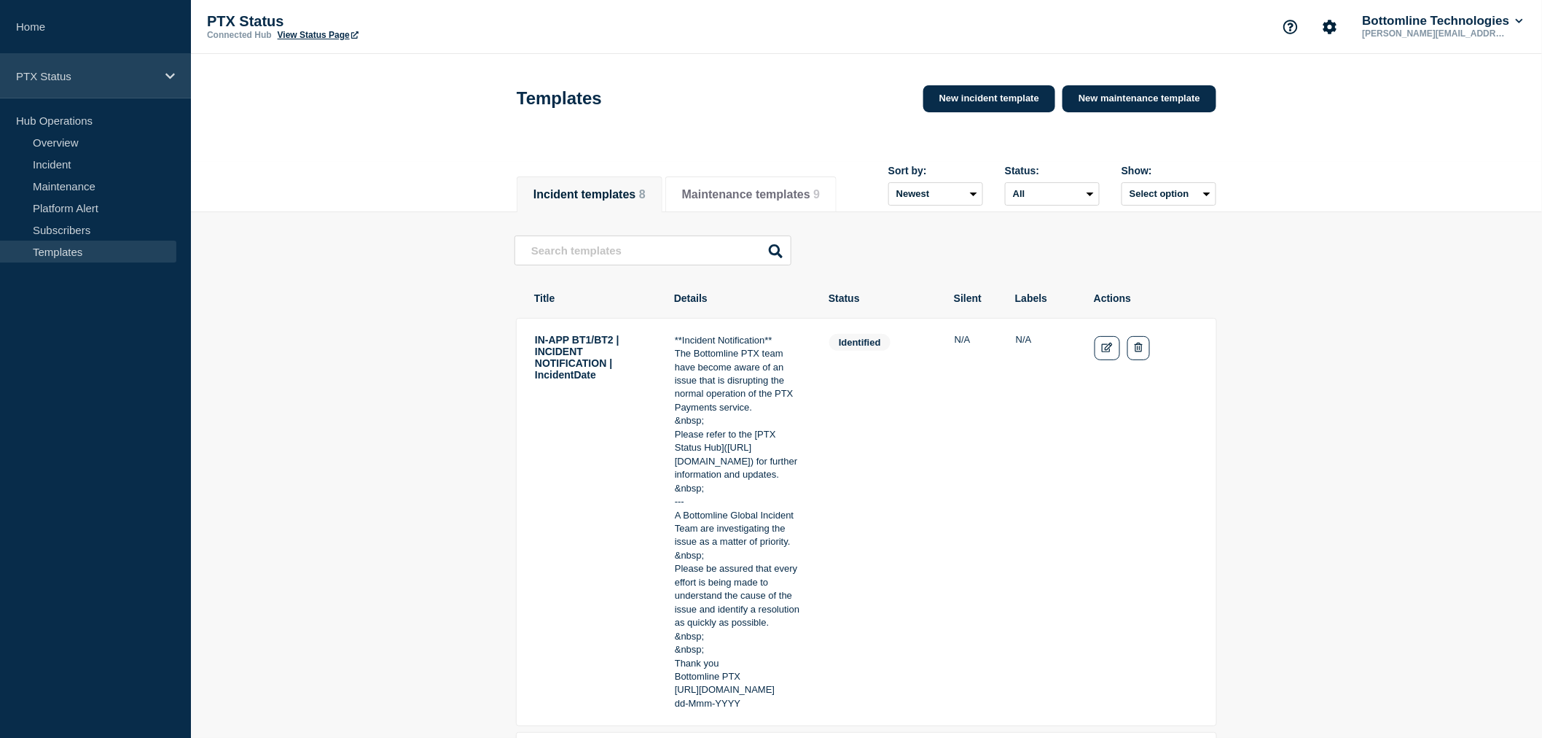
click at [132, 77] on p "PTX Status" at bounding box center [86, 76] width 140 height 12
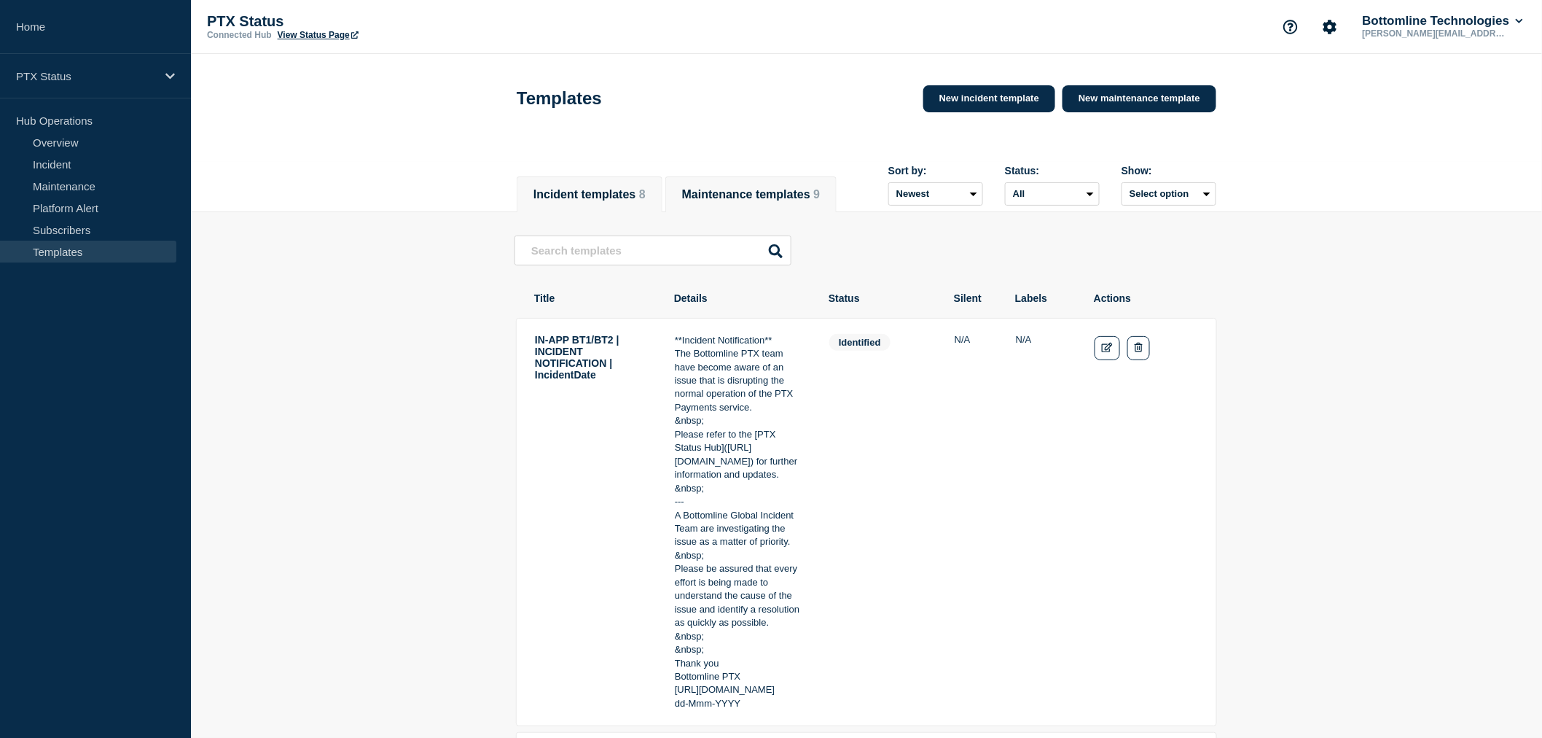
click at [777, 188] on button "Maintenance templates 9" at bounding box center [751, 194] width 138 height 13
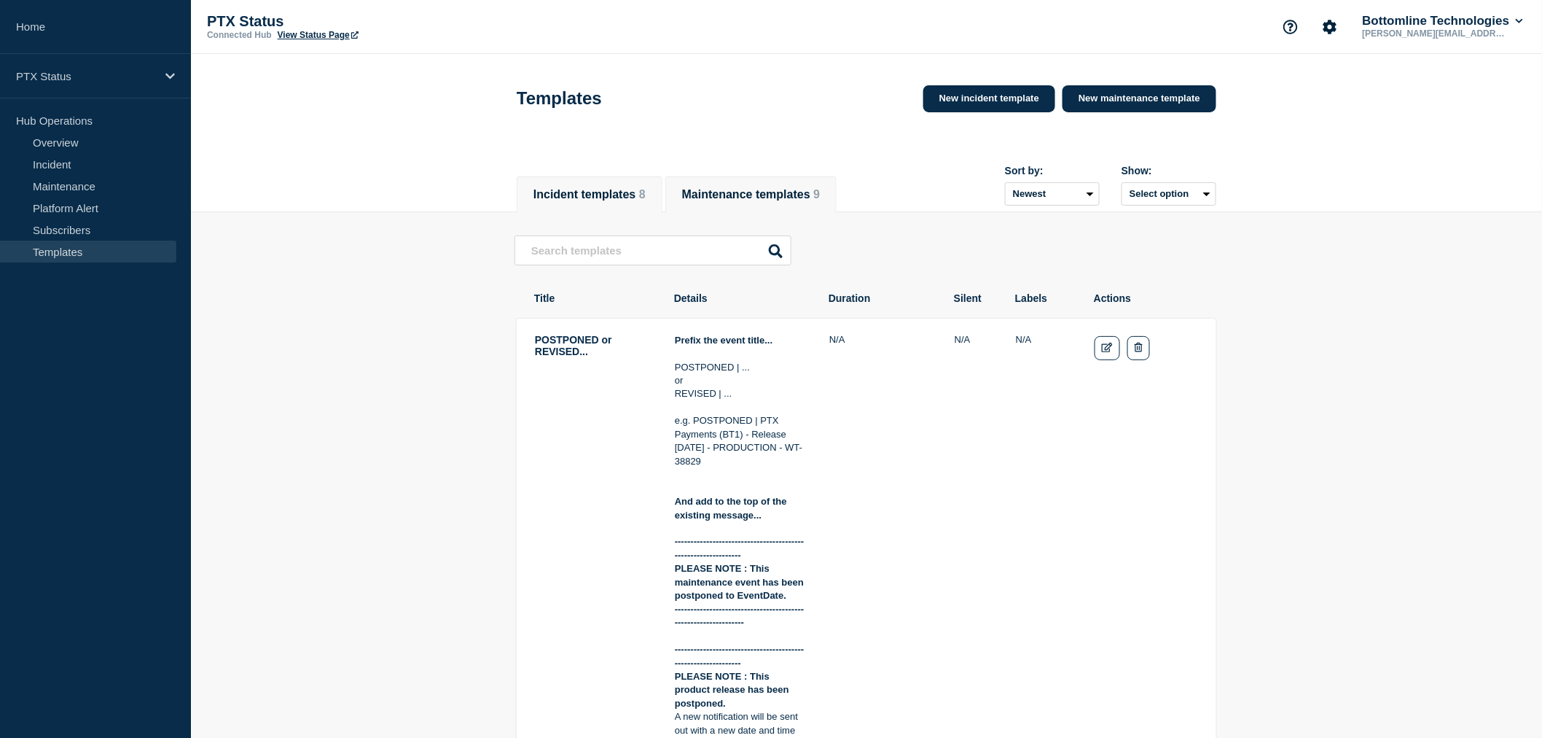
click at [646, 191] on button "Incident templates 8" at bounding box center [590, 194] width 112 height 13
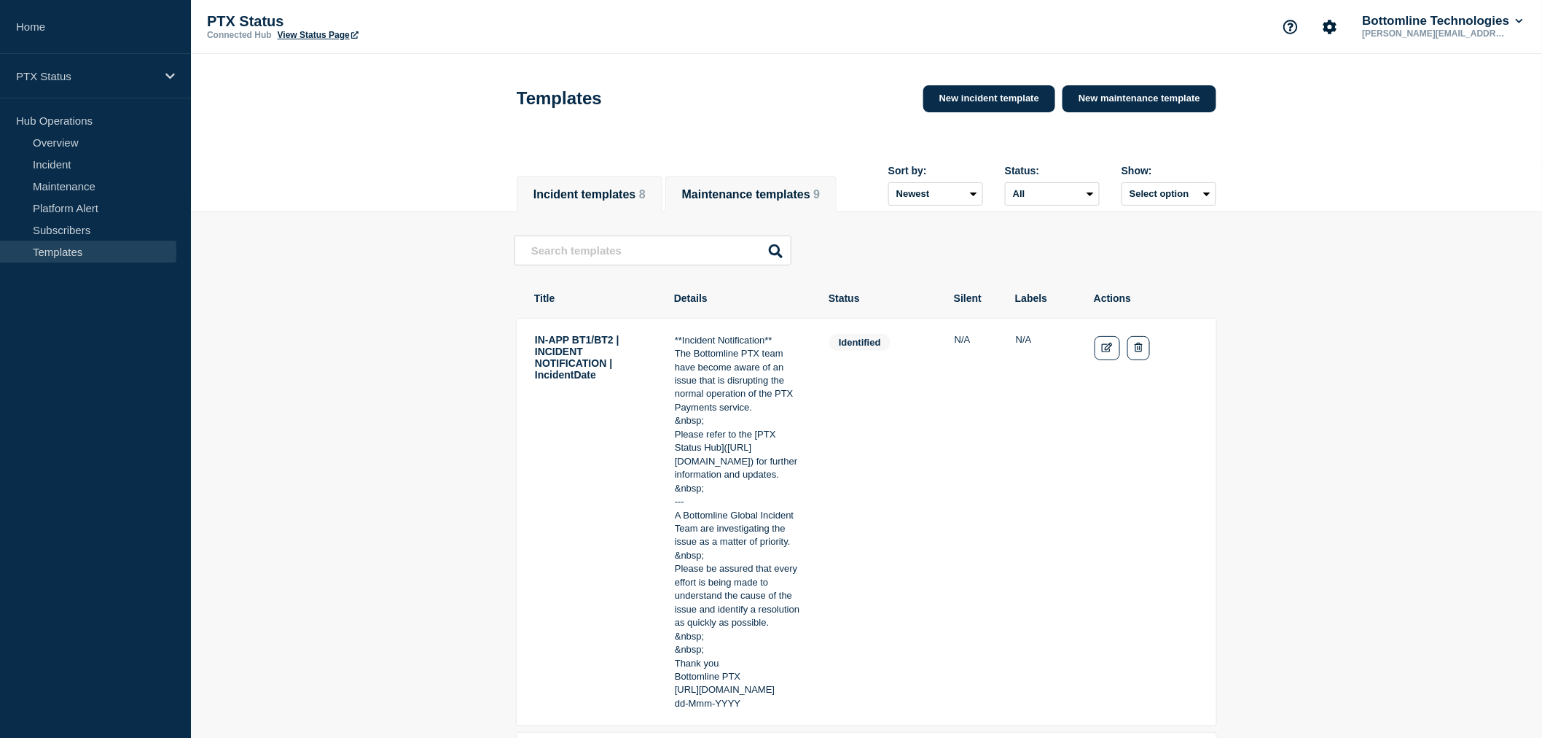
click at [712, 188] on button "Maintenance templates 9" at bounding box center [751, 194] width 138 height 13
